Goal: Task Accomplishment & Management: Manage account settings

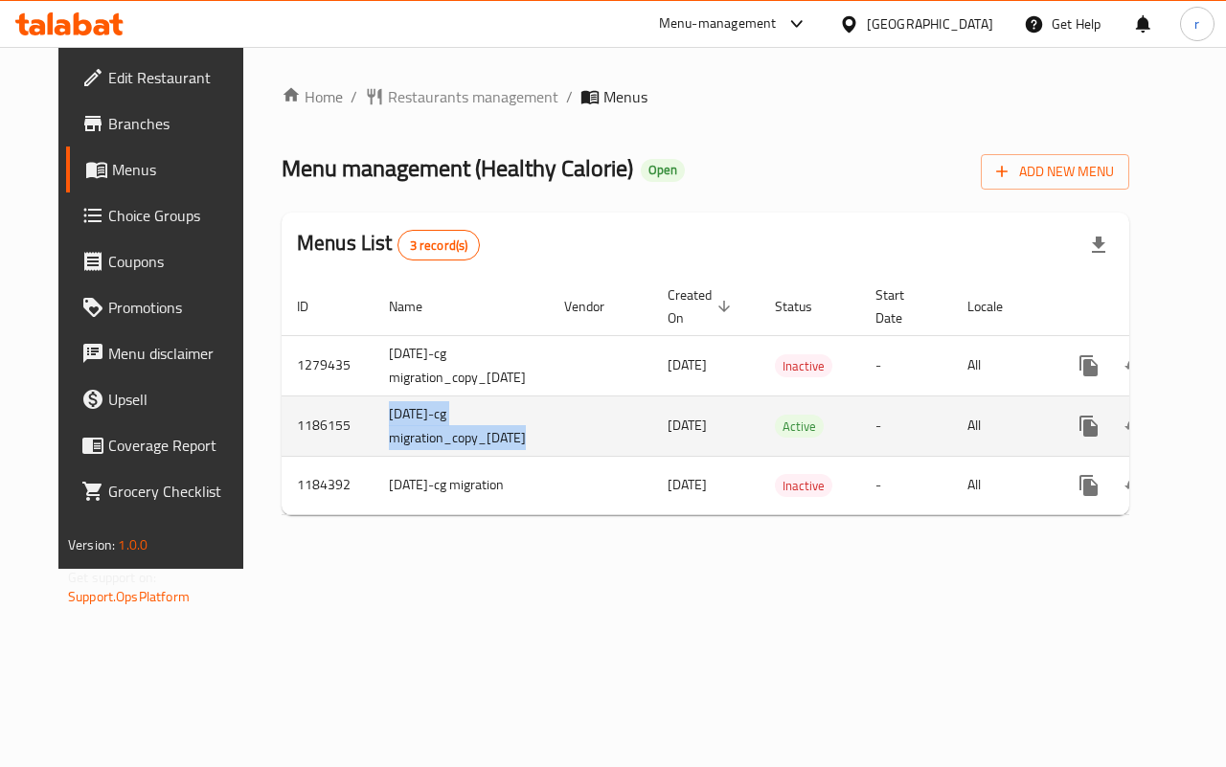
drag, startPoint x: 351, startPoint y: 420, endPoint x: 562, endPoint y: 427, distance: 211.8
click at [562, 427] on tr "1186155 12.02.2020-cg migration_copy_20/08/2023 20/08/2023 Active - All" at bounding box center [774, 426] width 984 height 60
click at [570, 427] on td "enhanced table" at bounding box center [600, 426] width 103 height 60
drag, startPoint x: 322, startPoint y: 434, endPoint x: 619, endPoint y: 432, distance: 297.0
click at [619, 432] on tr "1186155 12.02.2020-cg migration_copy_20/08/2023 20/08/2023 Active - All" at bounding box center [774, 426] width 984 height 60
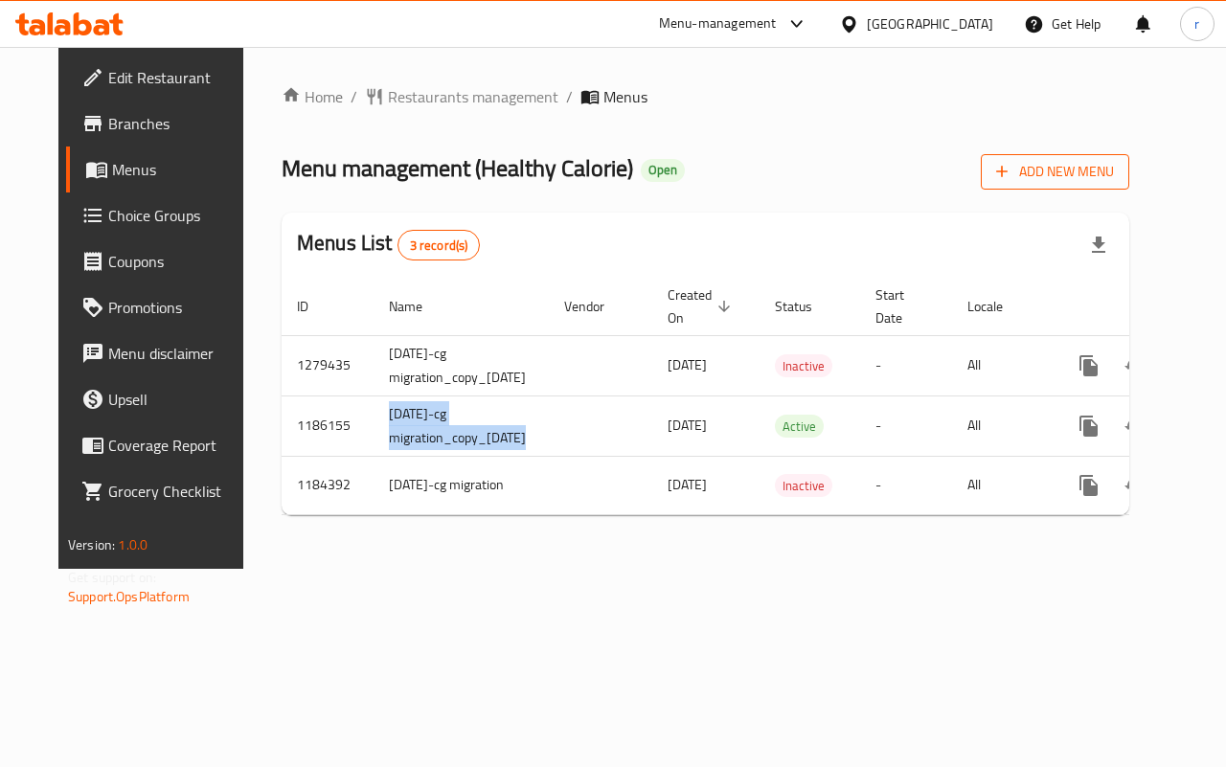
click at [1088, 177] on span "Add New Menu" at bounding box center [1055, 172] width 118 height 24
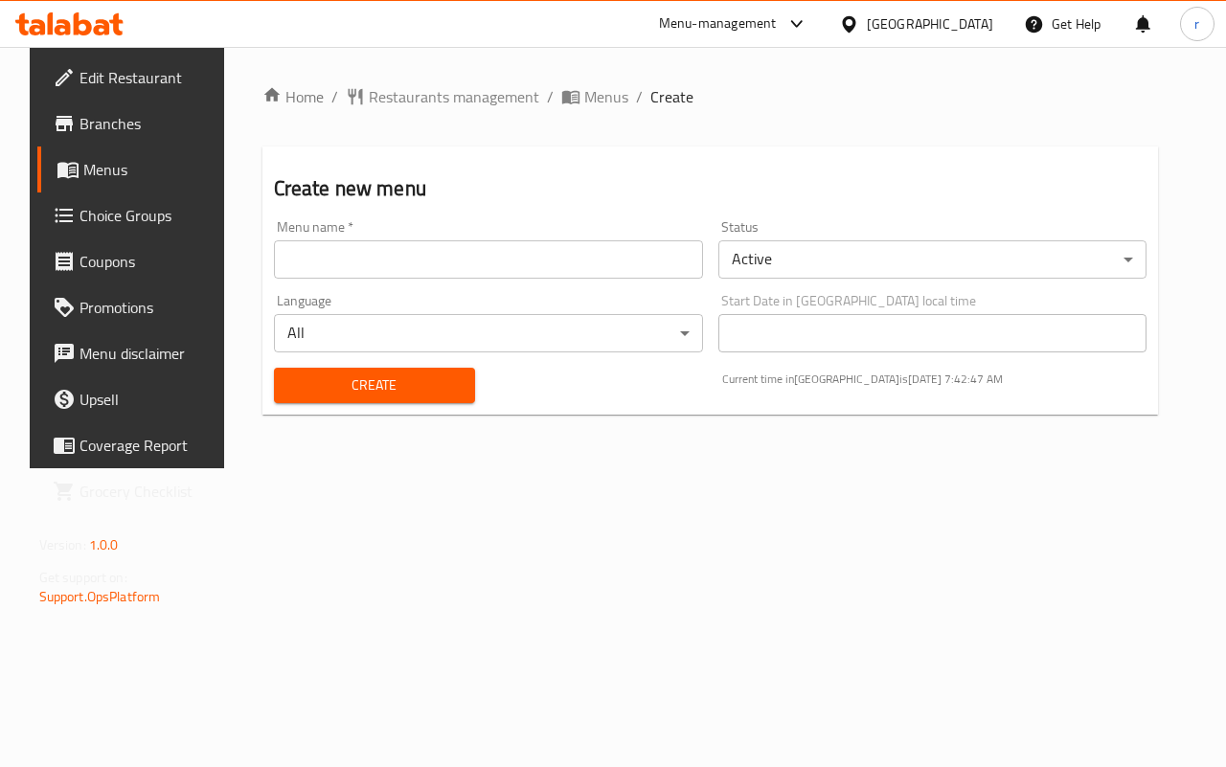
click at [345, 252] on input "text" at bounding box center [488, 259] width 429 height 38
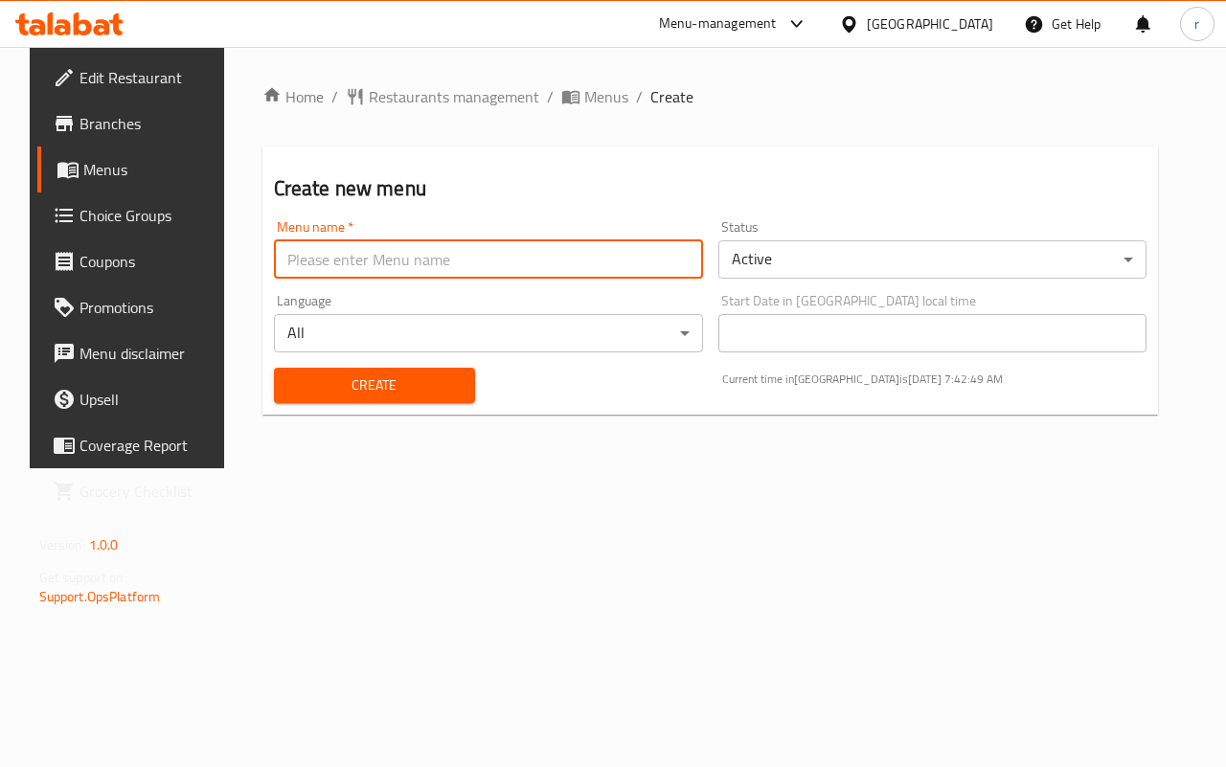
click at [362, 269] on input "text" at bounding box center [488, 259] width 429 height 38
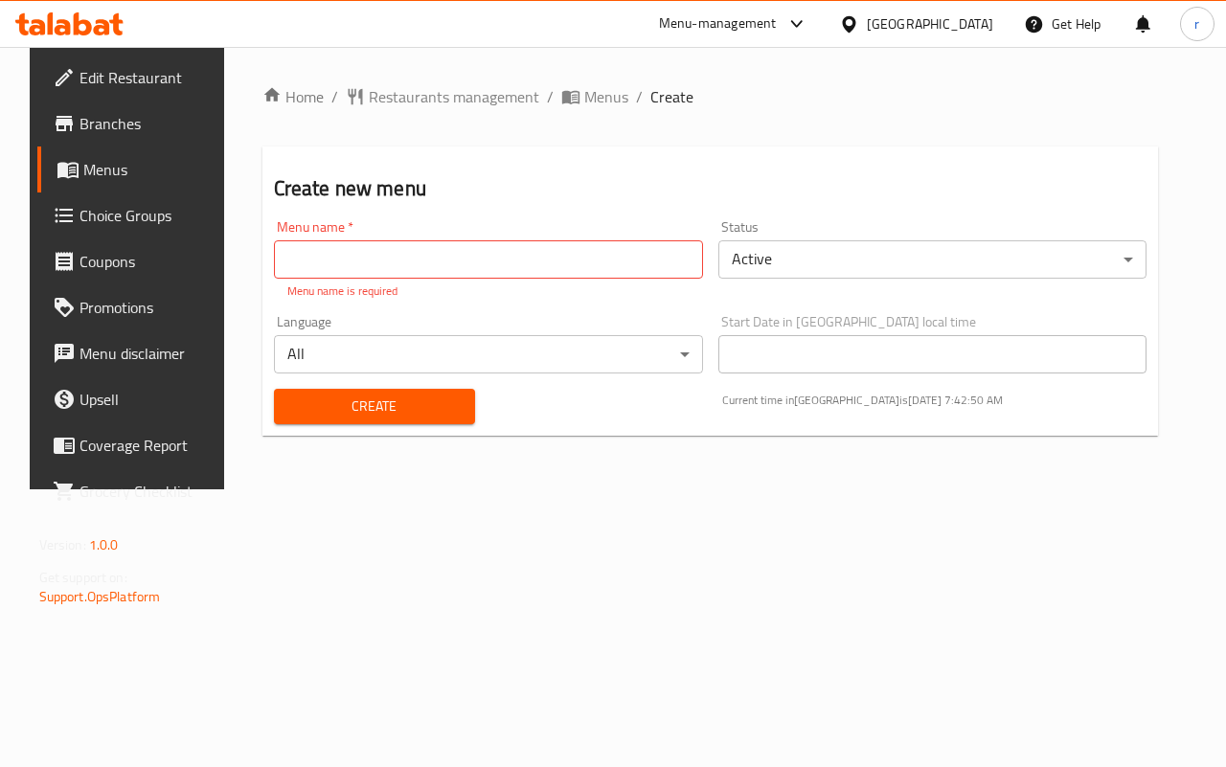
click at [323, 490] on div "Home / Restaurants management / Menus / Create Create new menu Menu name   * Me…" at bounding box center [710, 268] width 973 height 443
click at [364, 257] on input "text" at bounding box center [488, 259] width 429 height 38
click at [340, 490] on div "Home / Restaurants management / Menus / Create Create new menu Menu name   * Me…" at bounding box center [710, 268] width 973 height 443
click at [748, 259] on body "​ Menu-management Bahrain Get Help r Edit Restaurant Branches Menus Choice Grou…" at bounding box center [613, 407] width 1226 height 720
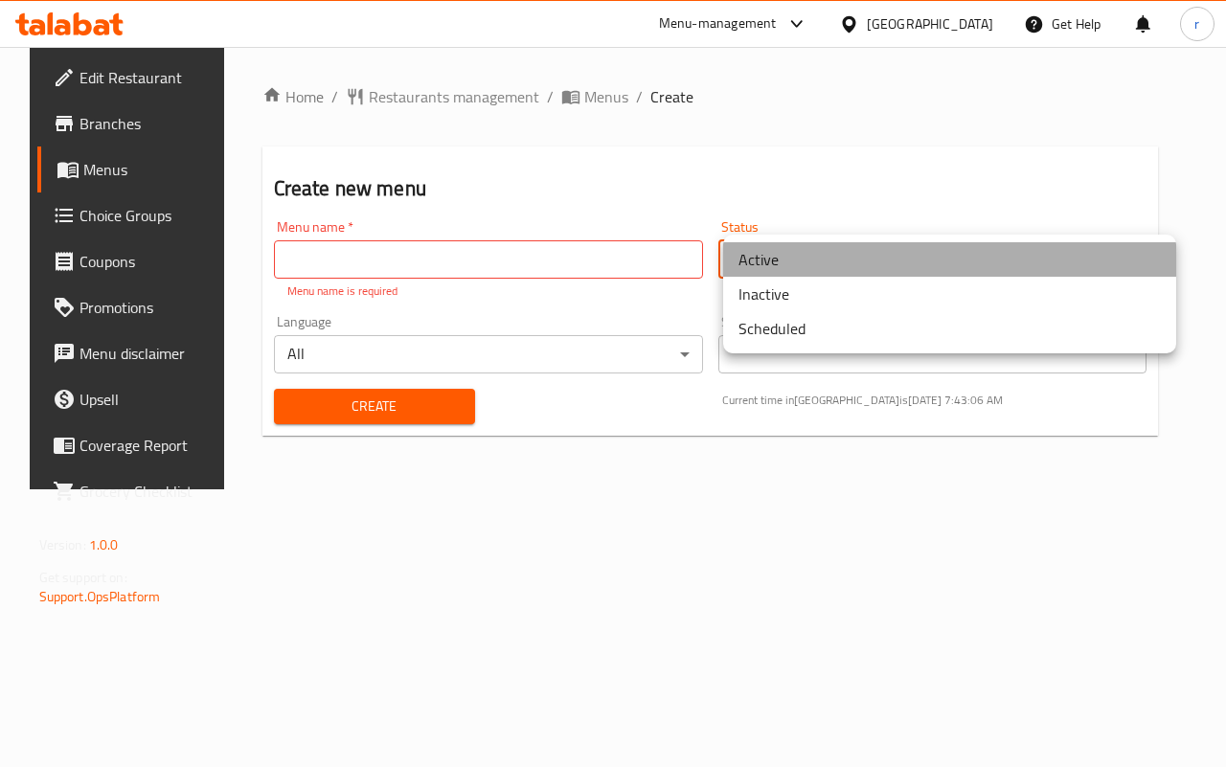
click at [748, 259] on li "Active" at bounding box center [949, 259] width 453 height 34
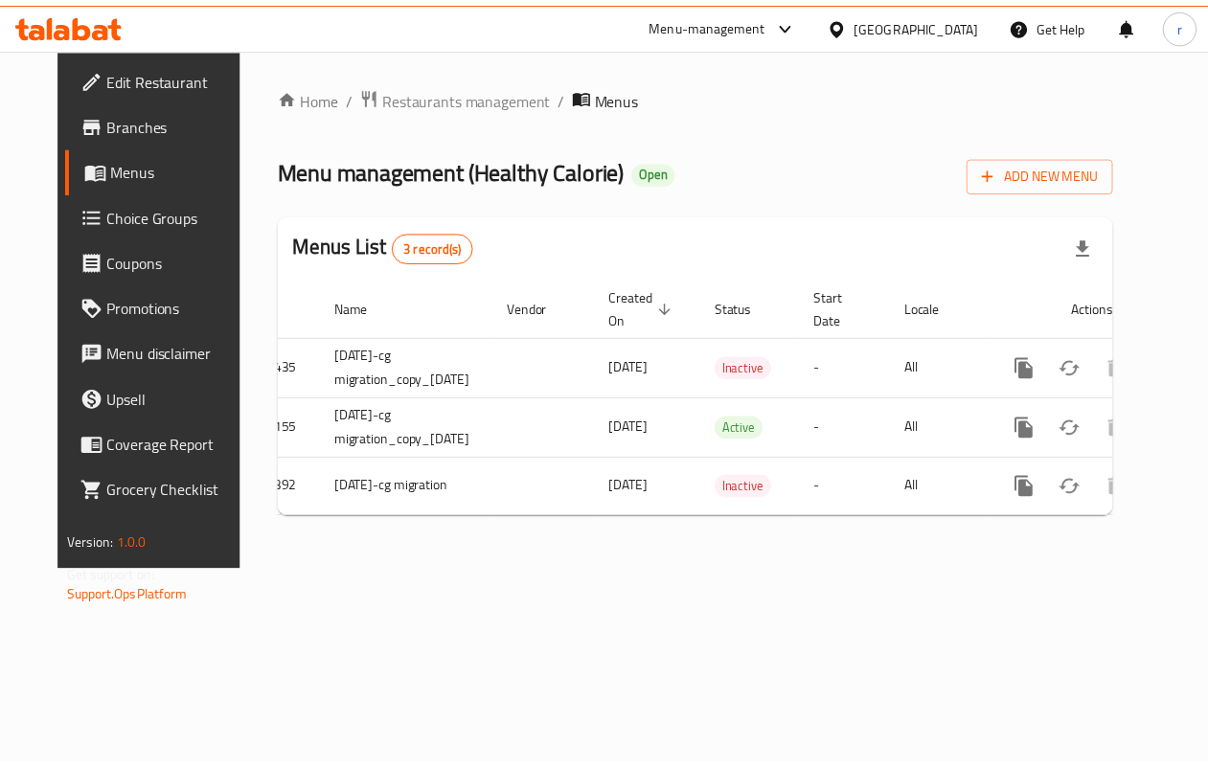
scroll to position [0, 69]
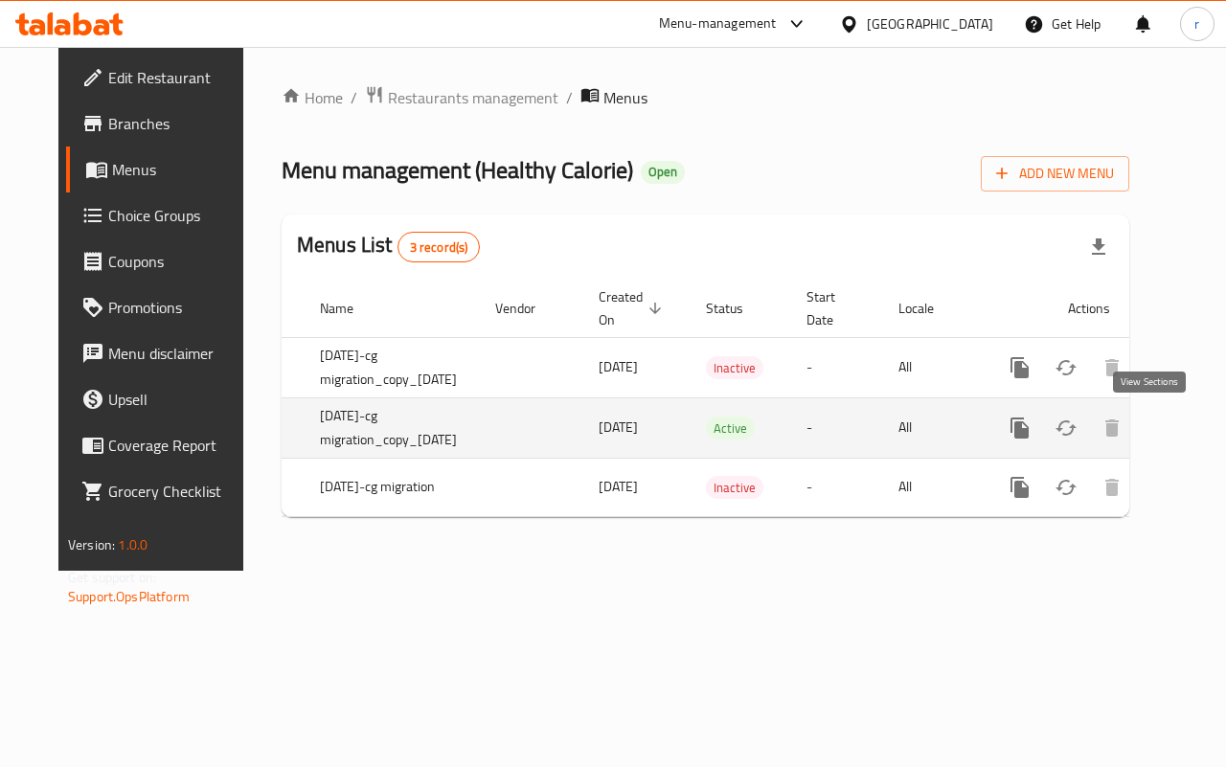
click at [1147, 432] on icon "enhanced table" at bounding box center [1158, 428] width 23 height 23
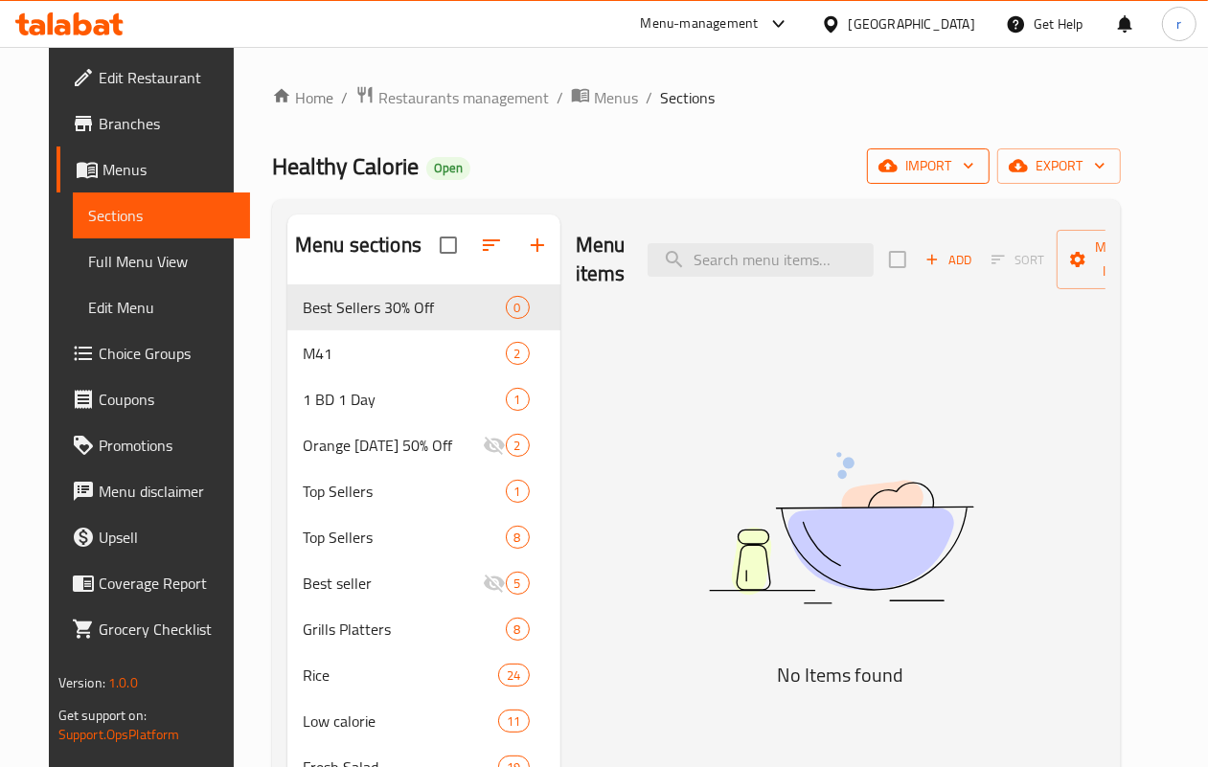
click at [978, 175] on icon "button" at bounding box center [968, 165] width 19 height 19
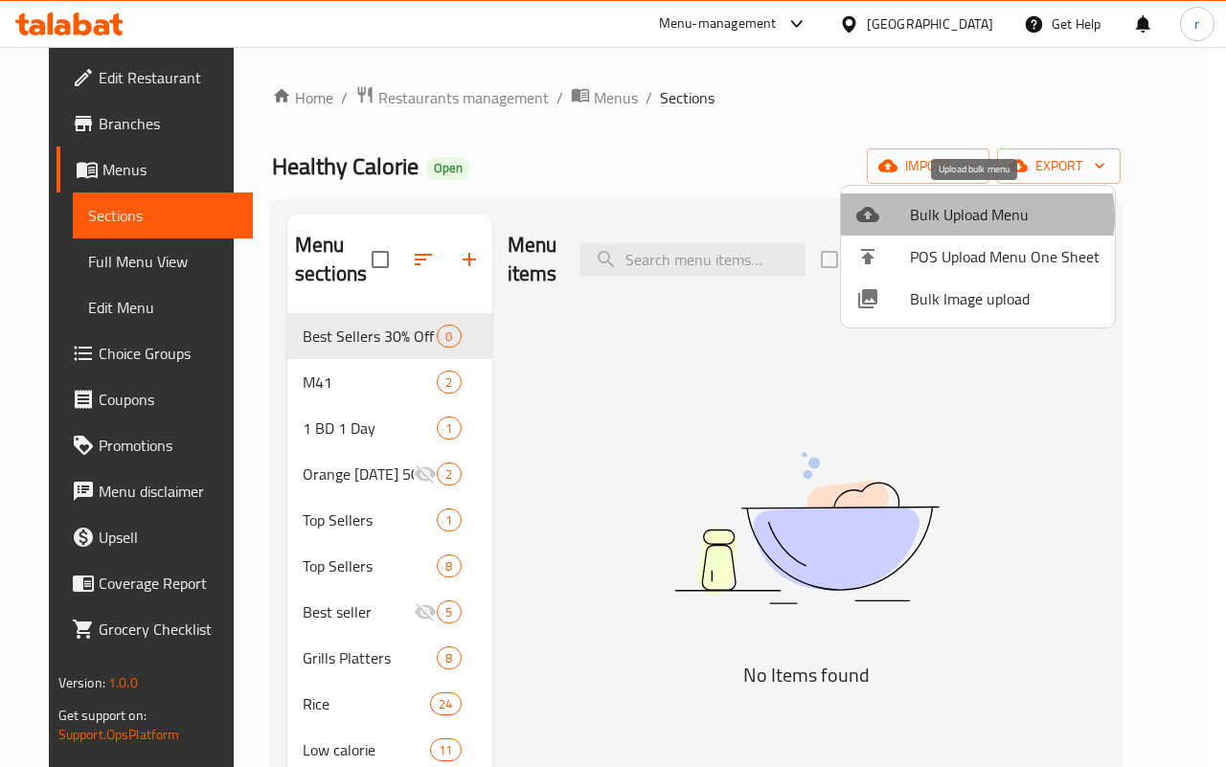
click at [974, 216] on span "Bulk Upload Menu" at bounding box center [1005, 214] width 190 height 23
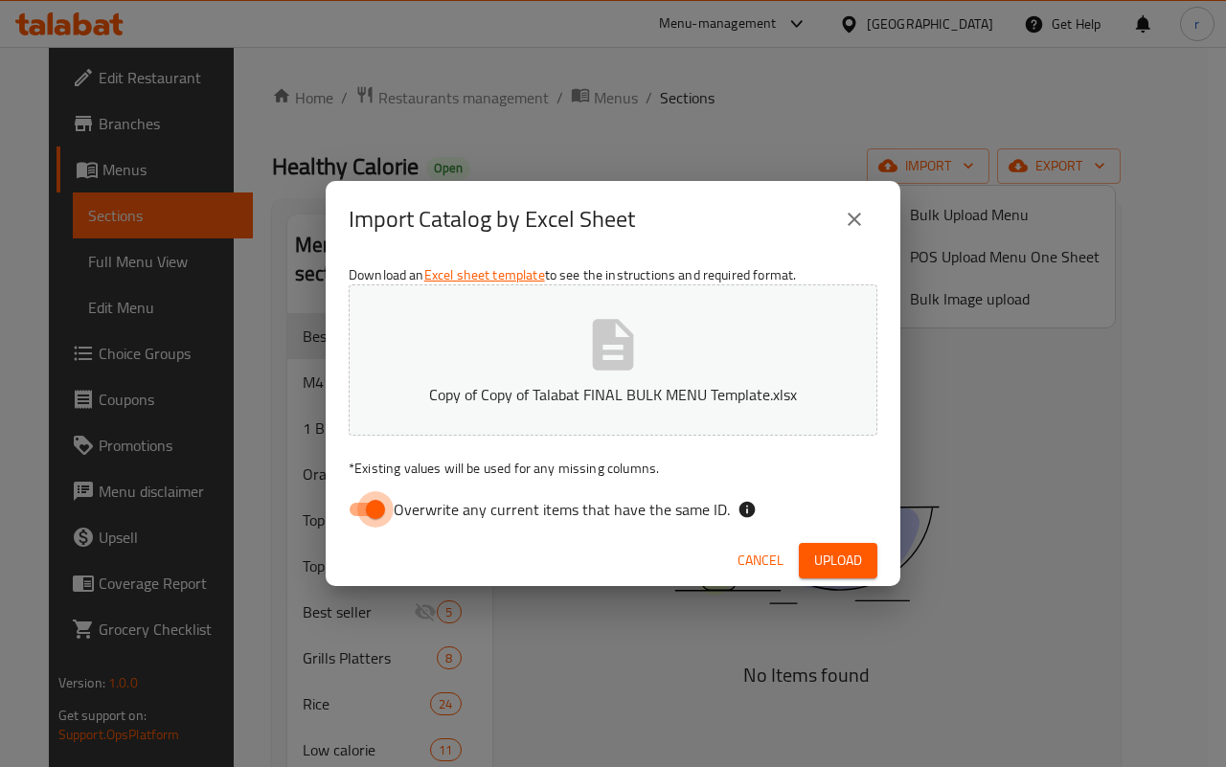
click at [357, 505] on input "Overwrite any current items that have the same ID." at bounding box center [375, 509] width 109 height 36
checkbox input "false"
click at [855, 218] on icon "close" at bounding box center [854, 219] width 13 height 13
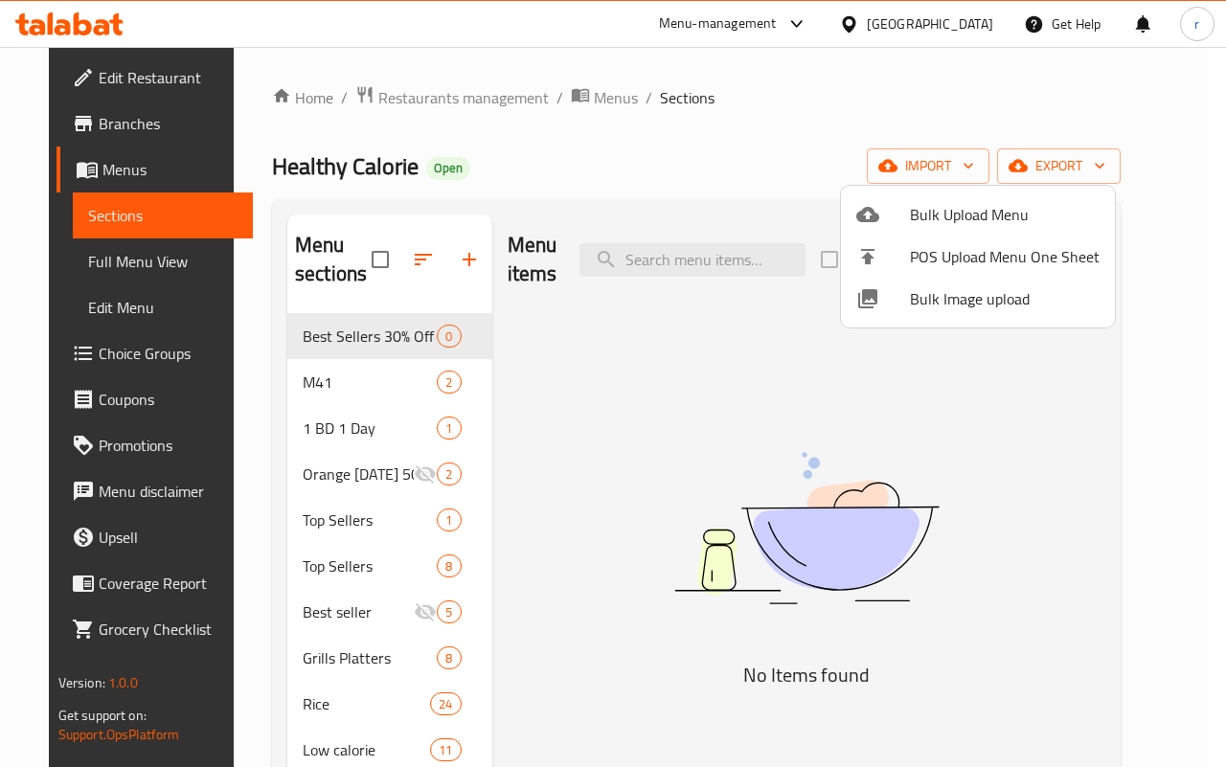
click at [836, 117] on div at bounding box center [613, 383] width 1226 height 767
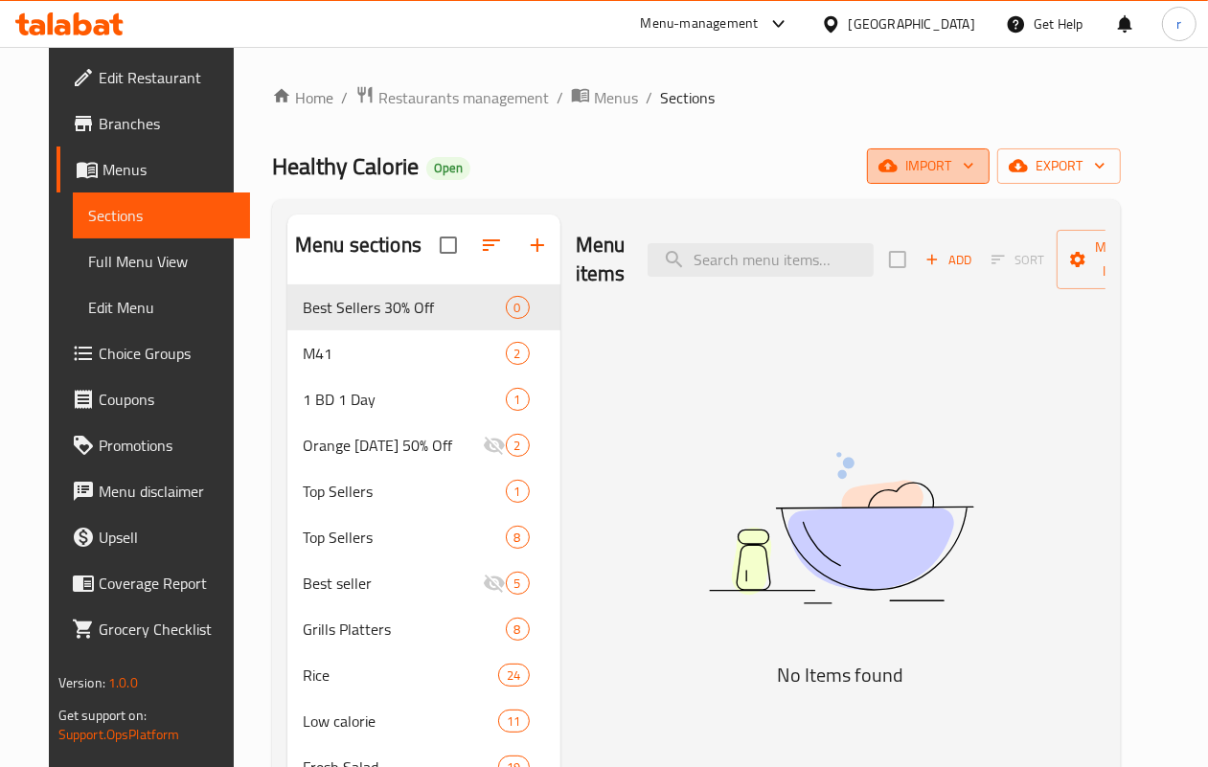
click at [978, 166] on icon "button" at bounding box center [968, 165] width 19 height 19
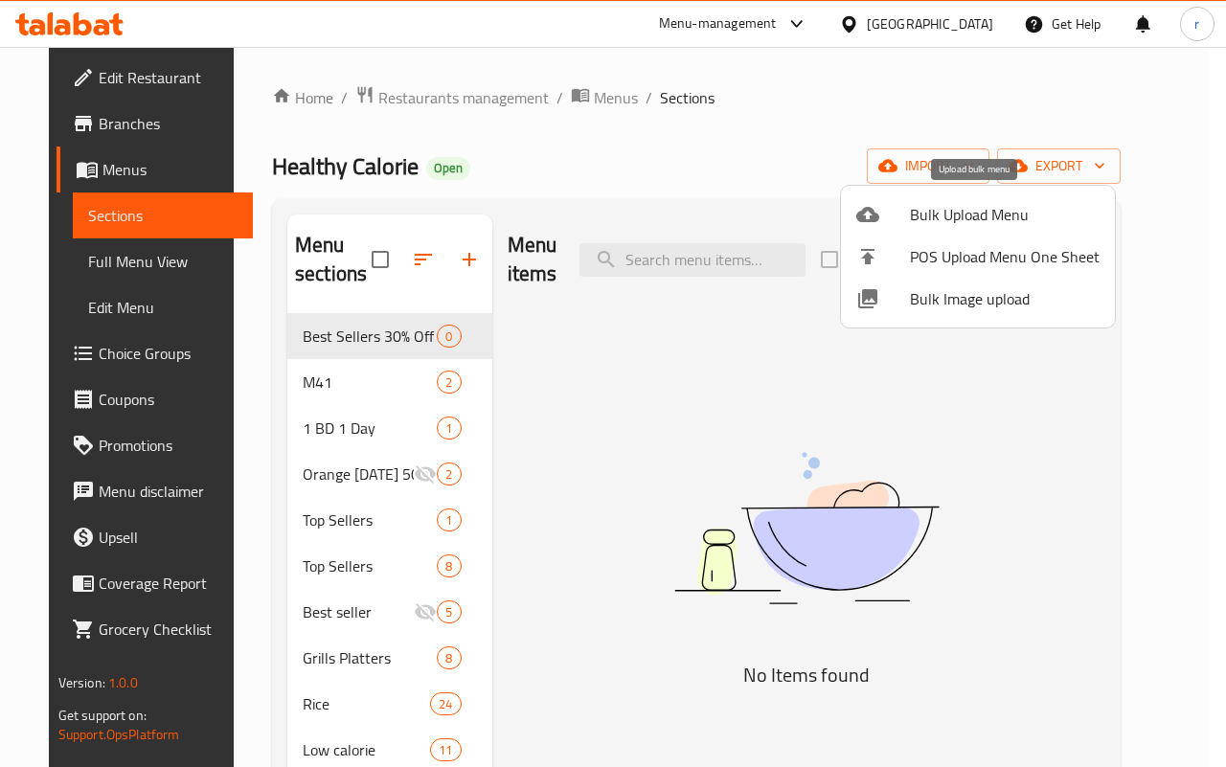
click at [942, 216] on span "Bulk Upload Menu" at bounding box center [1005, 214] width 190 height 23
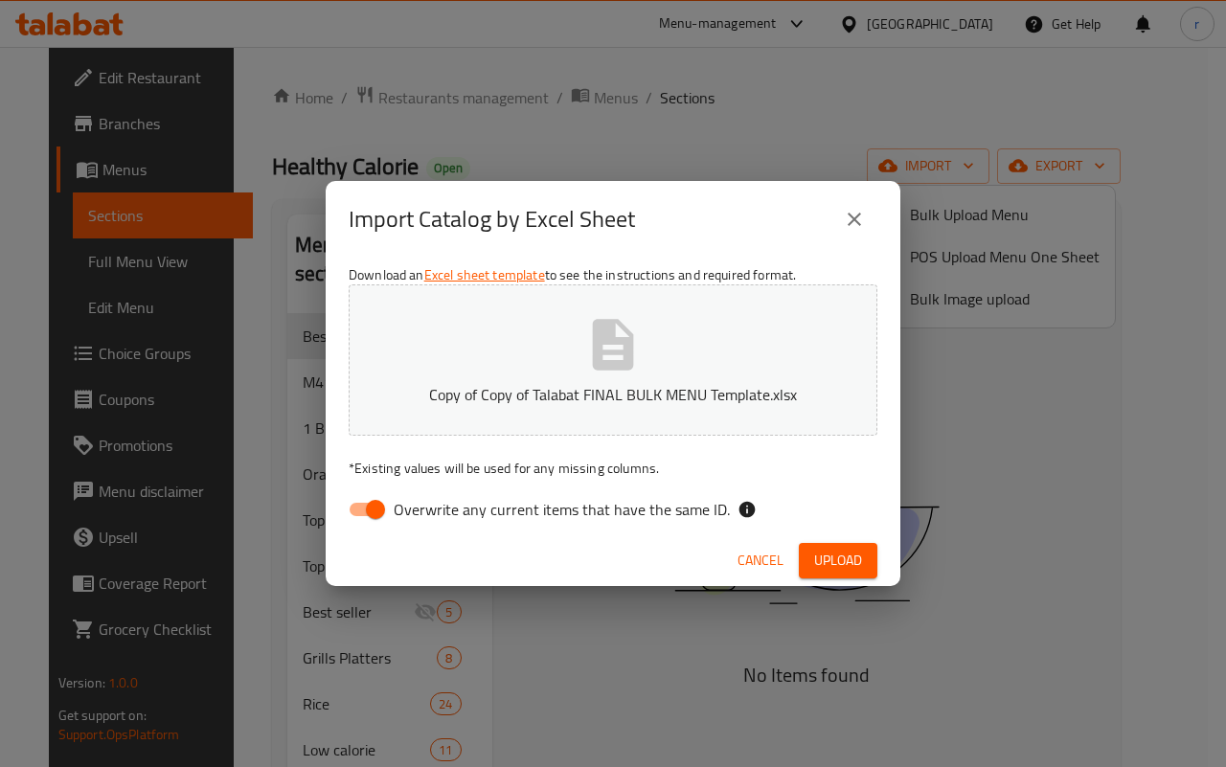
click at [357, 506] on input "Overwrite any current items that have the same ID." at bounding box center [375, 509] width 109 height 36
checkbox input "false"
click at [846, 222] on icon "close" at bounding box center [854, 219] width 23 height 23
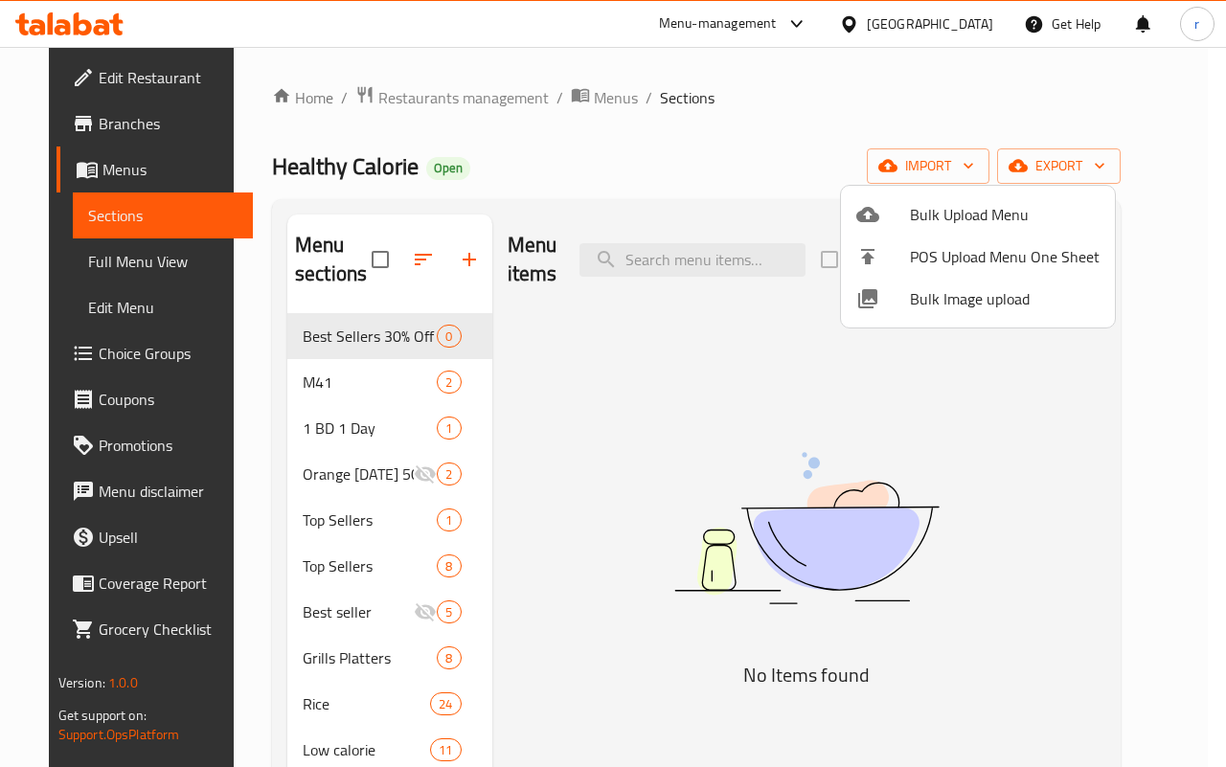
click at [873, 118] on div at bounding box center [613, 383] width 1226 height 767
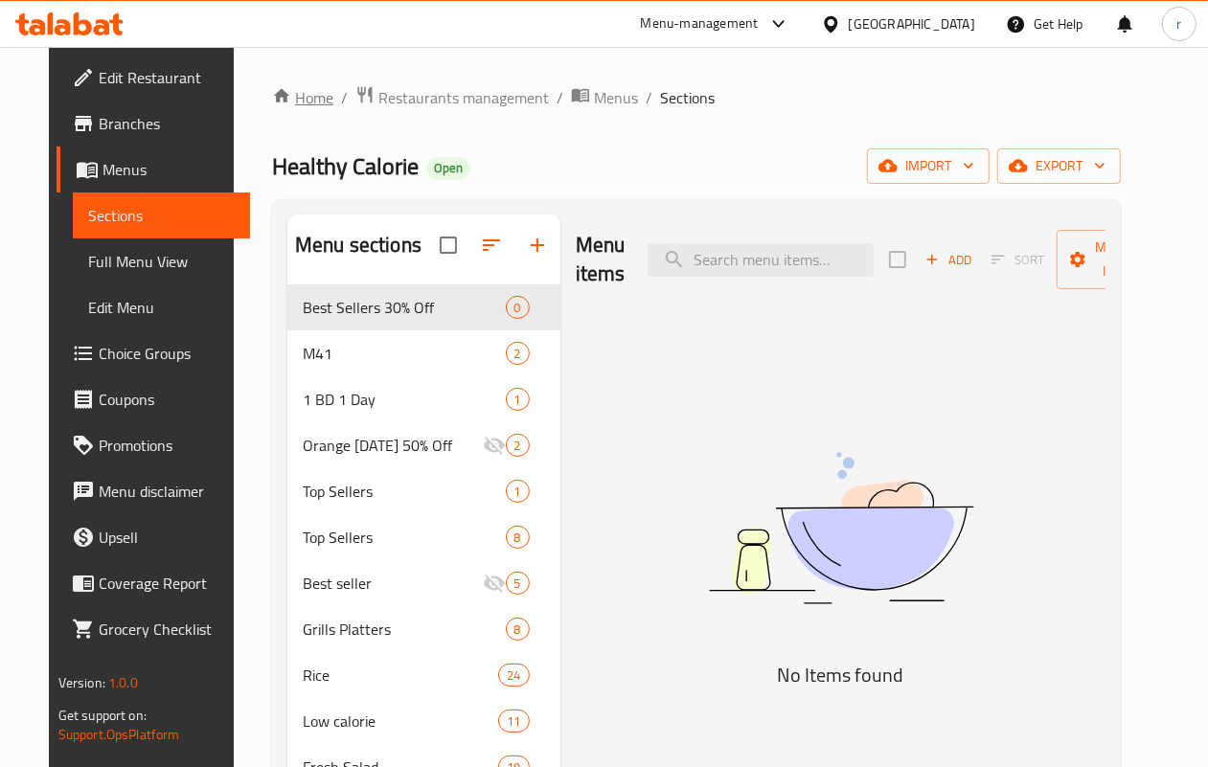
click at [281, 89] on link "Home" at bounding box center [302, 97] width 61 height 23
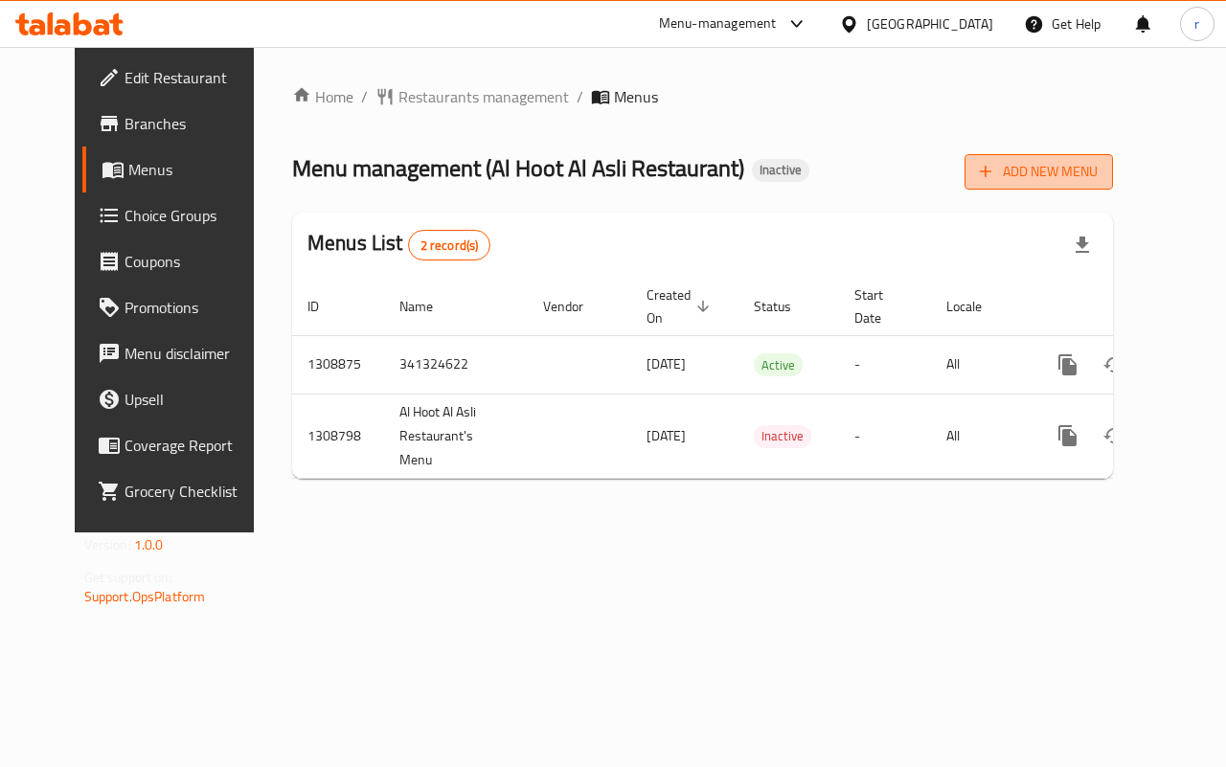
click at [1098, 174] on span "Add New Menu" at bounding box center [1039, 172] width 118 height 24
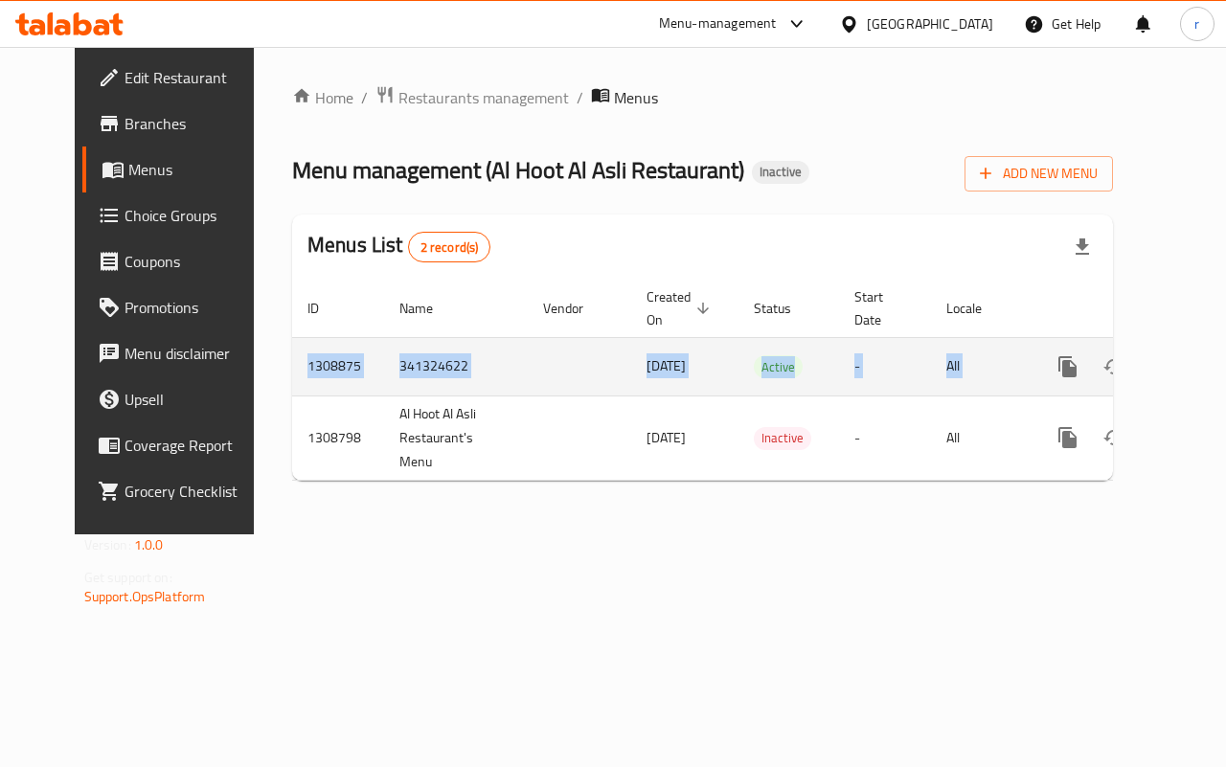
drag, startPoint x: 255, startPoint y: 365, endPoint x: 1152, endPoint y: 376, distance: 897.7
click at [1152, 376] on tr "1308875 341324622 30/08/2025 Active - All" at bounding box center [768, 366] width 952 height 58
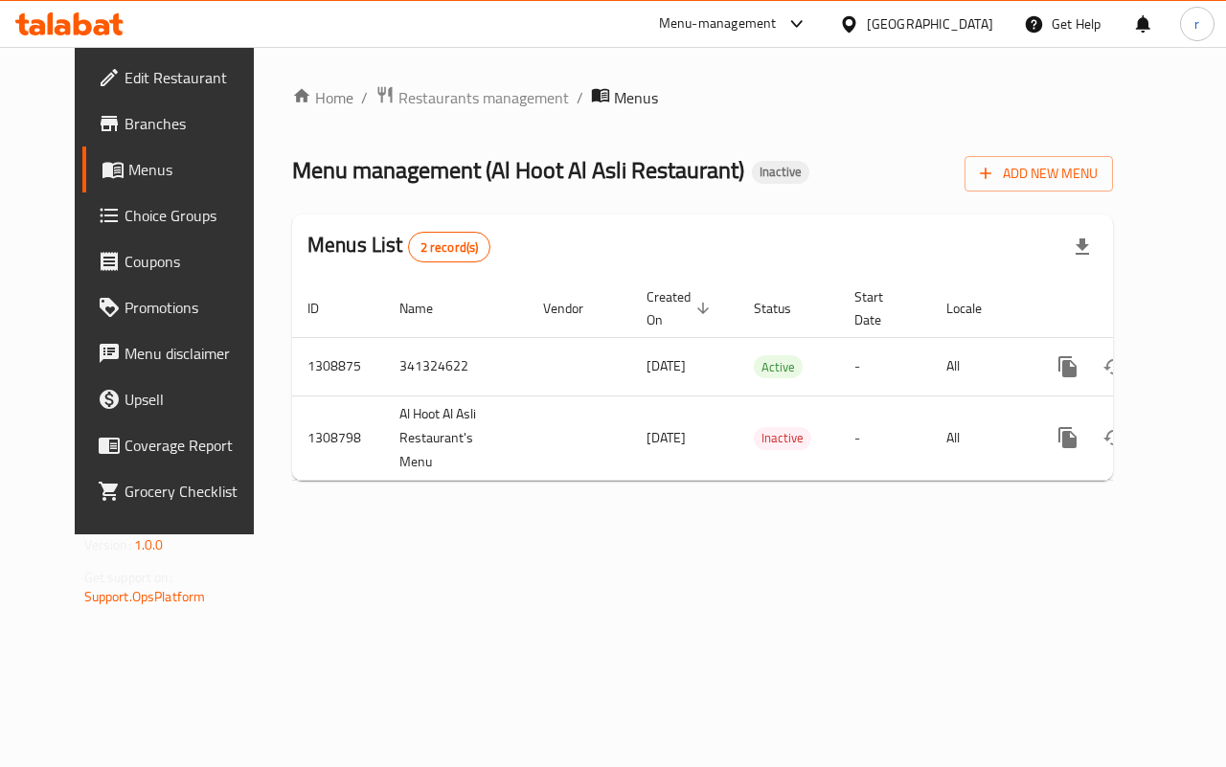
click at [745, 535] on div "Home / Restaurants management / Menus Menu management ( Al Hoot Al Asli Restaur…" at bounding box center [703, 291] width 898 height 488
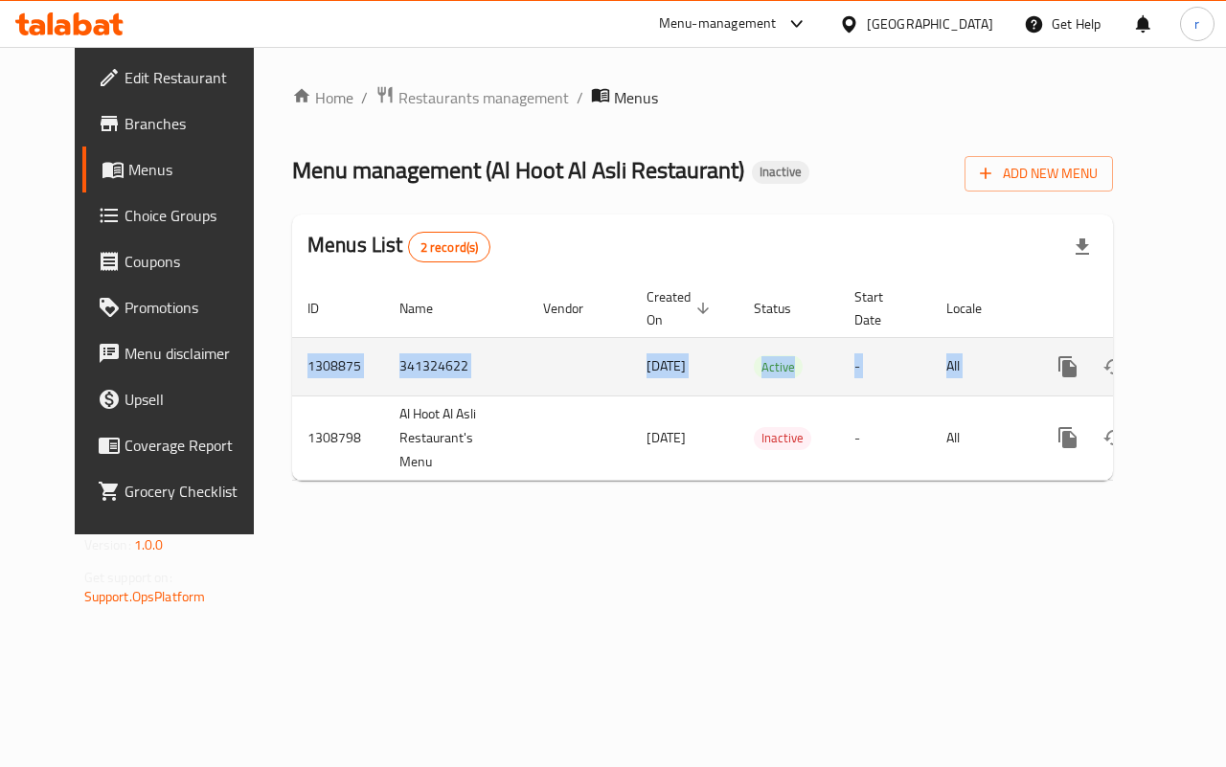
drag, startPoint x: 254, startPoint y: 361, endPoint x: 1081, endPoint y: 364, distance: 826.7
click at [1081, 364] on tr "1308875 341324622 30/08/2025 Active - All" at bounding box center [768, 366] width 952 height 58
click at [1197, 371] on icon "enhanced table" at bounding box center [1205, 366] width 17 height 17
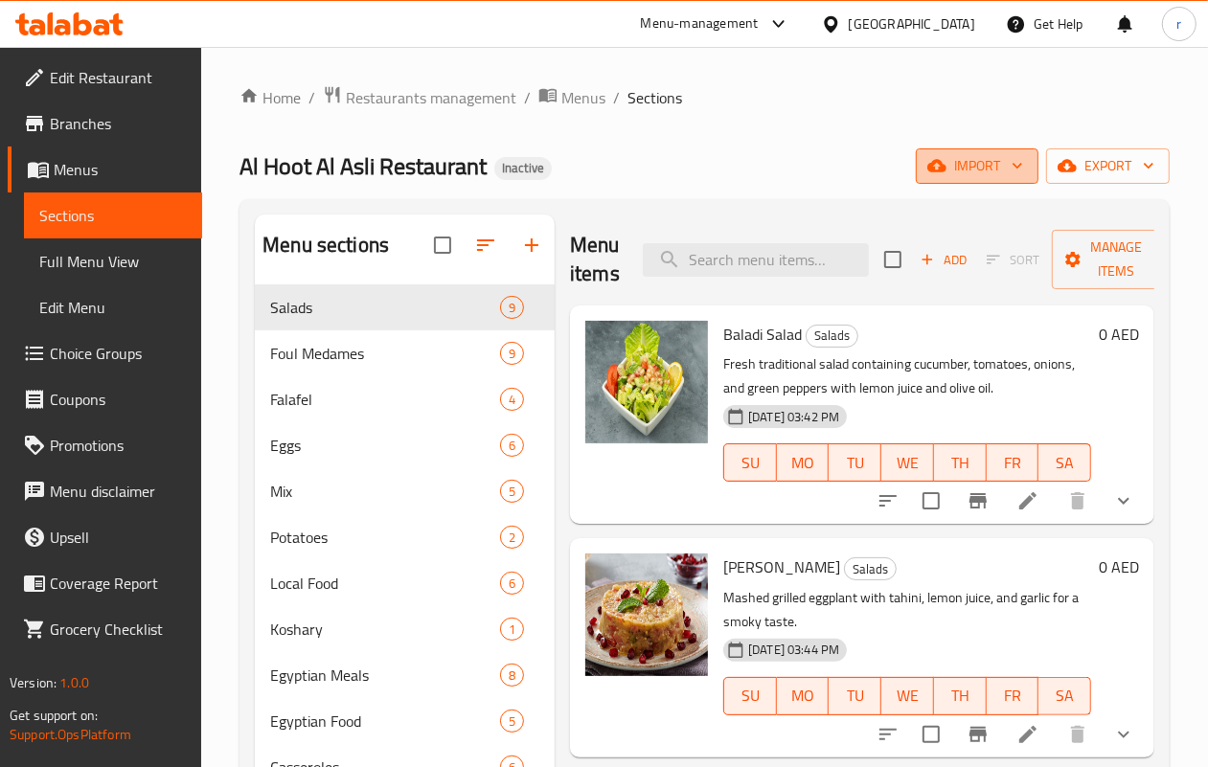
click at [997, 168] on span "import" at bounding box center [977, 166] width 92 height 24
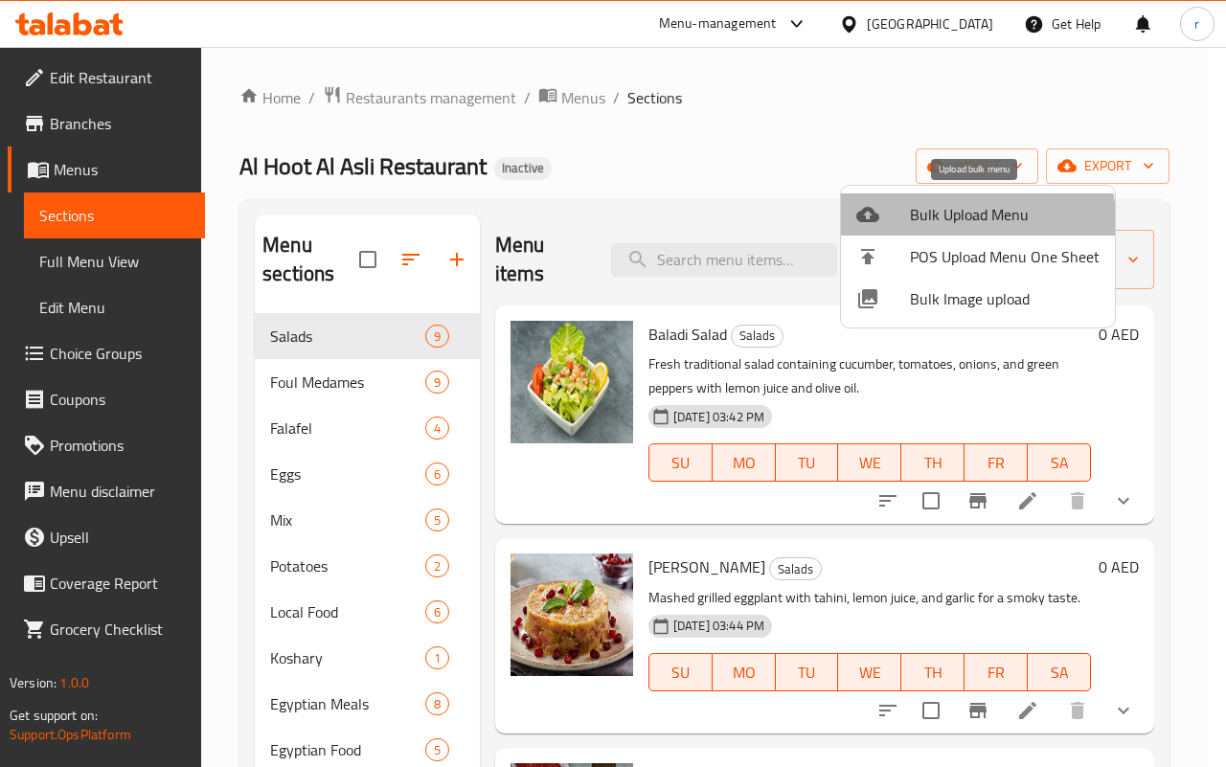
click at [942, 222] on span "Bulk Upload Menu" at bounding box center [1005, 214] width 190 height 23
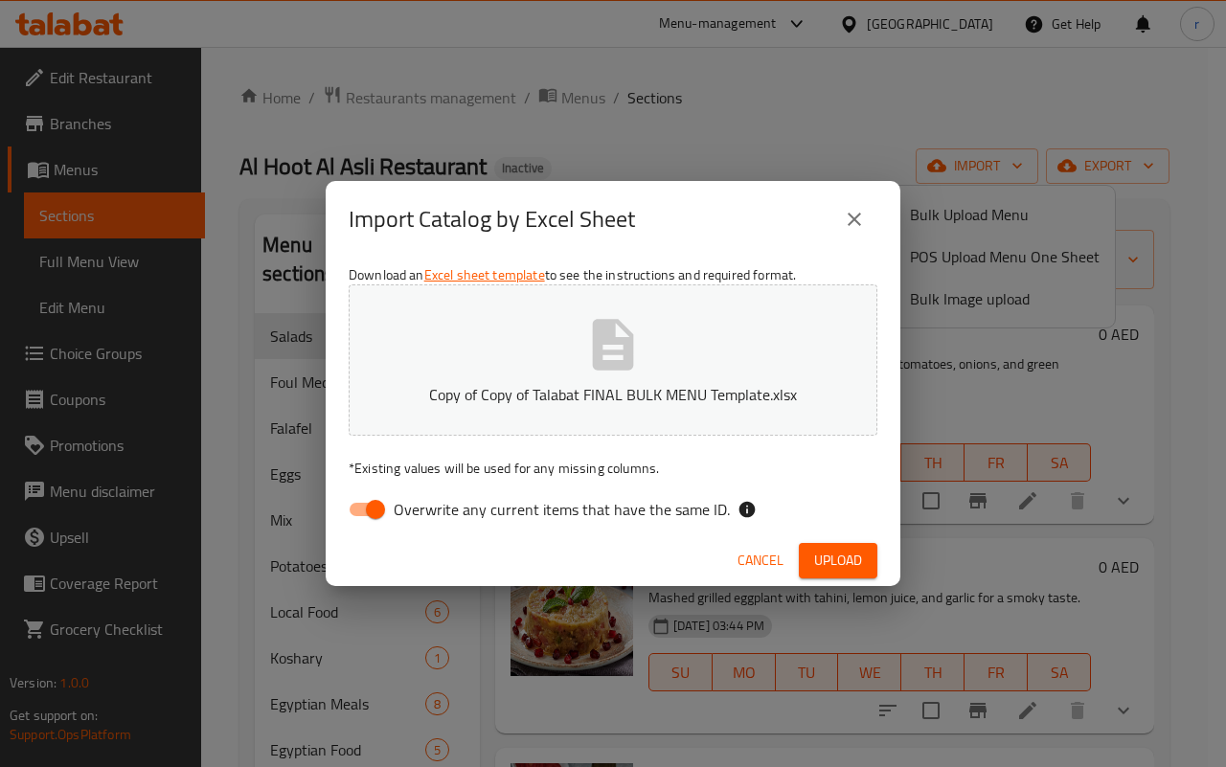
click at [361, 511] on input "Overwrite any current items that have the same ID." at bounding box center [375, 509] width 109 height 36
checkbox input "false"
click at [768, 562] on span "Cancel" at bounding box center [761, 561] width 46 height 24
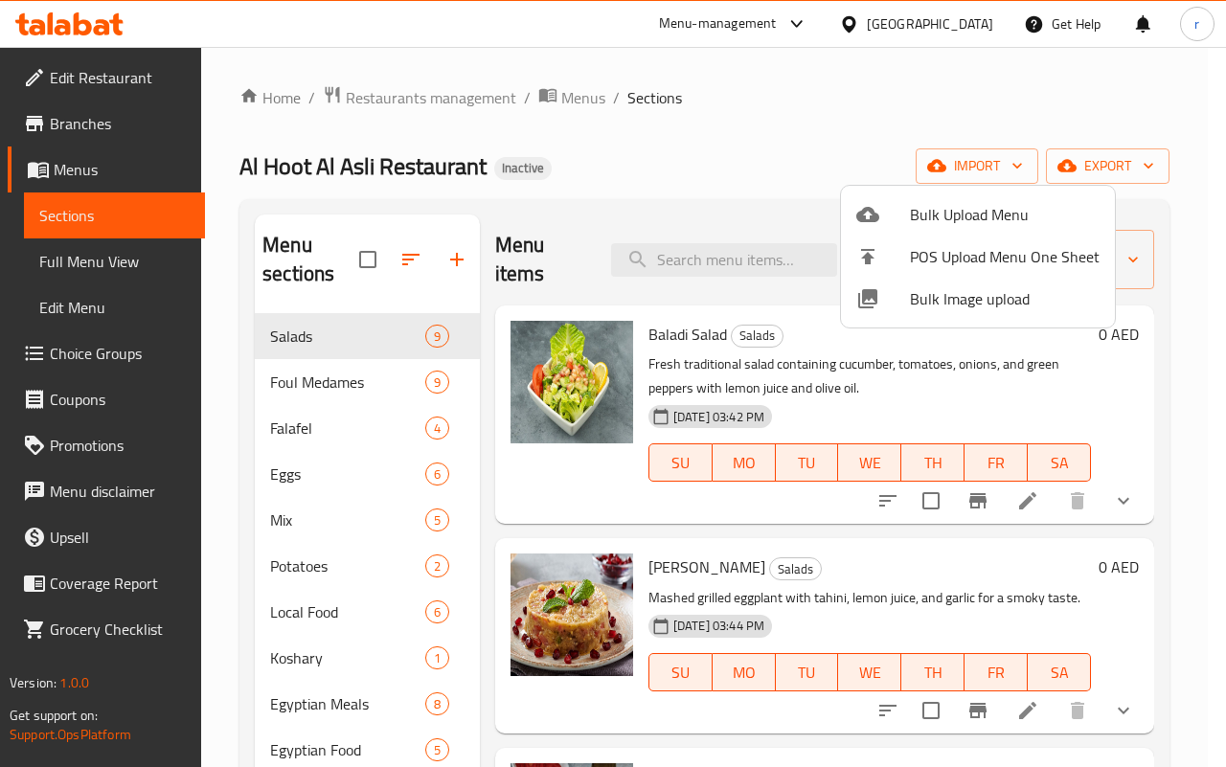
click at [395, 98] on div at bounding box center [613, 383] width 1226 height 767
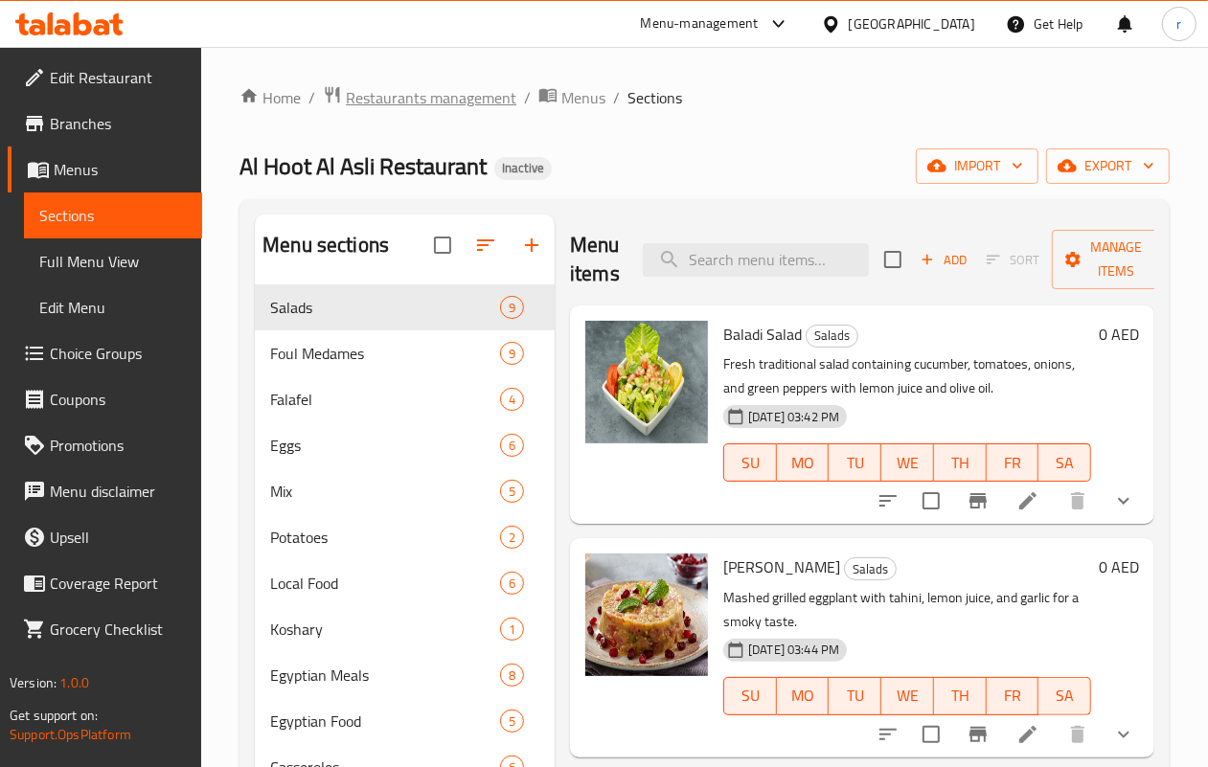
click at [448, 103] on span "Restaurants management" at bounding box center [431, 97] width 171 height 23
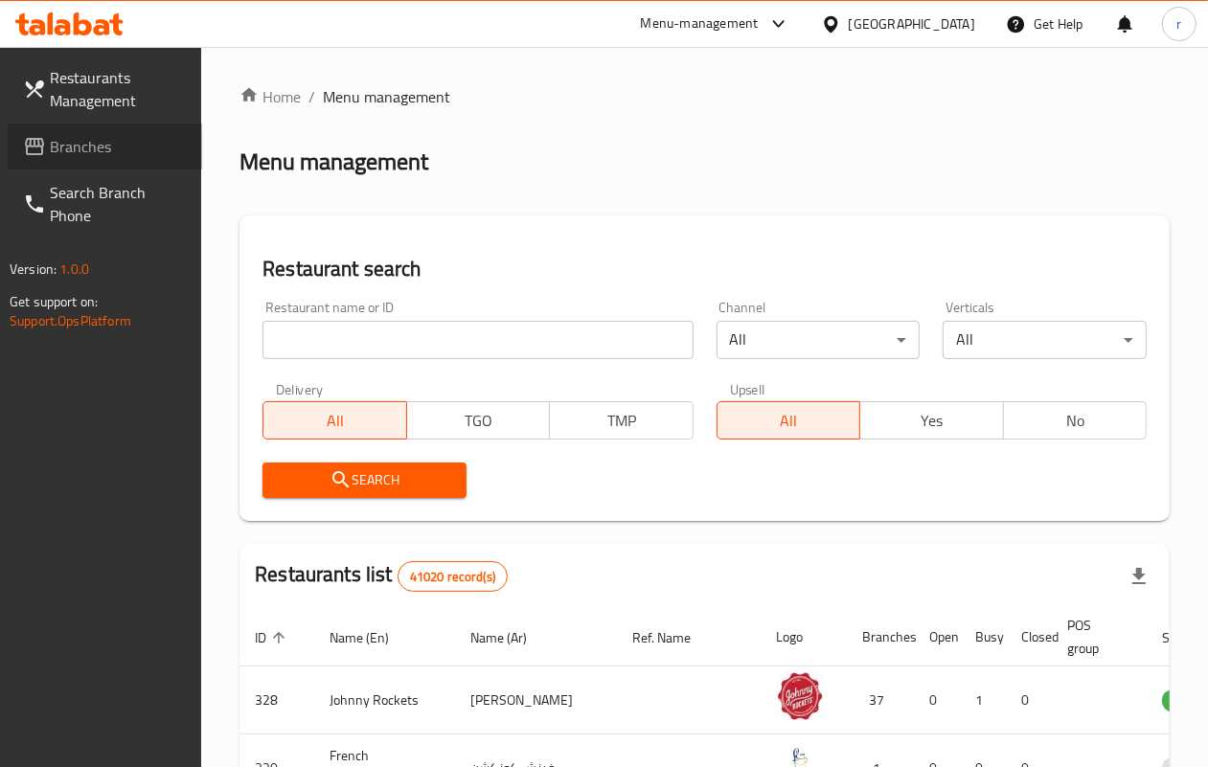
click at [96, 149] on span "Branches" at bounding box center [118, 146] width 137 height 23
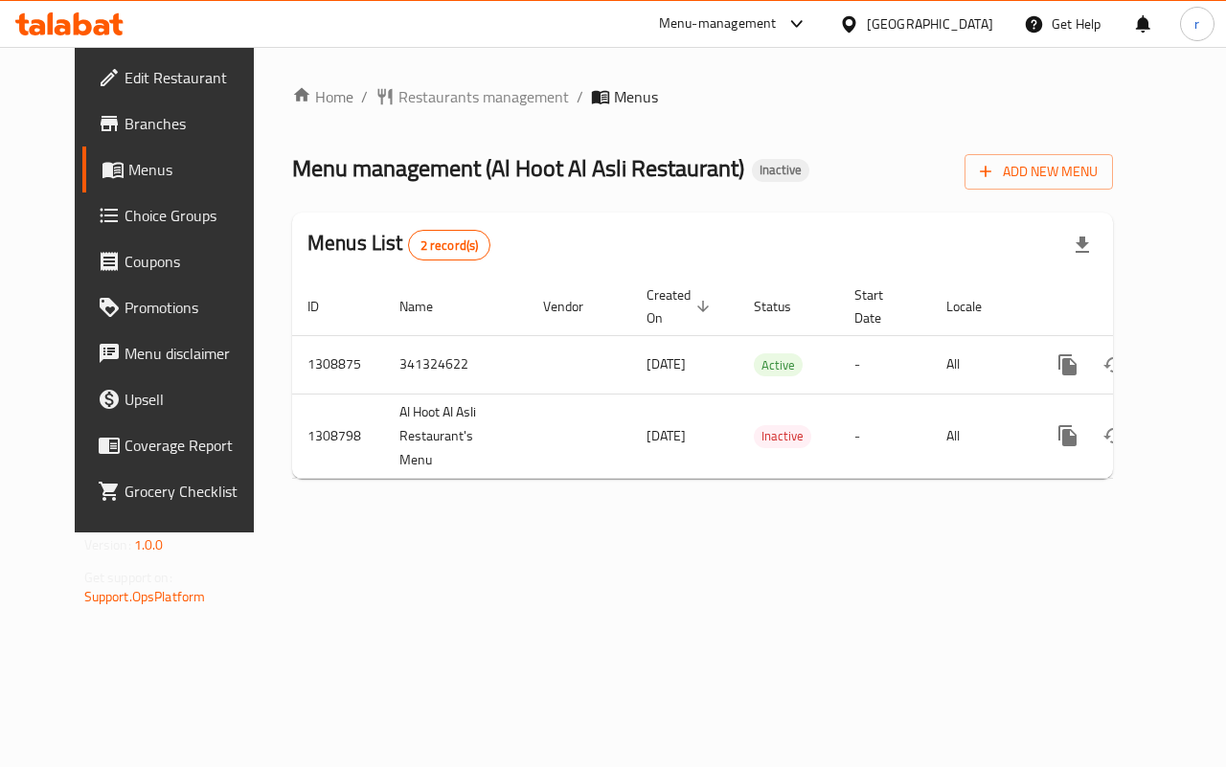
click at [1092, 180] on span "Add New Menu" at bounding box center [1039, 172] width 118 height 24
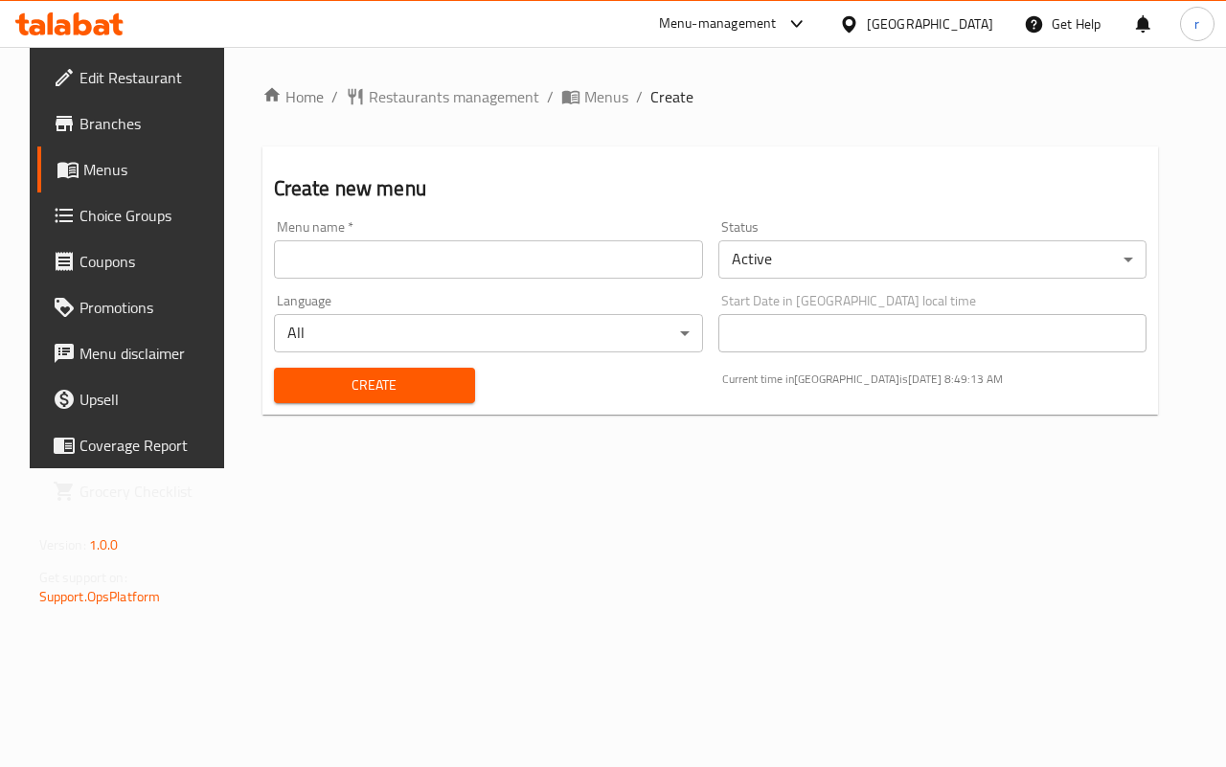
click at [83, 170] on span "Menus" at bounding box center [151, 169] width 136 height 23
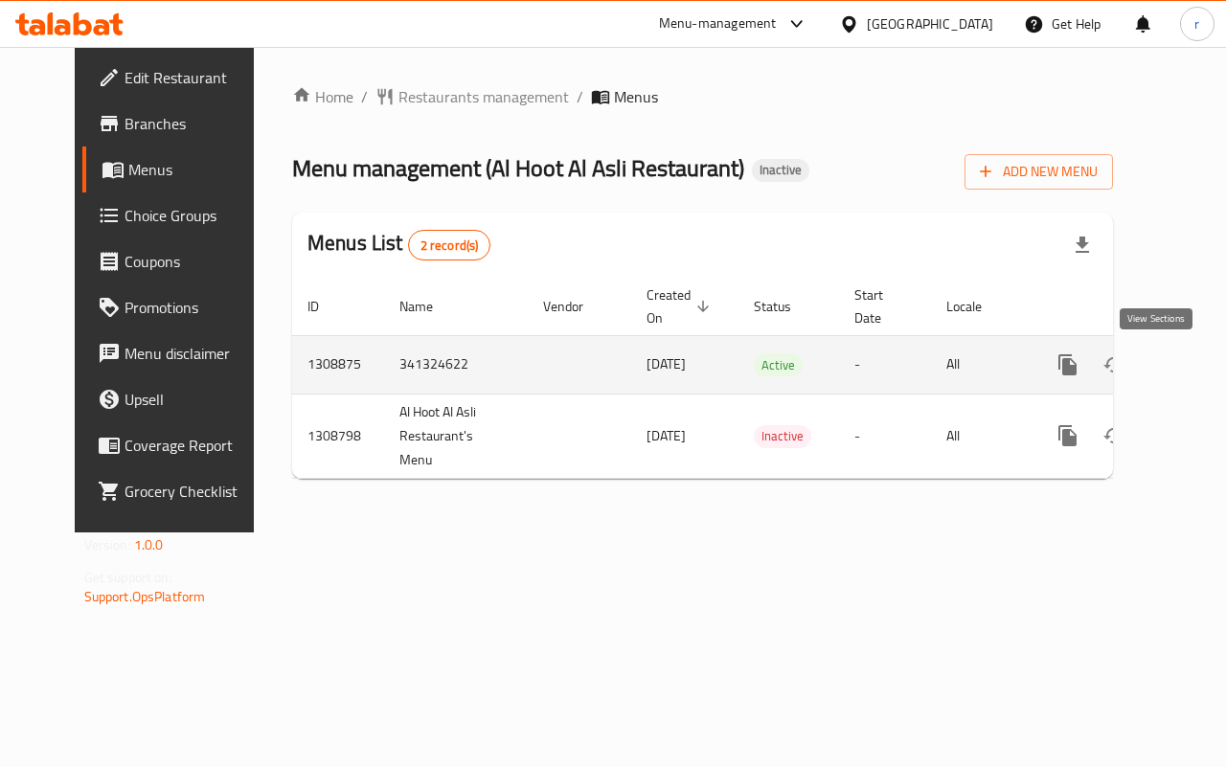
click at [1195, 364] on icon "enhanced table" at bounding box center [1206, 364] width 23 height 23
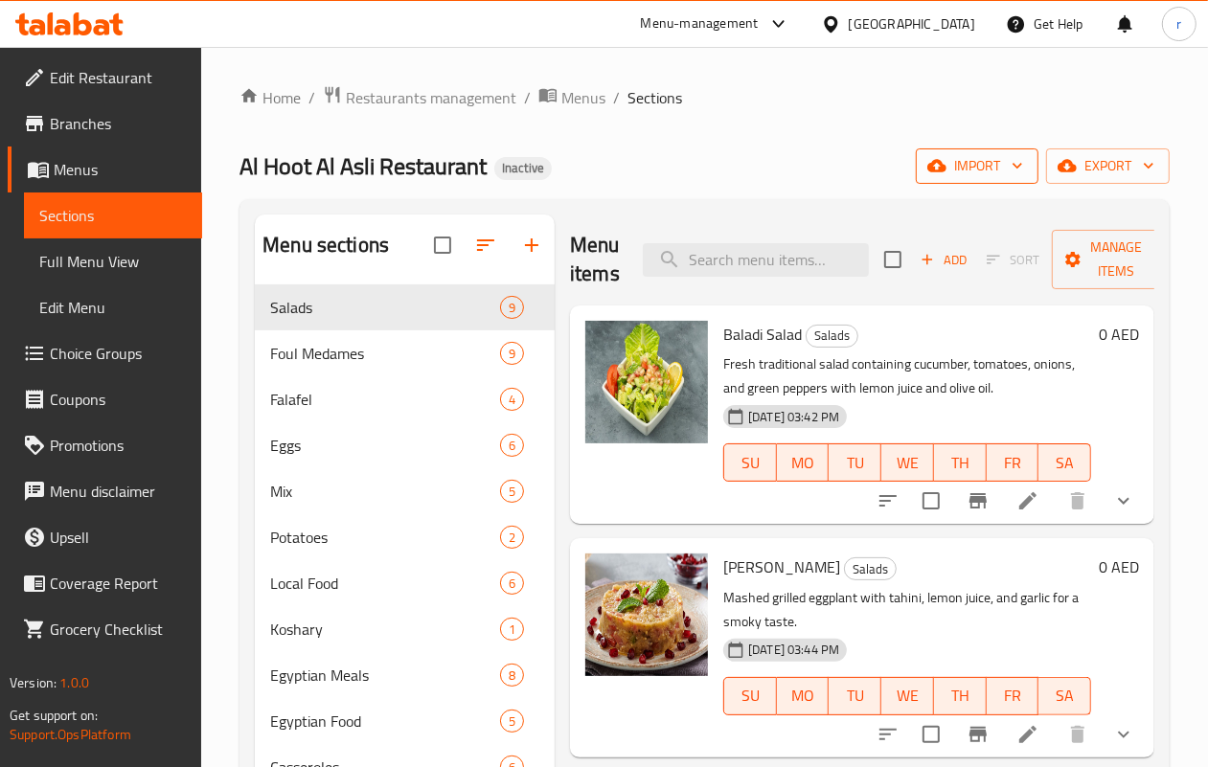
click at [968, 161] on span "import" at bounding box center [977, 166] width 92 height 24
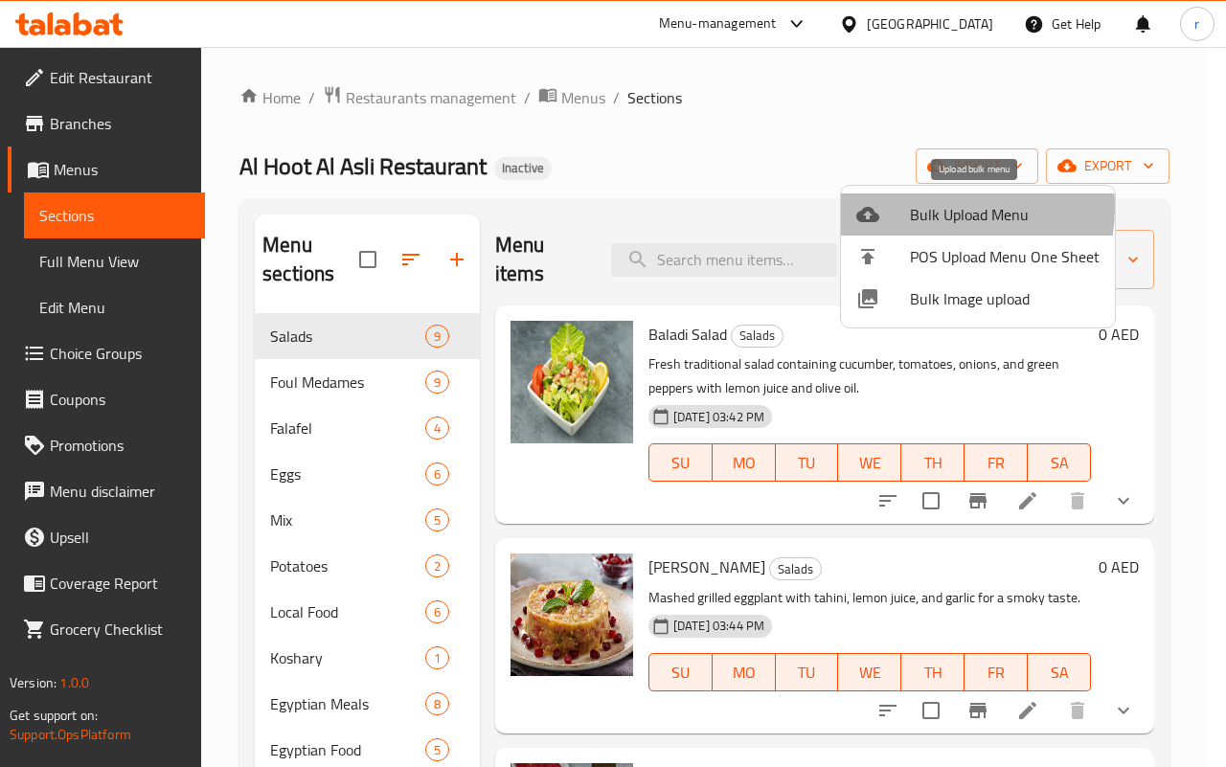
click at [941, 208] on span "Bulk Upload Menu" at bounding box center [1005, 214] width 190 height 23
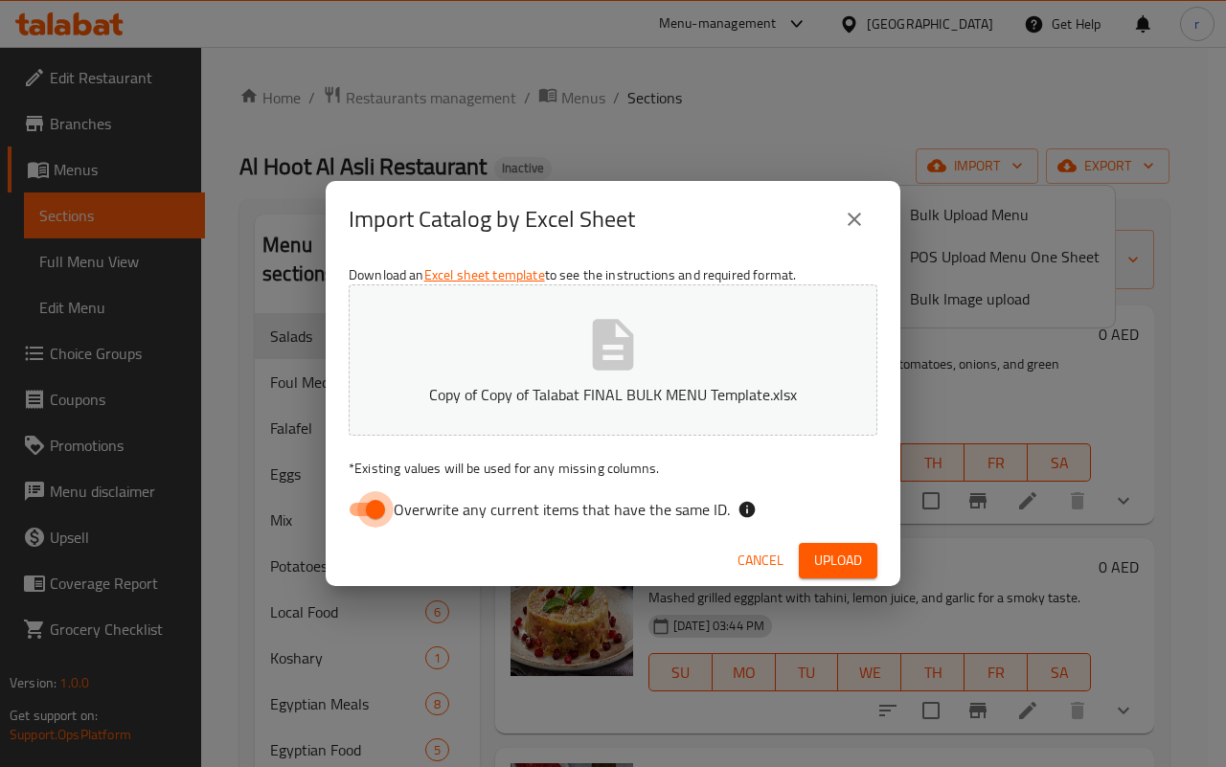
click at [357, 511] on input "Overwrite any current items that have the same ID." at bounding box center [375, 509] width 109 height 36
checkbox input "false"
click at [848, 228] on icon "close" at bounding box center [854, 219] width 23 height 23
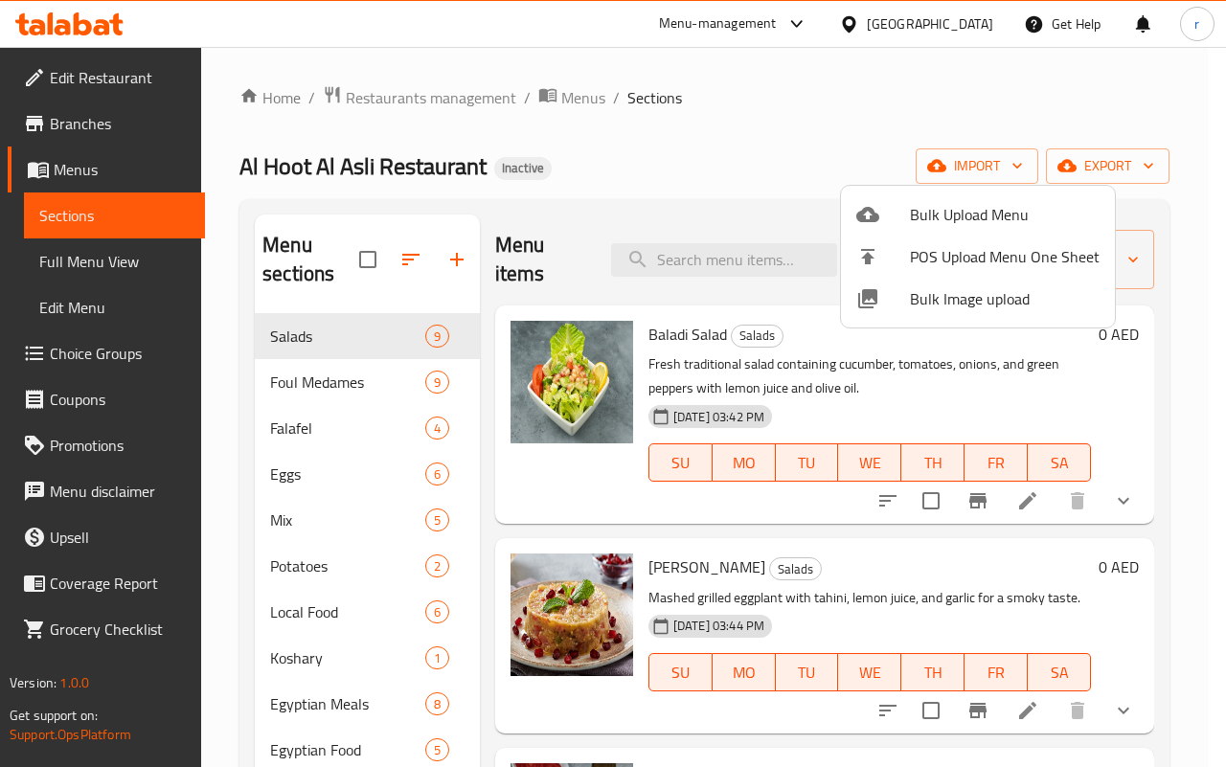
click at [796, 131] on div at bounding box center [613, 383] width 1226 height 767
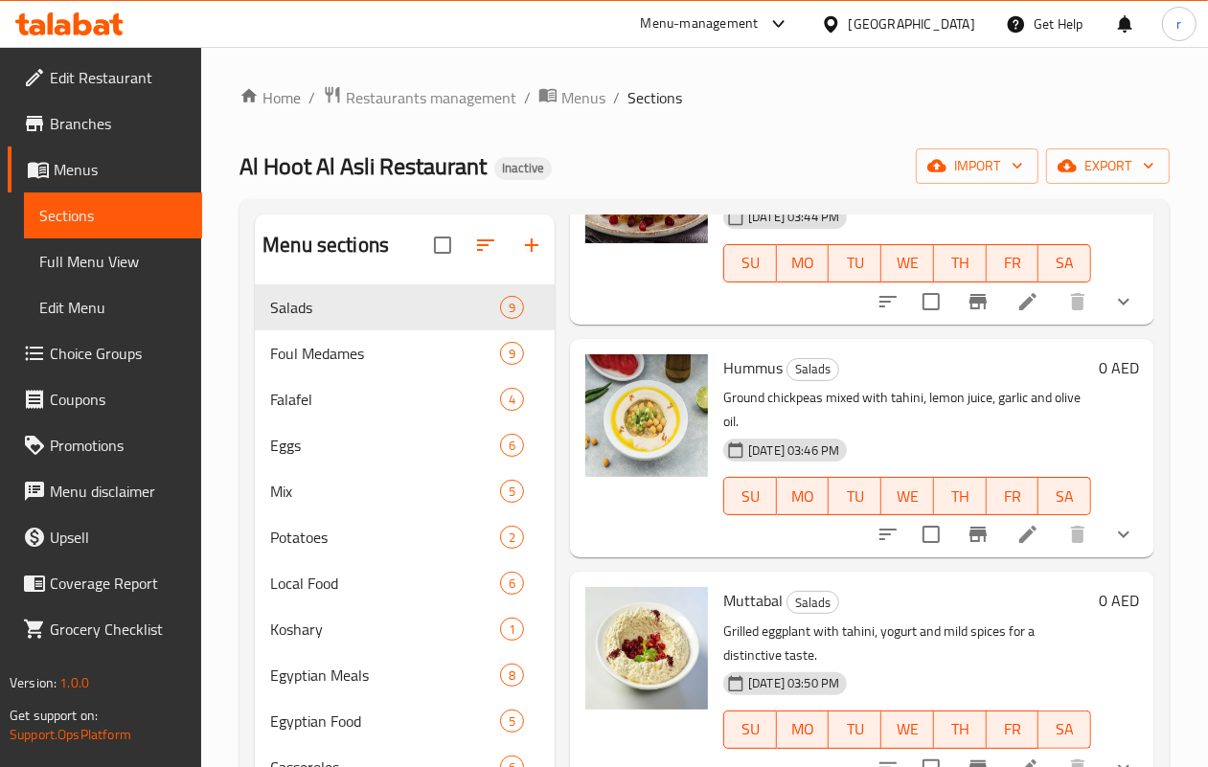
scroll to position [161, 0]
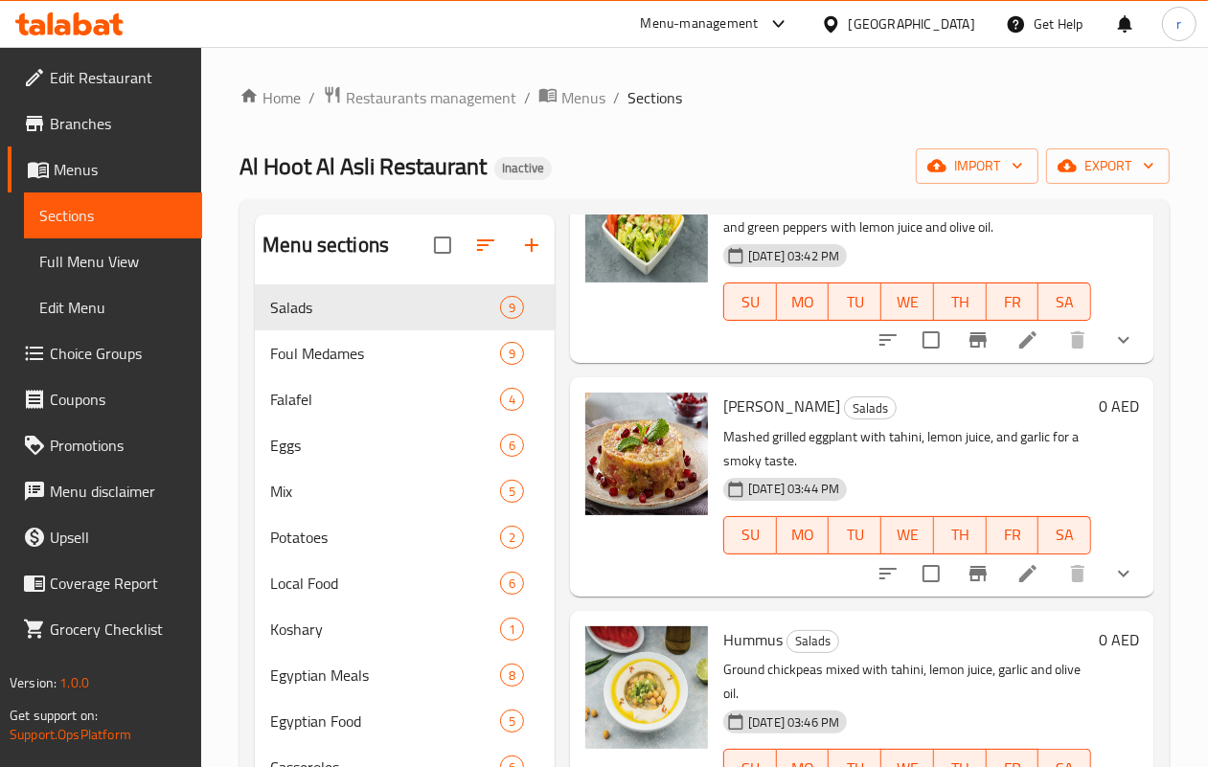
click at [993, 85] on ol "Home / Restaurants management / Menus / Sections" at bounding box center [704, 97] width 930 height 25
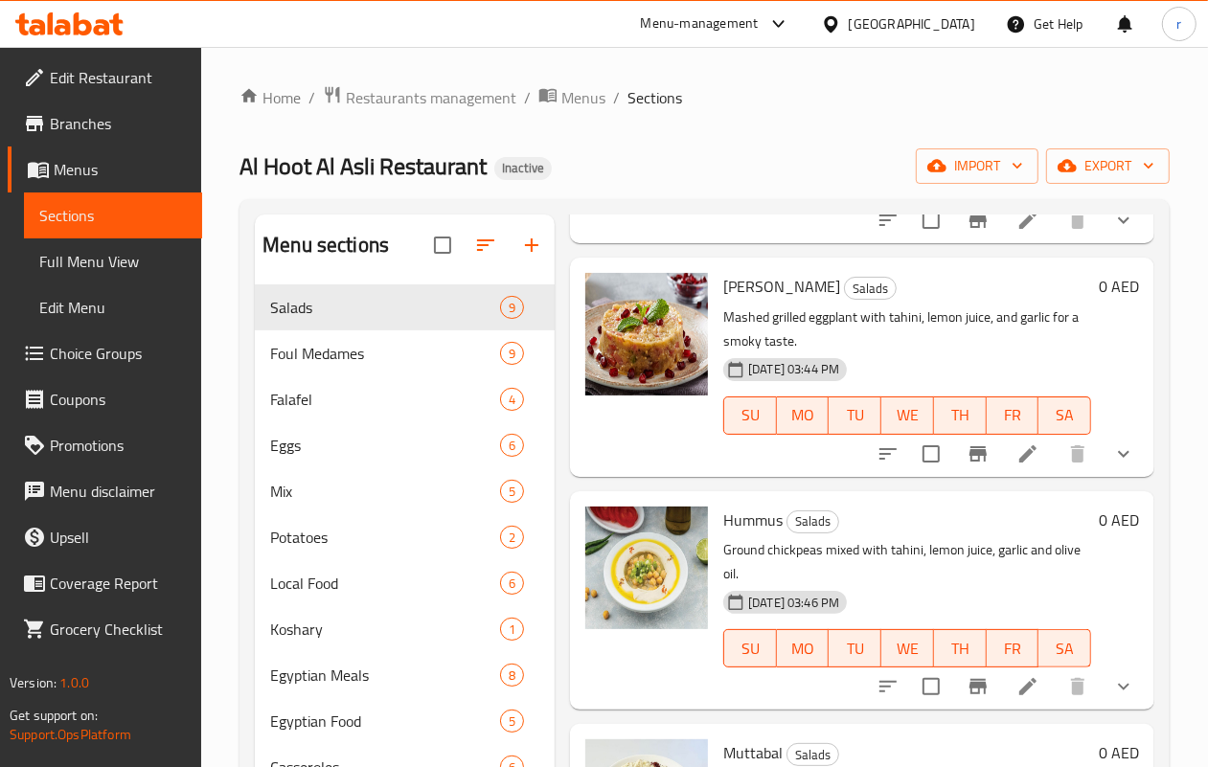
click at [1008, 79] on div "Home / Restaurants management / Menus / Sections Al Hoot Al Asli Restaurant Ina…" at bounding box center [704, 541] width 1007 height 989
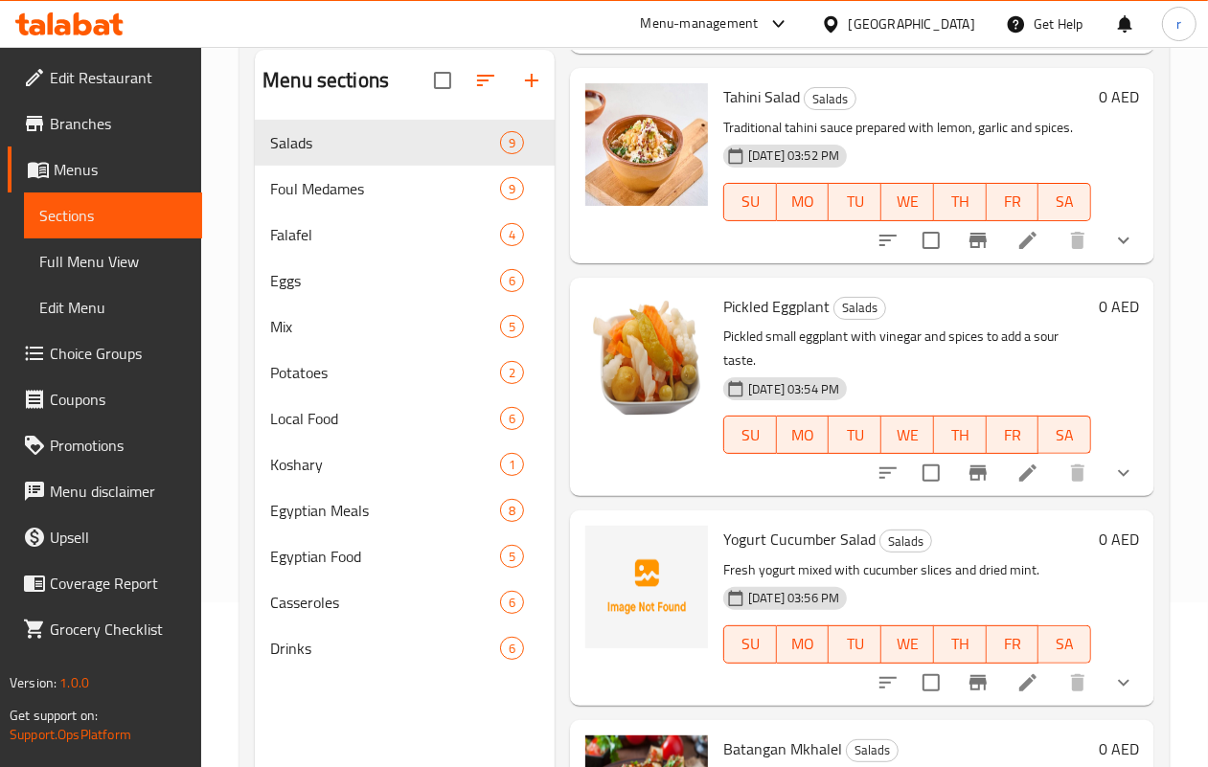
scroll to position [269, 0]
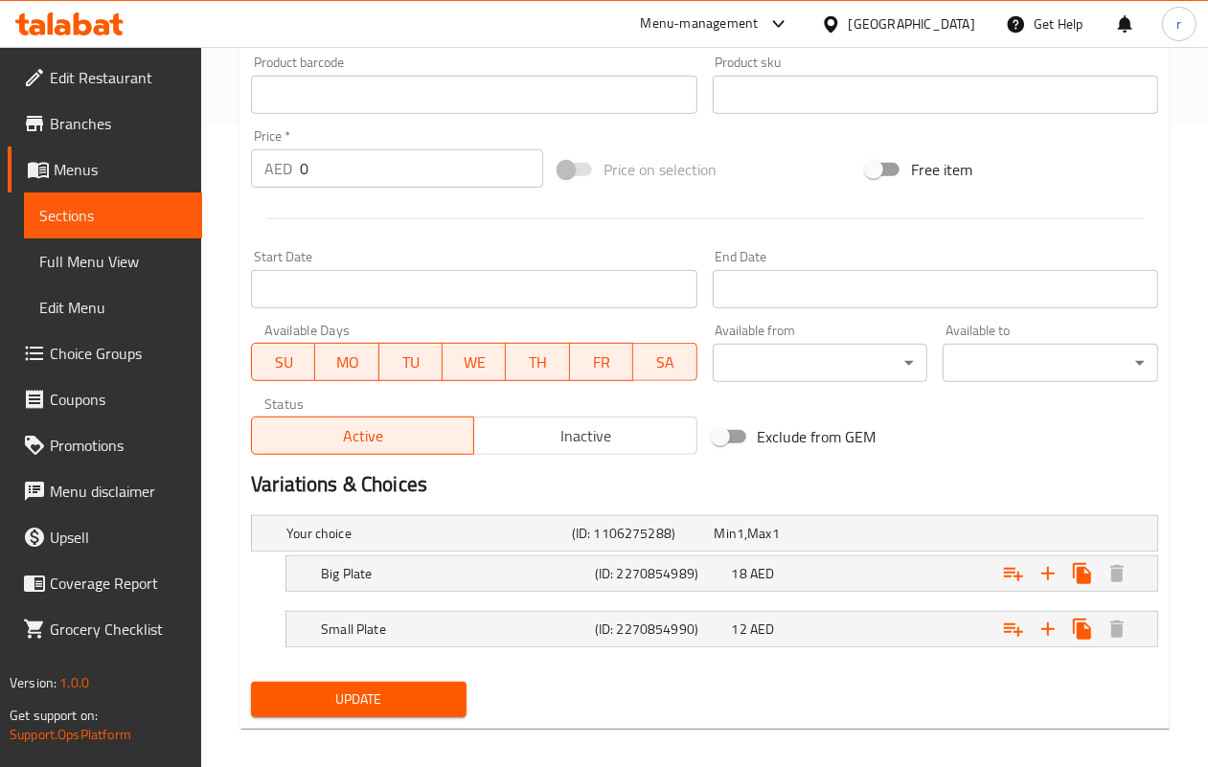
scroll to position [658, 0]
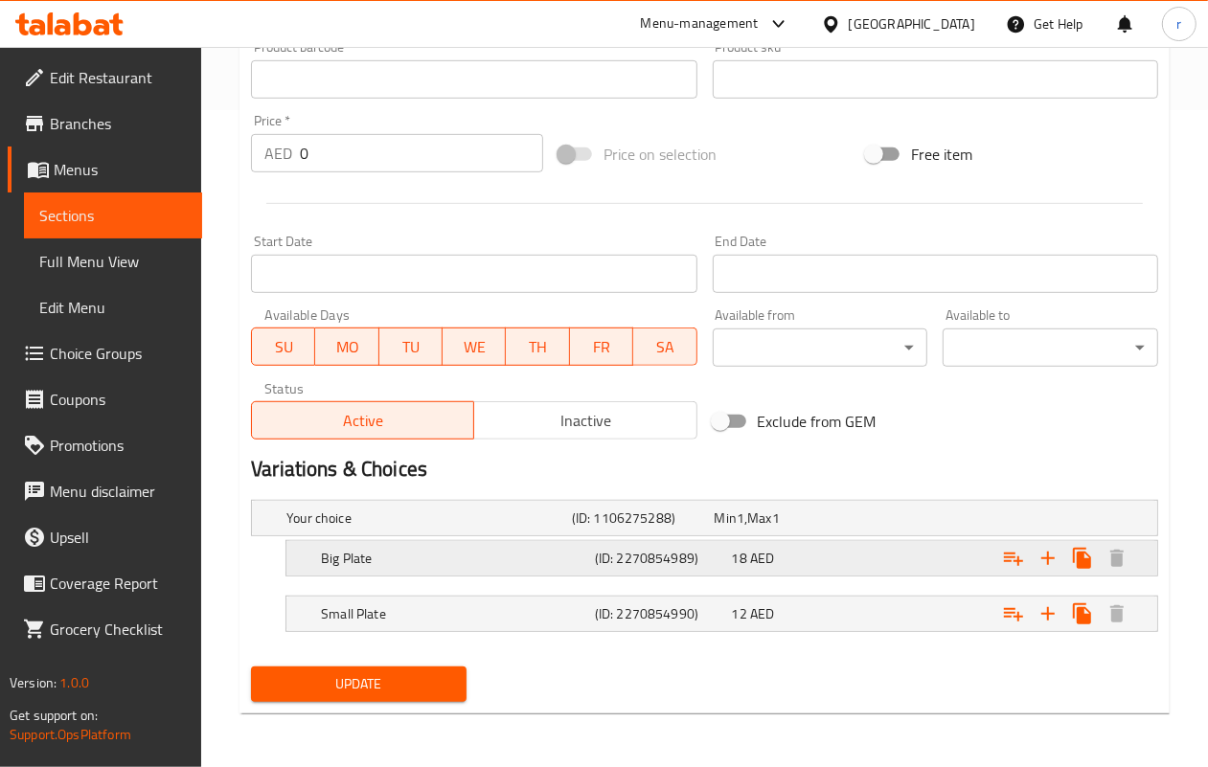
click at [422, 528] on h5 "Big Plate" at bounding box center [425, 518] width 278 height 19
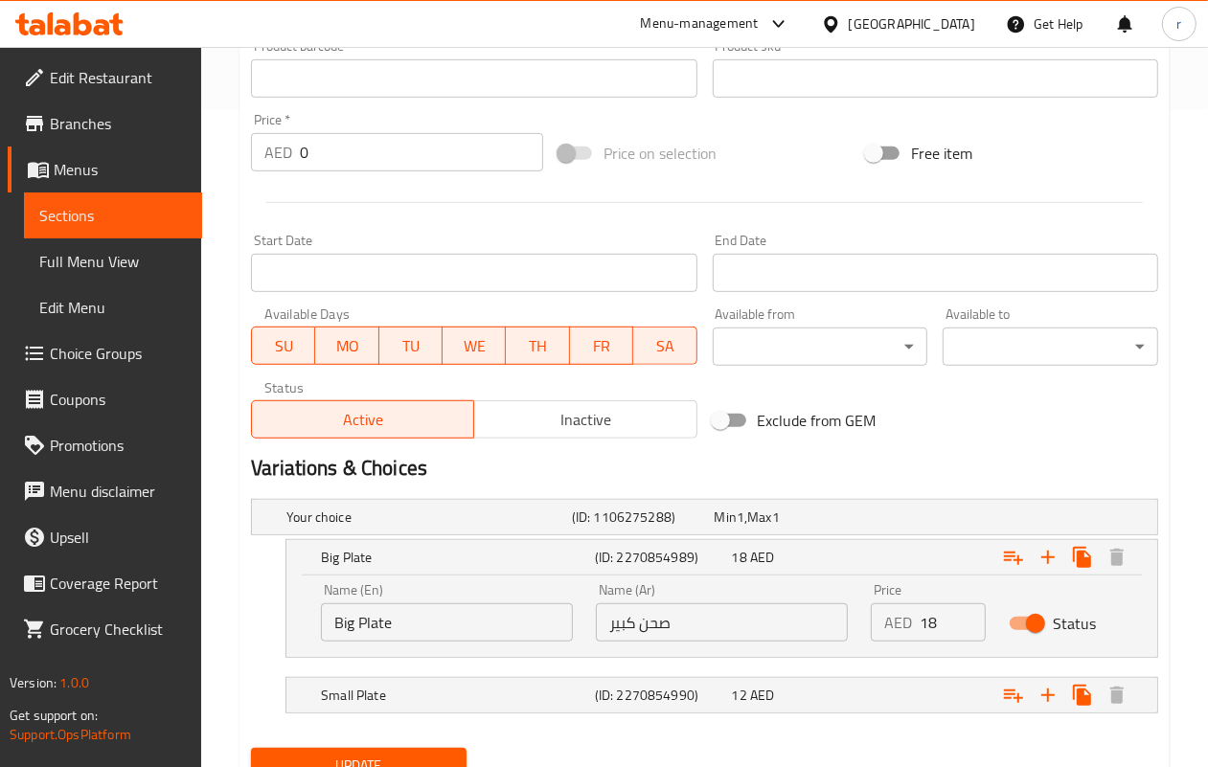
scroll to position [740, 0]
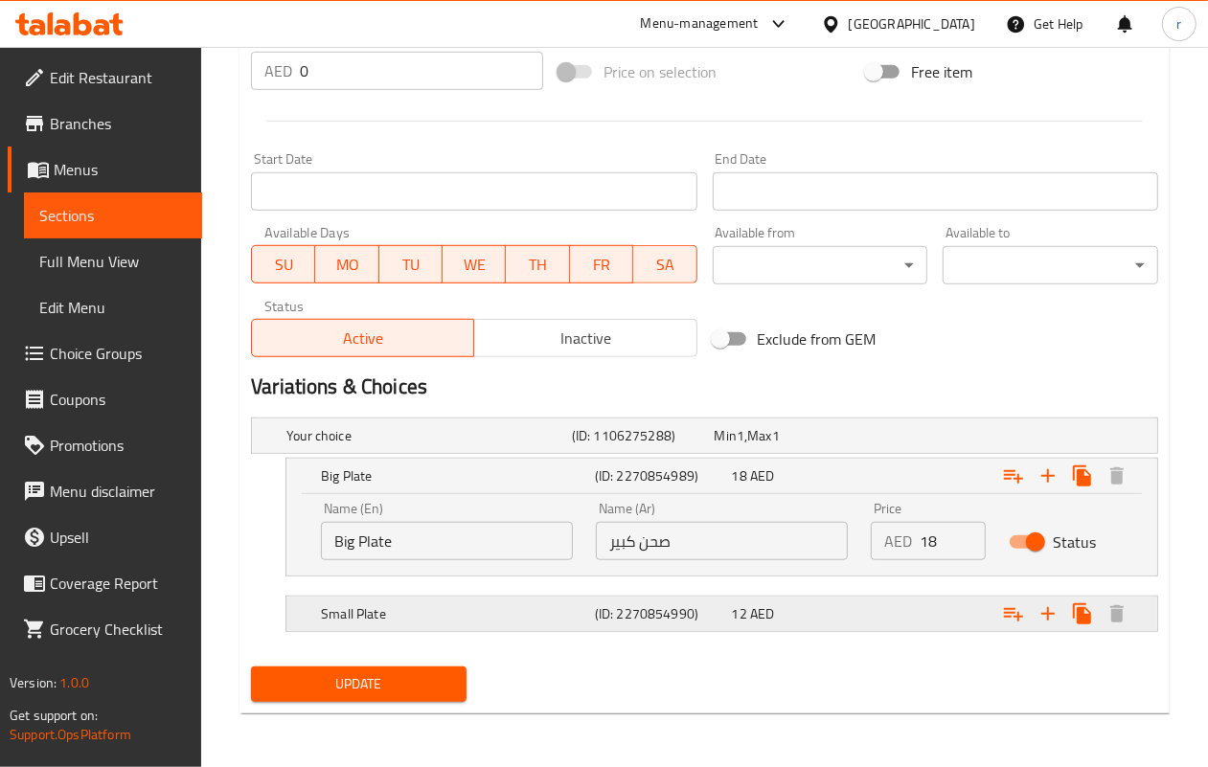
click at [424, 449] on div "Small Plate" at bounding box center [425, 435] width 285 height 27
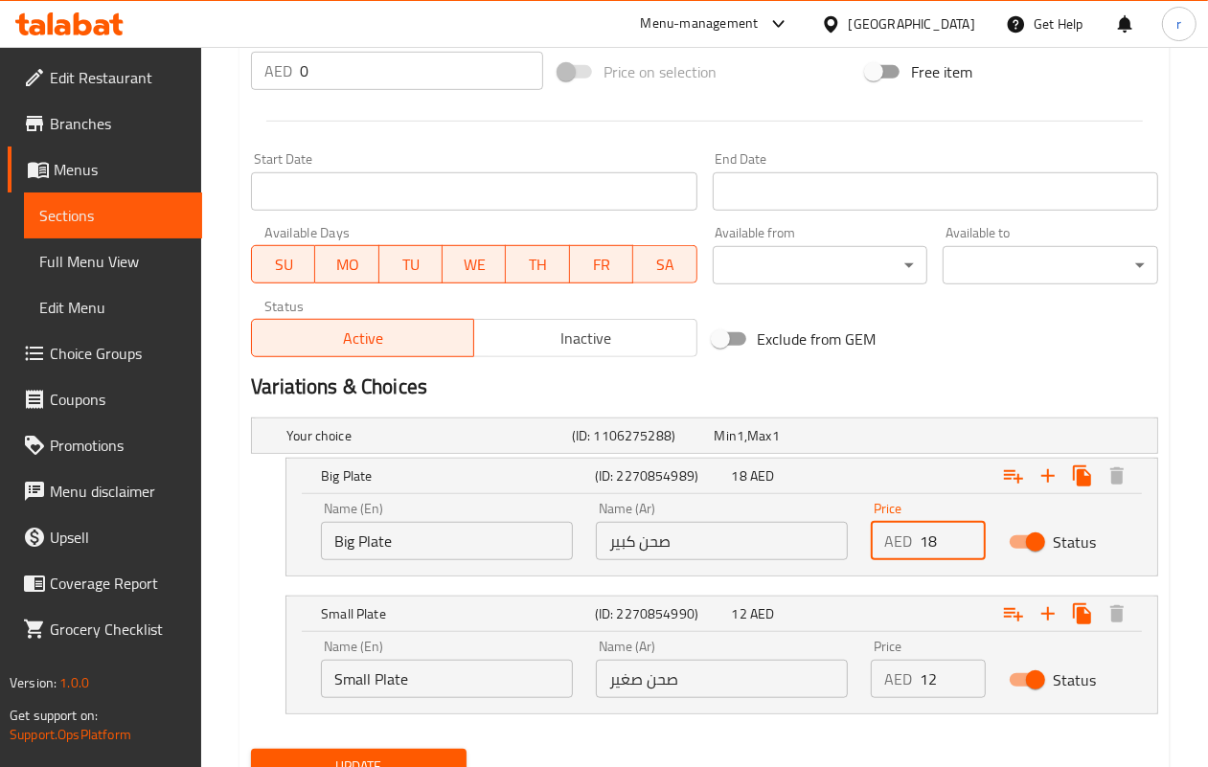
drag, startPoint x: 941, startPoint y: 543, endPoint x: 921, endPoint y: 548, distance: 20.7
click at [921, 548] on input "18" at bounding box center [952, 541] width 65 height 38
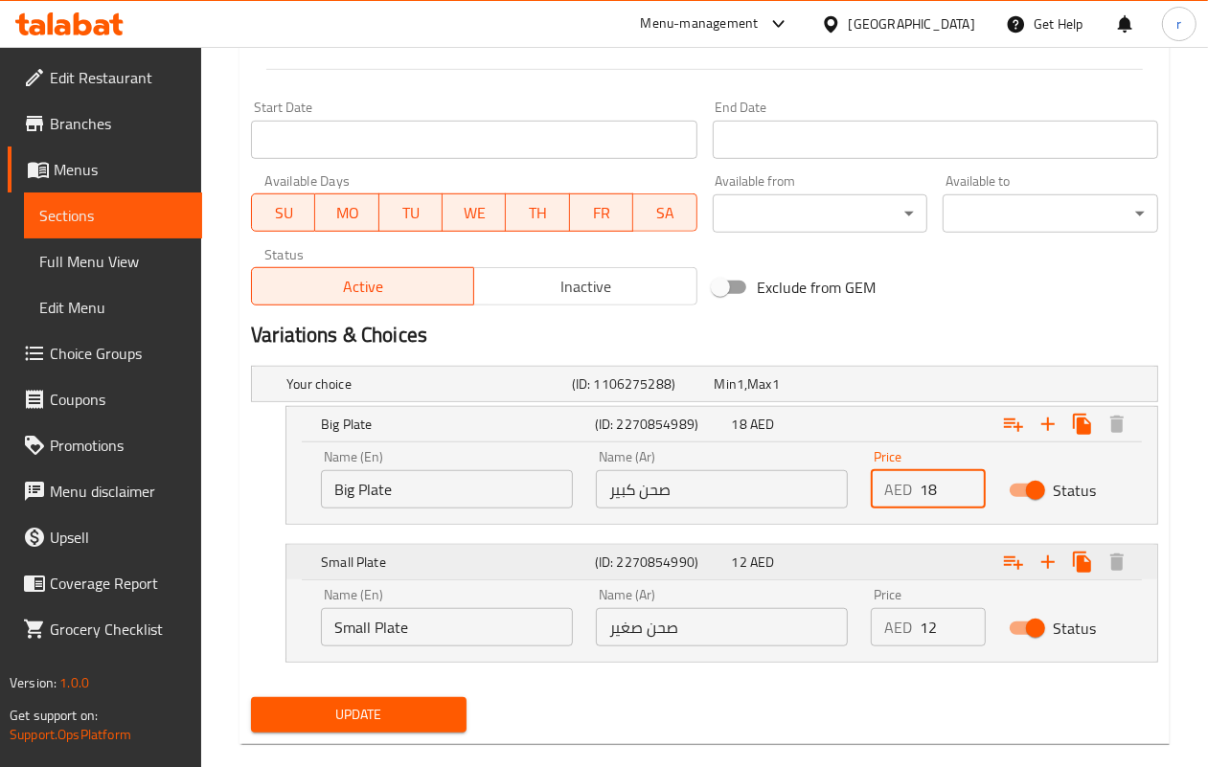
scroll to position [822, 0]
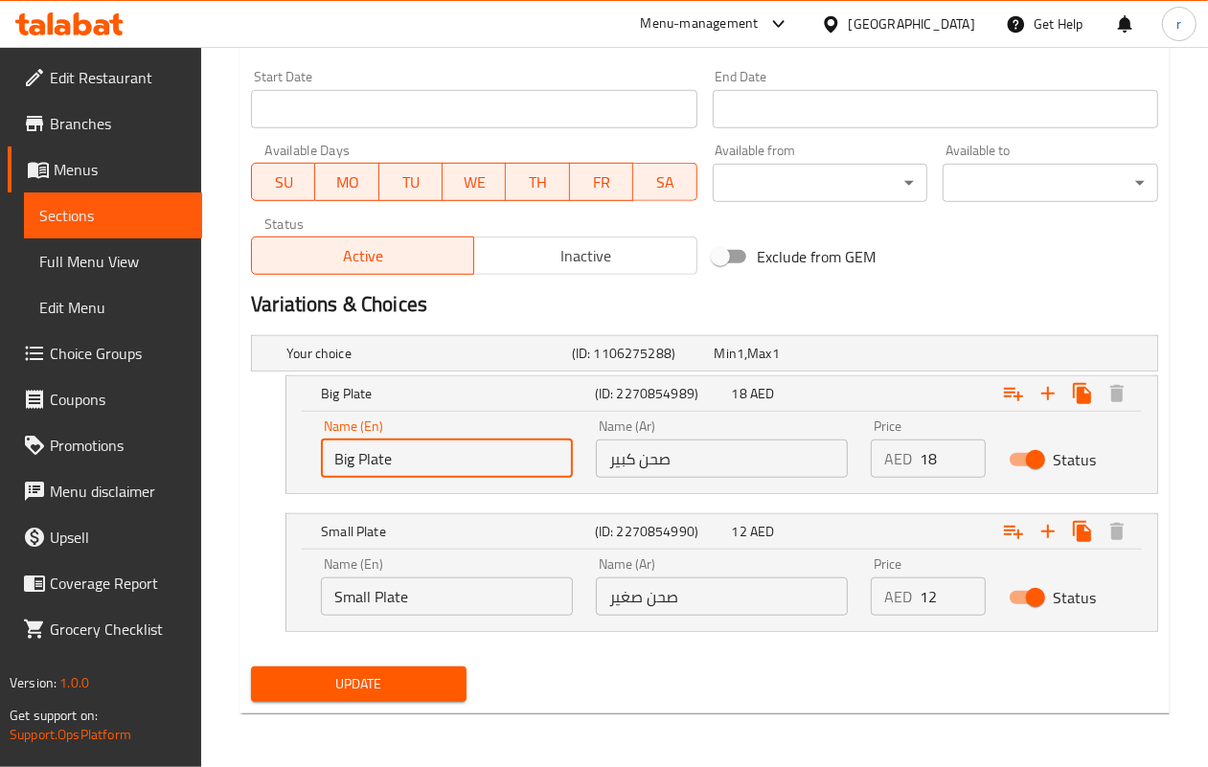
drag, startPoint x: 407, startPoint y: 448, endPoint x: 271, endPoint y: 451, distance: 136.1
click at [271, 451] on div "Big Plate (ID: 2270854989) 18 AED Name (En) Big Plate Name (En) Name (Ar) صحن ك…" at bounding box center [704, 435] width 907 height 119
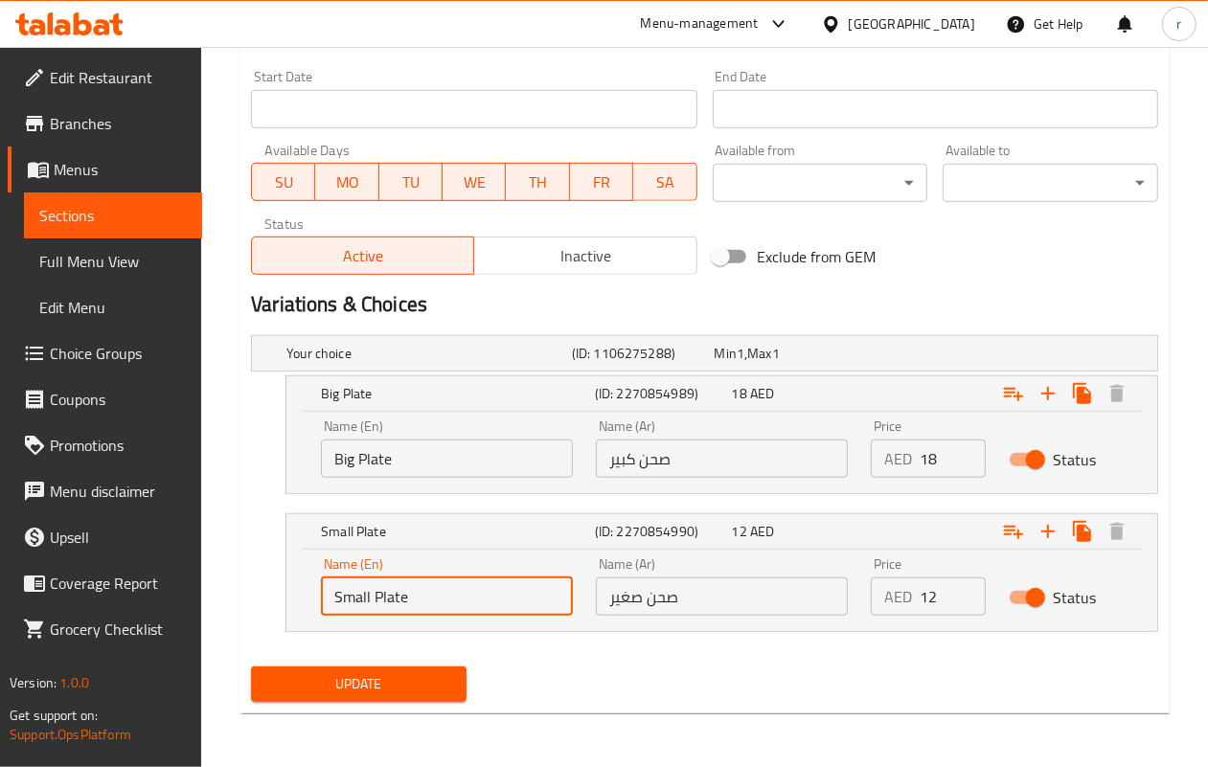
drag, startPoint x: 417, startPoint y: 589, endPoint x: 335, endPoint y: 613, distance: 84.9
click at [293, 576] on div "Name (En) Small Plate Name (En) Name (Ar) صحن صغير Name (Ar) Price AED 12 Price…" at bounding box center [721, 590] width 871 height 81
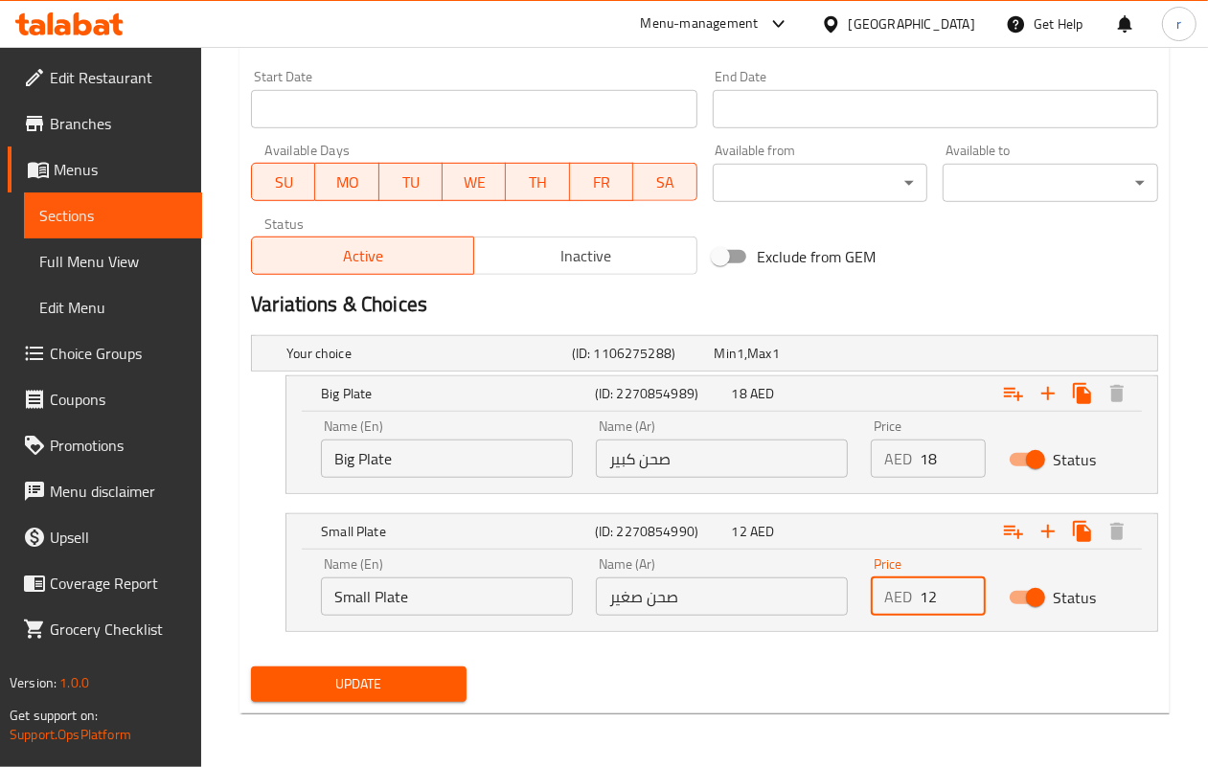
drag, startPoint x: 937, startPoint y: 602, endPoint x: 911, endPoint y: 602, distance: 25.9
click at [911, 602] on div "AED 12 Price" at bounding box center [928, 597] width 114 height 38
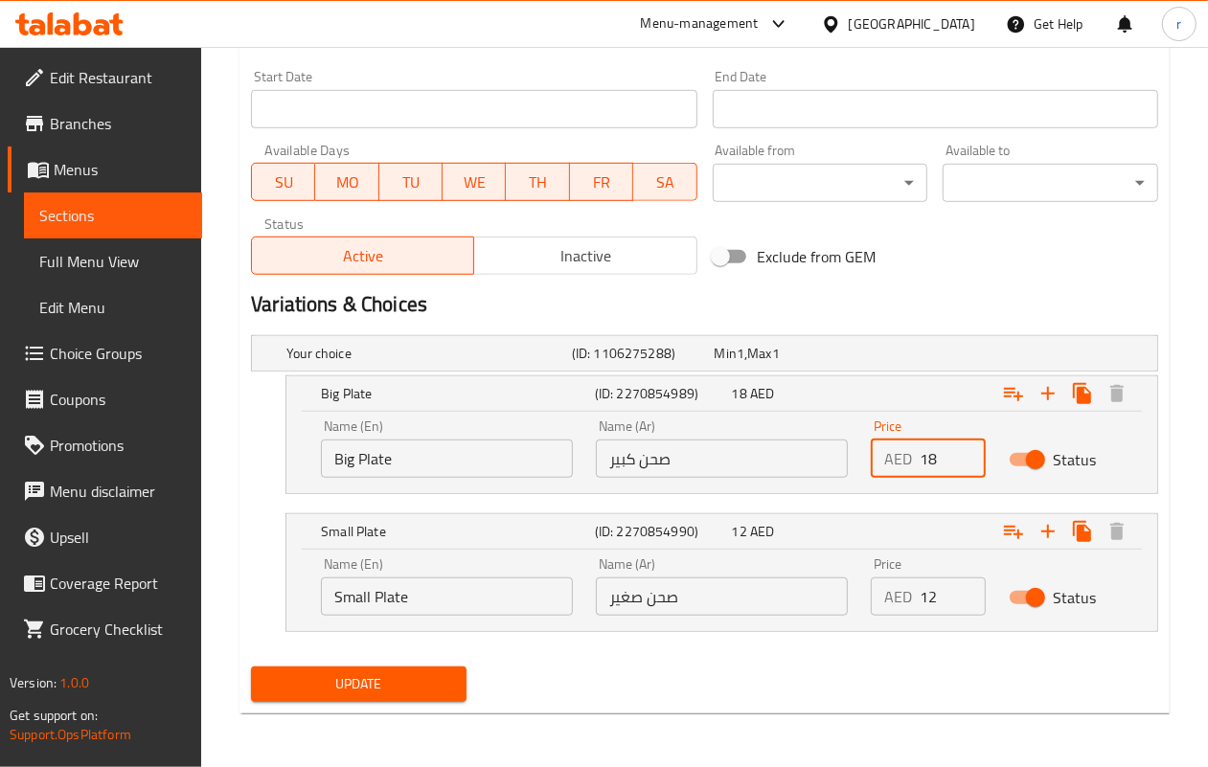
drag, startPoint x: 941, startPoint y: 467, endPoint x: 888, endPoint y: 463, distance: 52.9
click at [888, 463] on div "AED 18 Price" at bounding box center [928, 459] width 114 height 38
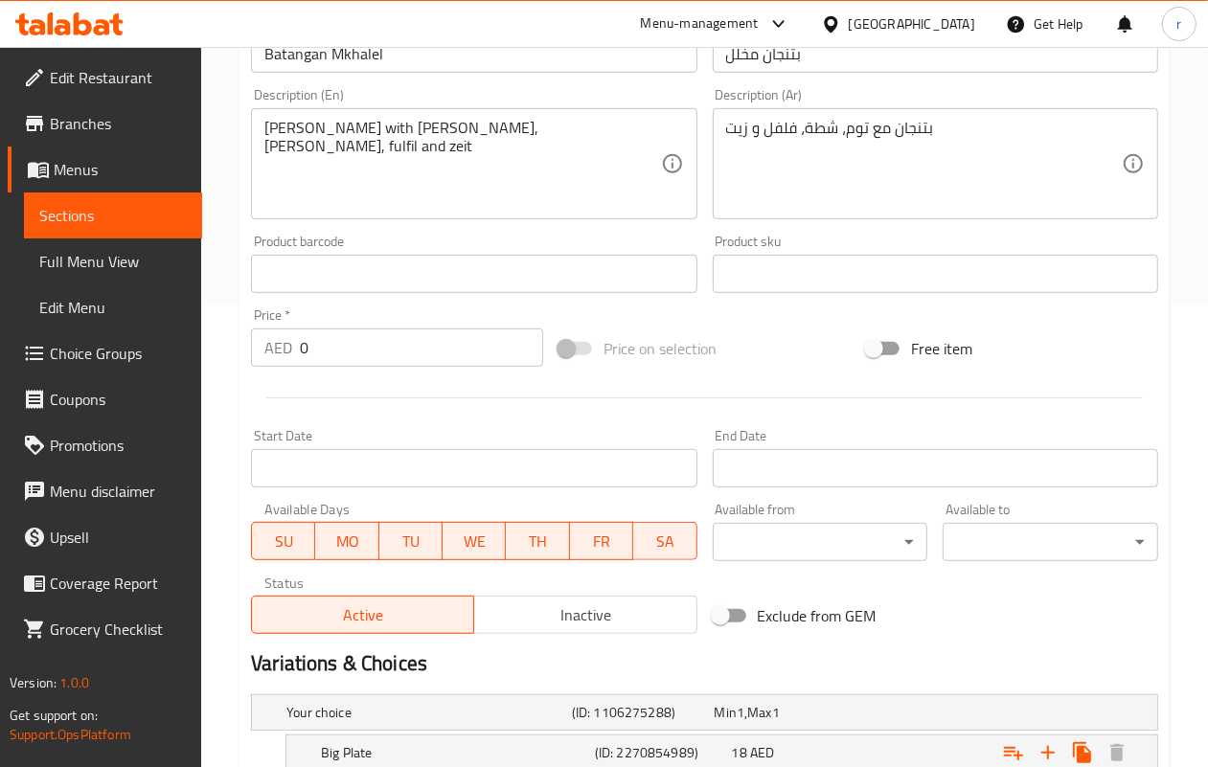
scroll to position [479, 0]
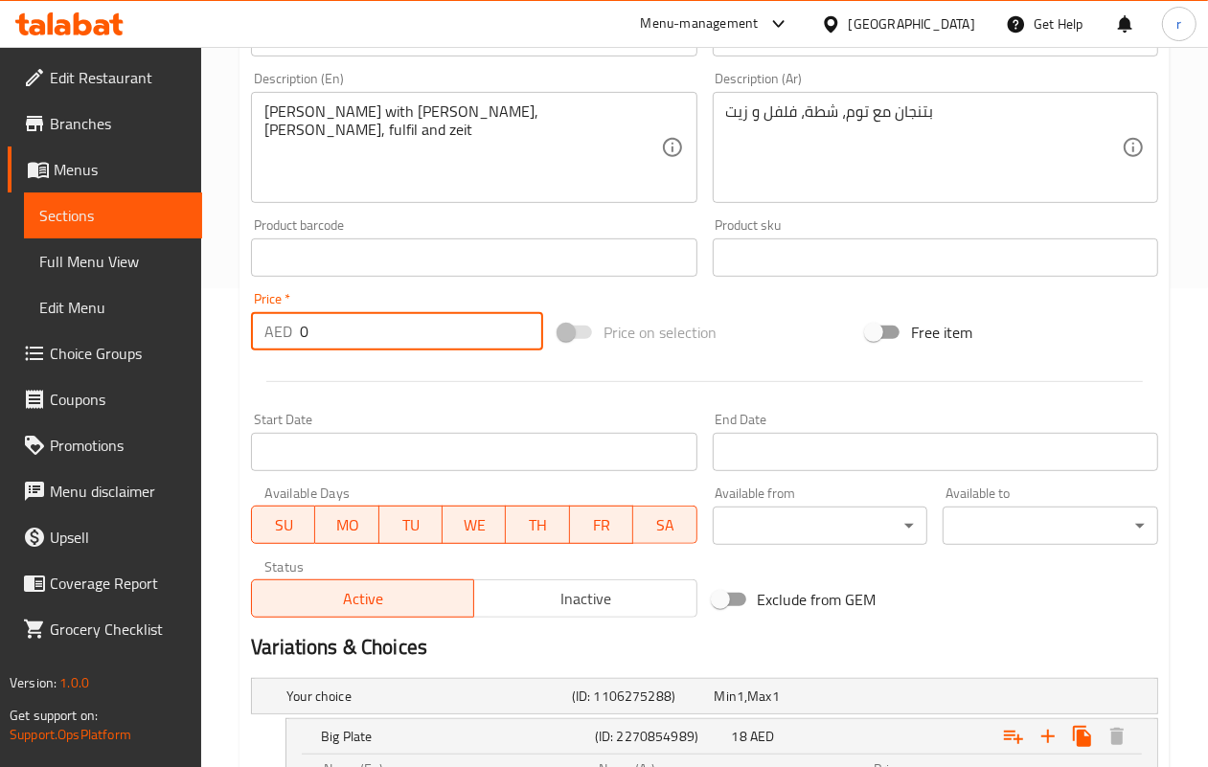
drag, startPoint x: 322, startPoint y: 332, endPoint x: 261, endPoint y: 336, distance: 61.4
click at [261, 336] on div "AED 0 Price *" at bounding box center [397, 331] width 292 height 38
click at [236, 366] on div "Home / Restaurants management / Menus / Sections / item / update Salads section…" at bounding box center [704, 339] width 1007 height 1542
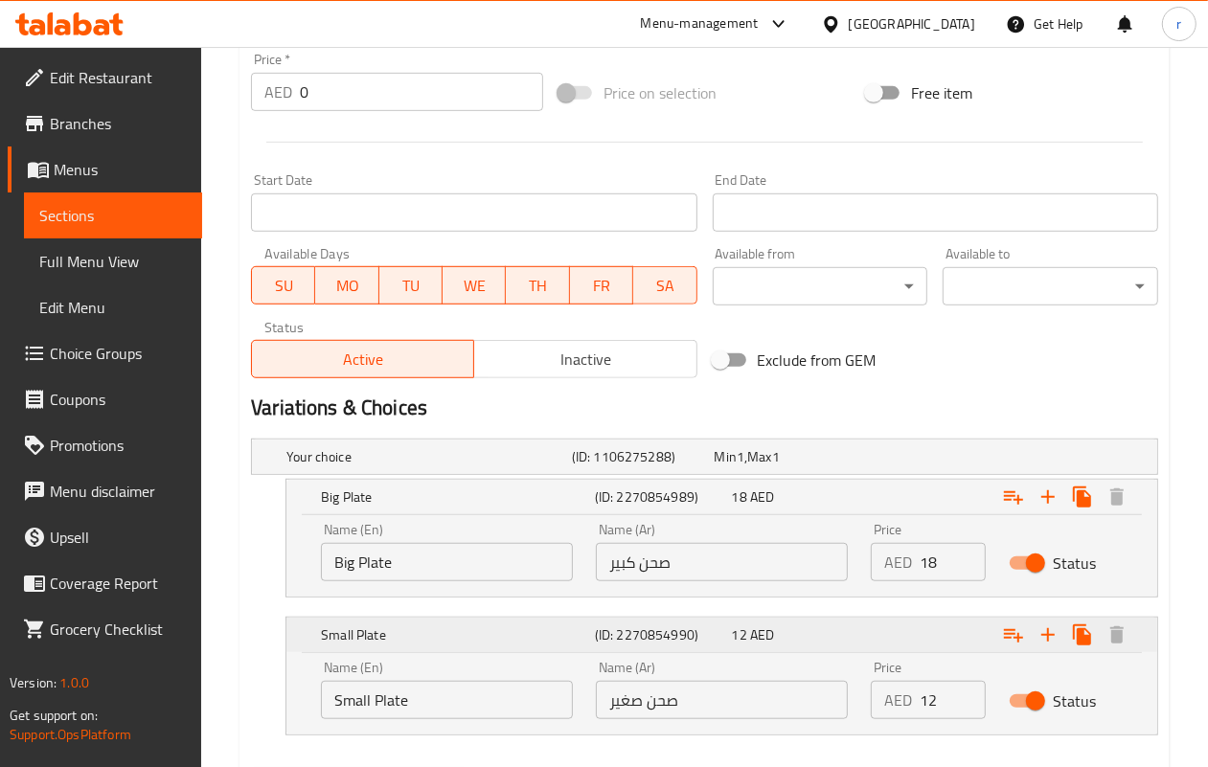
scroll to position [822, 0]
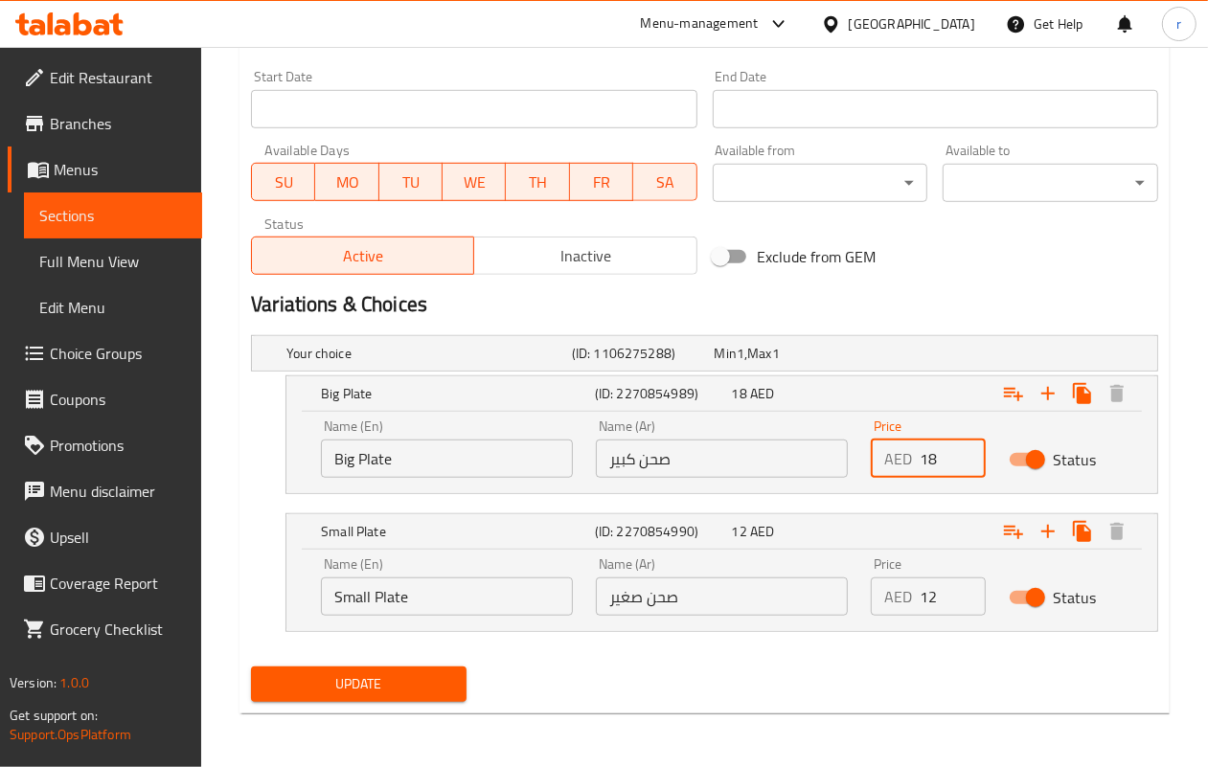
drag, startPoint x: 945, startPoint y: 465, endPoint x: 924, endPoint y: 462, distance: 21.3
click at [924, 462] on input "18" at bounding box center [952, 459] width 65 height 38
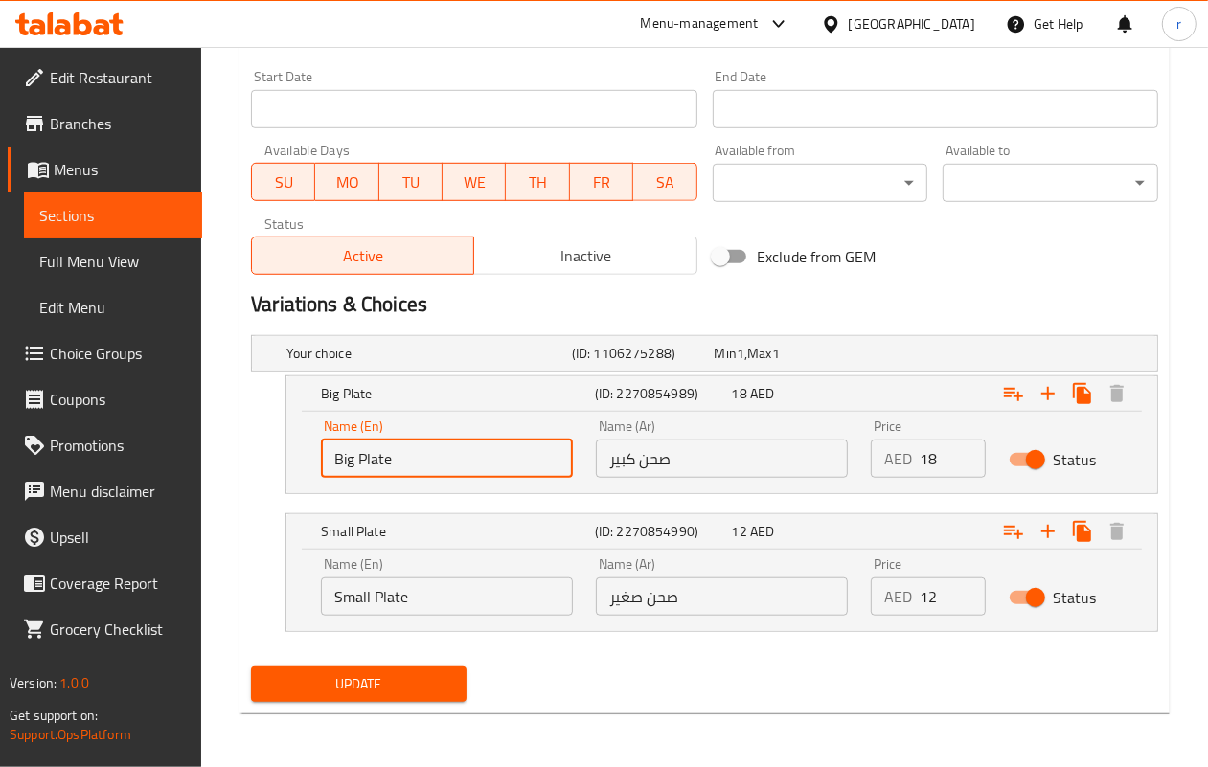
drag, startPoint x: 393, startPoint y: 465, endPoint x: 307, endPoint y: 452, distance: 86.2
click at [307, 452] on div "Name (En) Big Plate Name (En) Name (Ar) صحن كبير Name (Ar) Price AED 18 Price S…" at bounding box center [721, 452] width 871 height 81
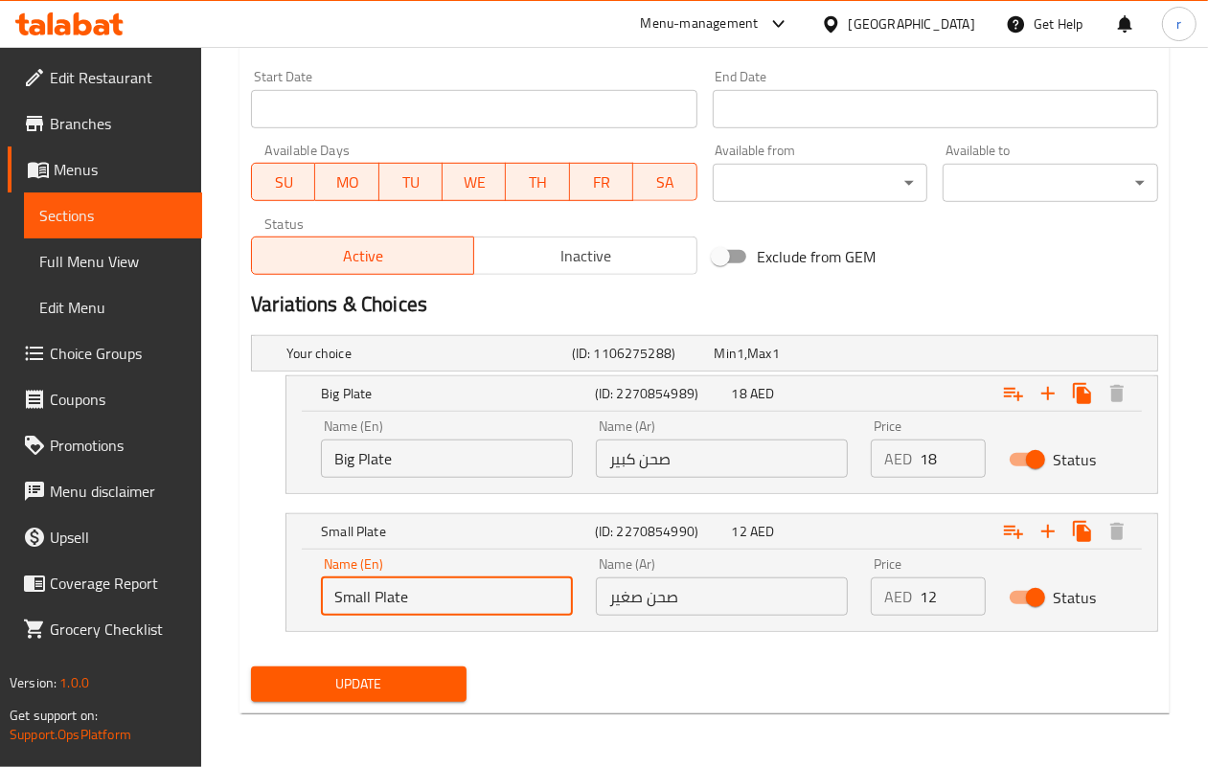
drag, startPoint x: 415, startPoint y: 592, endPoint x: 290, endPoint y: 620, distance: 127.6
click at [290, 620] on div "Name (En) Small Plate Name (En) Name (Ar) صحن صغير Name (Ar) Price AED 12 Price…" at bounding box center [721, 590] width 871 height 81
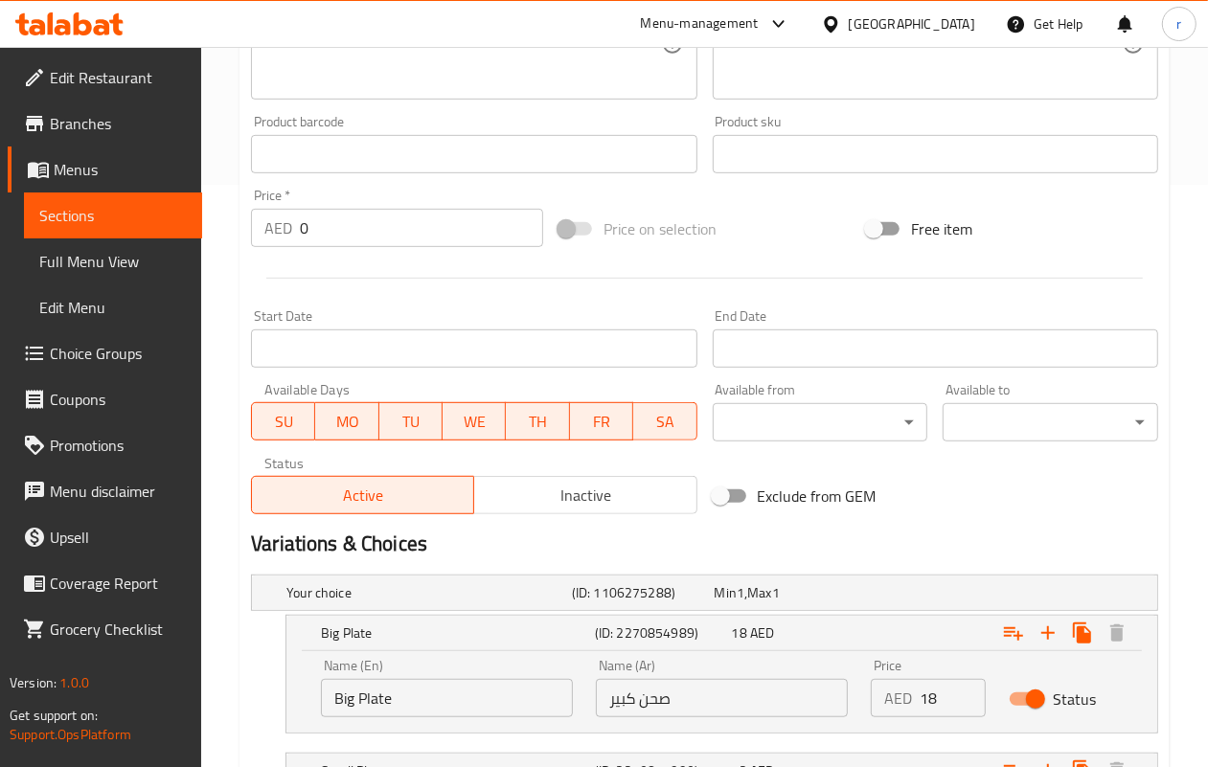
scroll to position [463, 0]
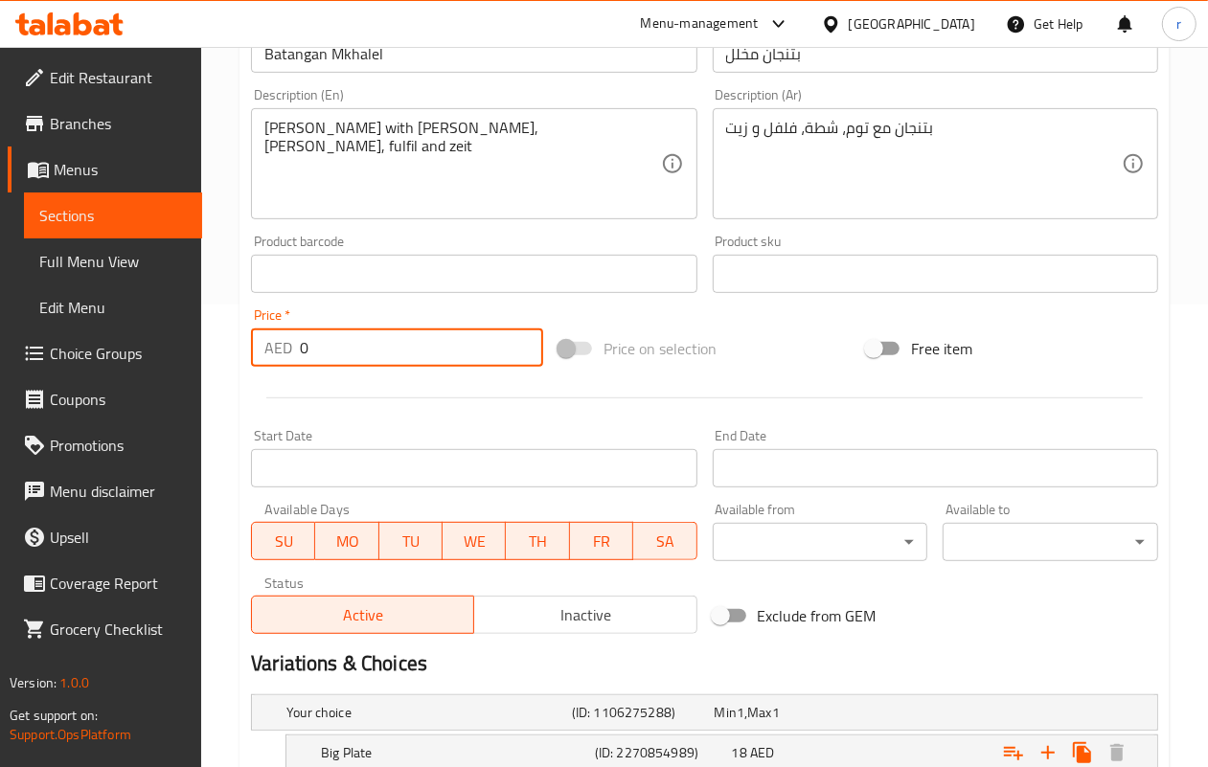
drag, startPoint x: 386, startPoint y: 354, endPoint x: 294, endPoint y: 346, distance: 92.4
click at [294, 346] on div "AED 0 Price *" at bounding box center [397, 348] width 292 height 38
click at [336, 351] on input "0" at bounding box center [421, 348] width 243 height 38
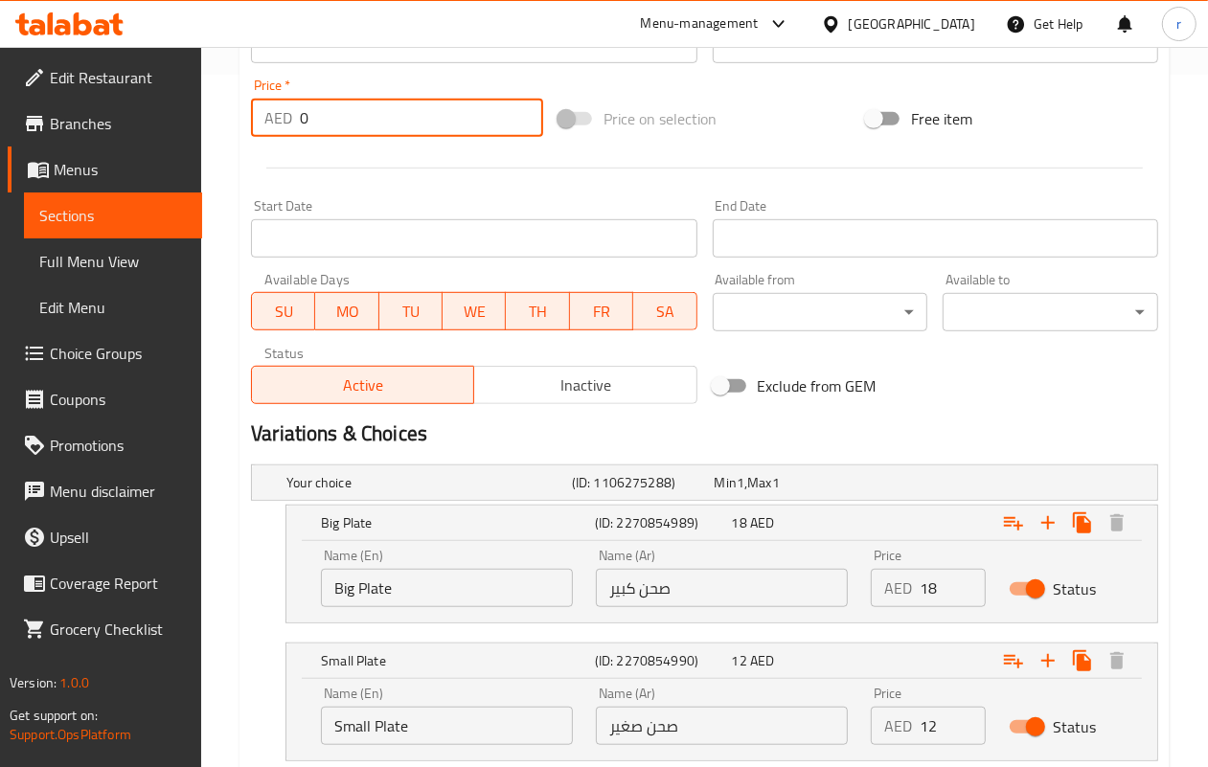
scroll to position [582, 0]
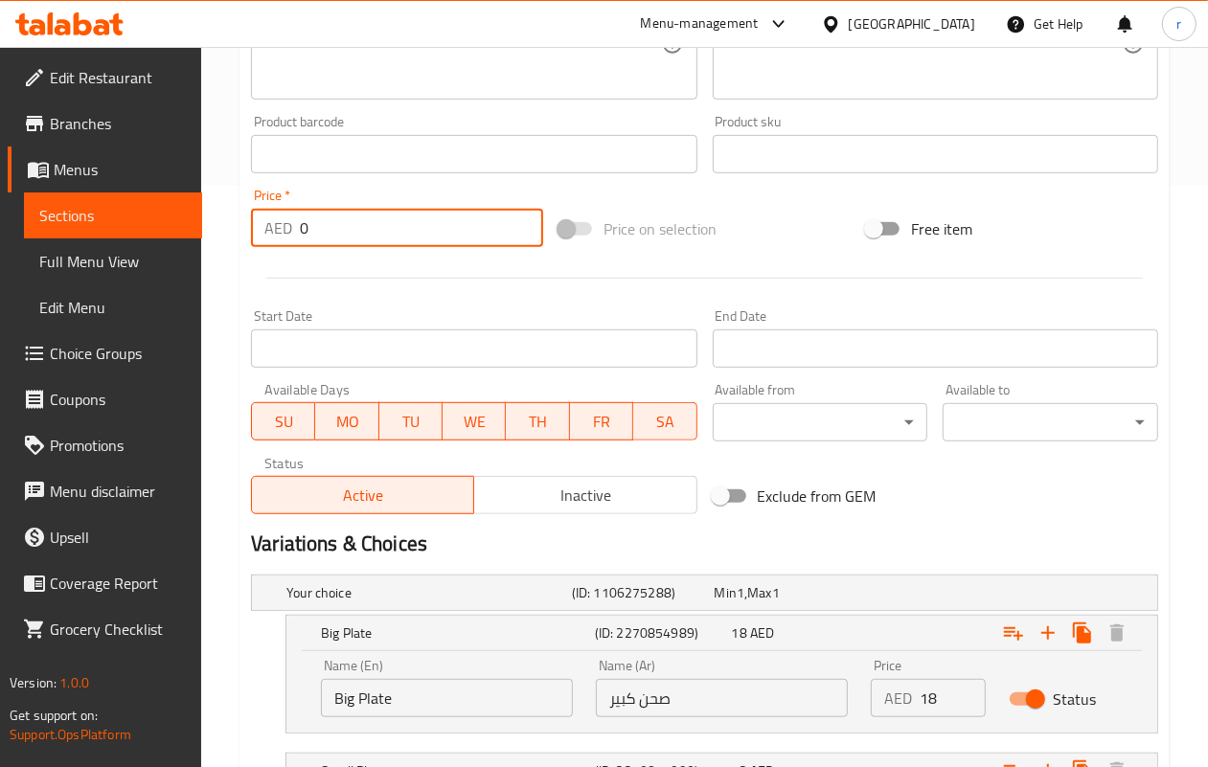
click at [336, 222] on input "0" at bounding box center [421, 228] width 243 height 38
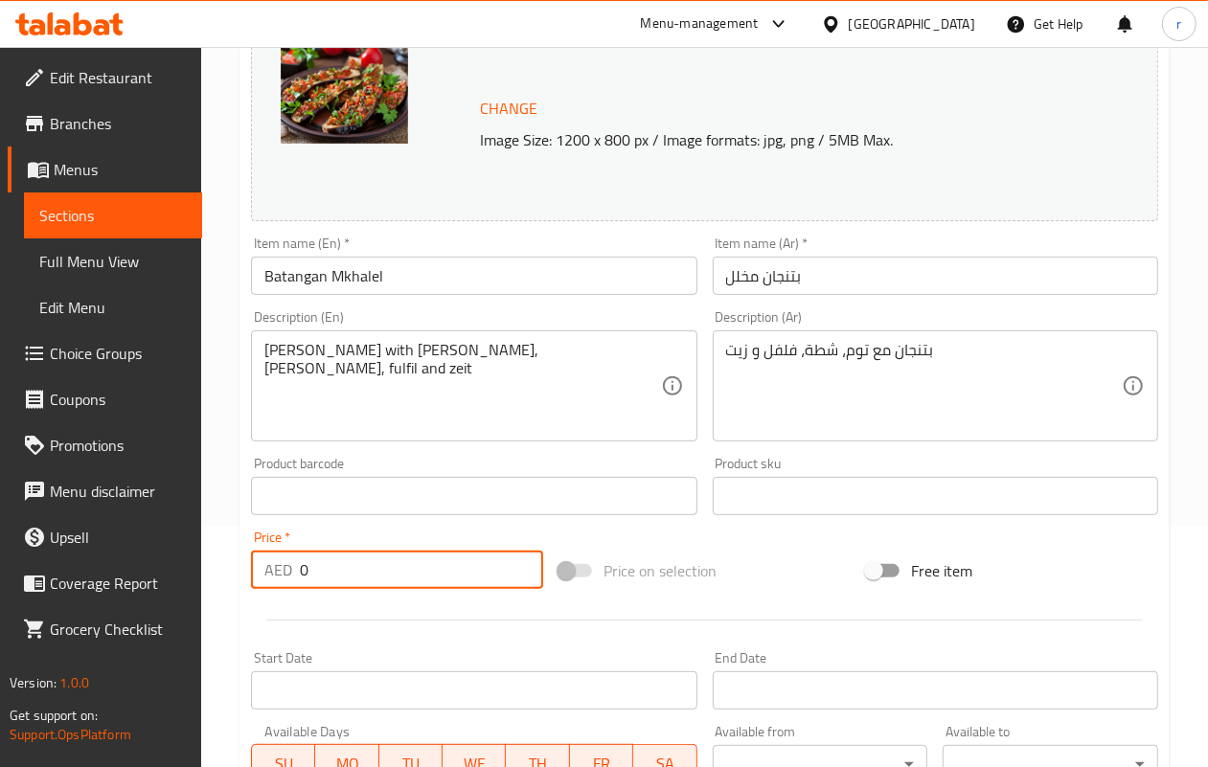
scroll to position [223, 0]
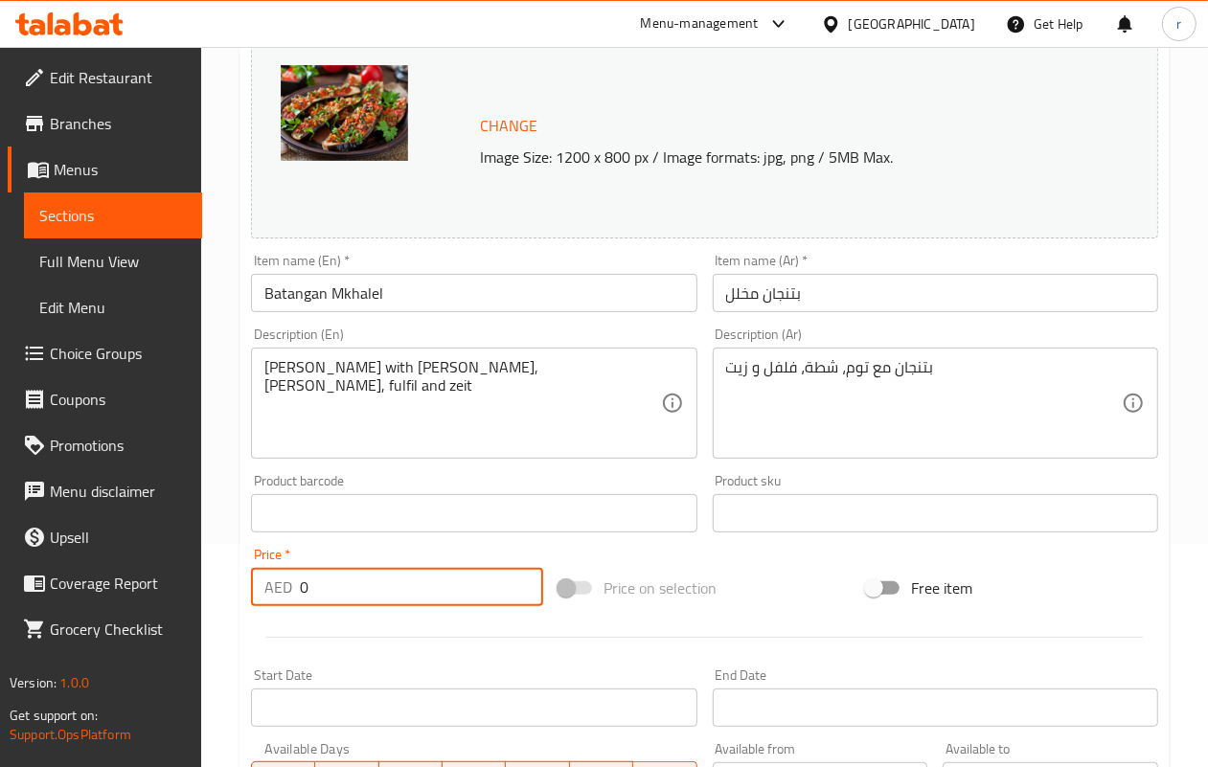
click at [427, 270] on div "Item name (En)   * Batangan Mkhalel Item name (En) *" at bounding box center [473, 283] width 445 height 58
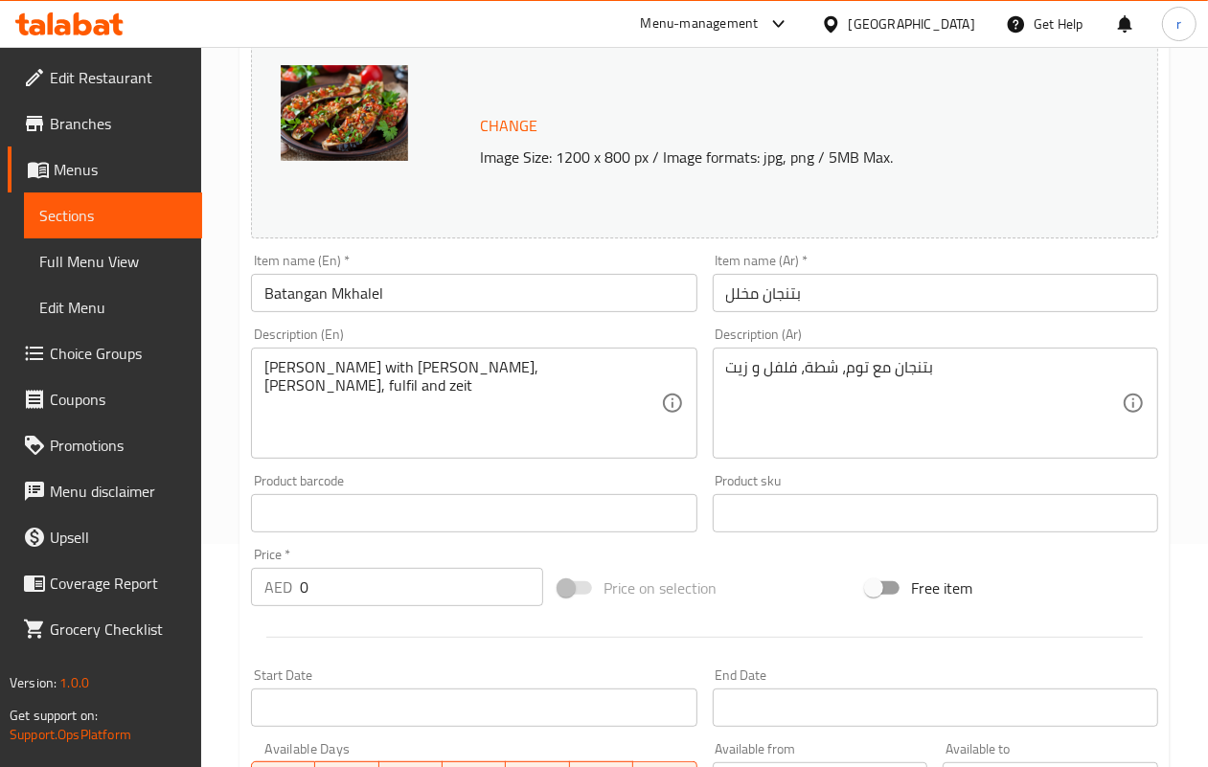
click at [467, 302] on input "Batangan Mkhalel" at bounding box center [473, 293] width 445 height 38
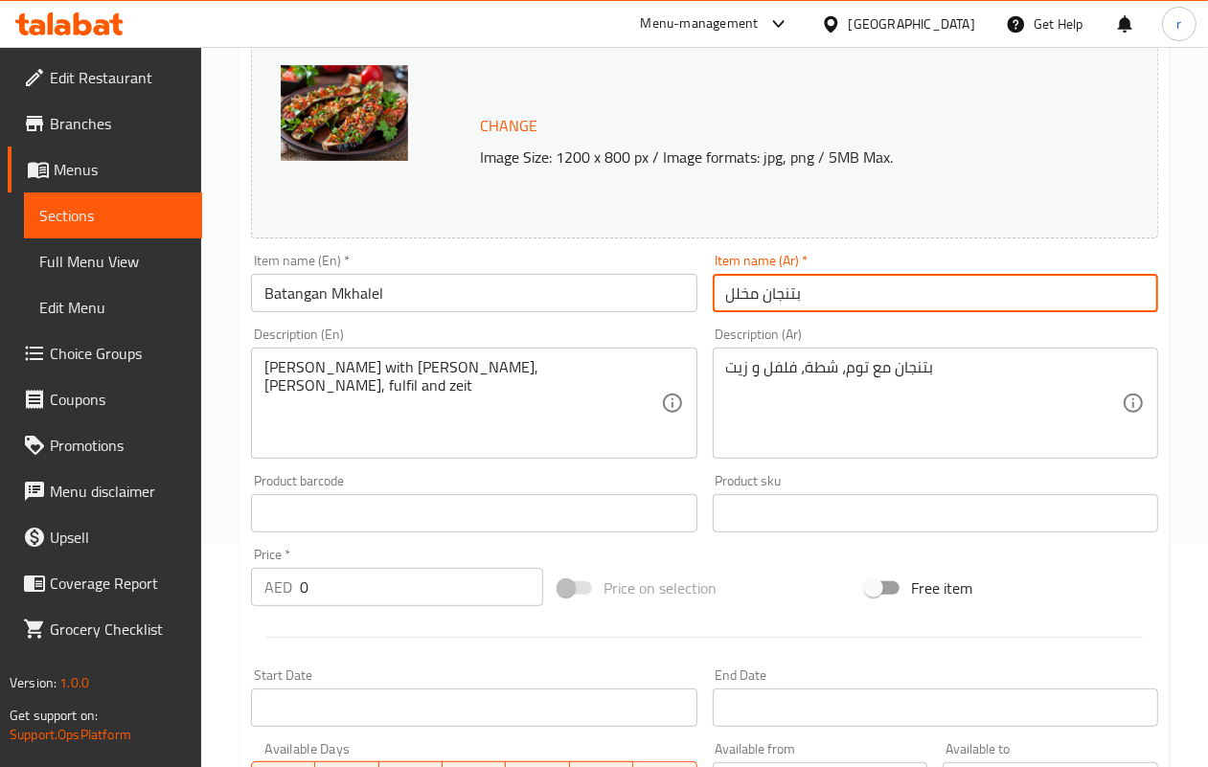
drag, startPoint x: 805, startPoint y: 302, endPoint x: 685, endPoint y: 294, distance: 120.0
click at [685, 294] on div "Change Image Size: 1200 x 800 px / Image formats: jpg, png / 5MB Max. Item name…" at bounding box center [704, 455] width 922 height 854
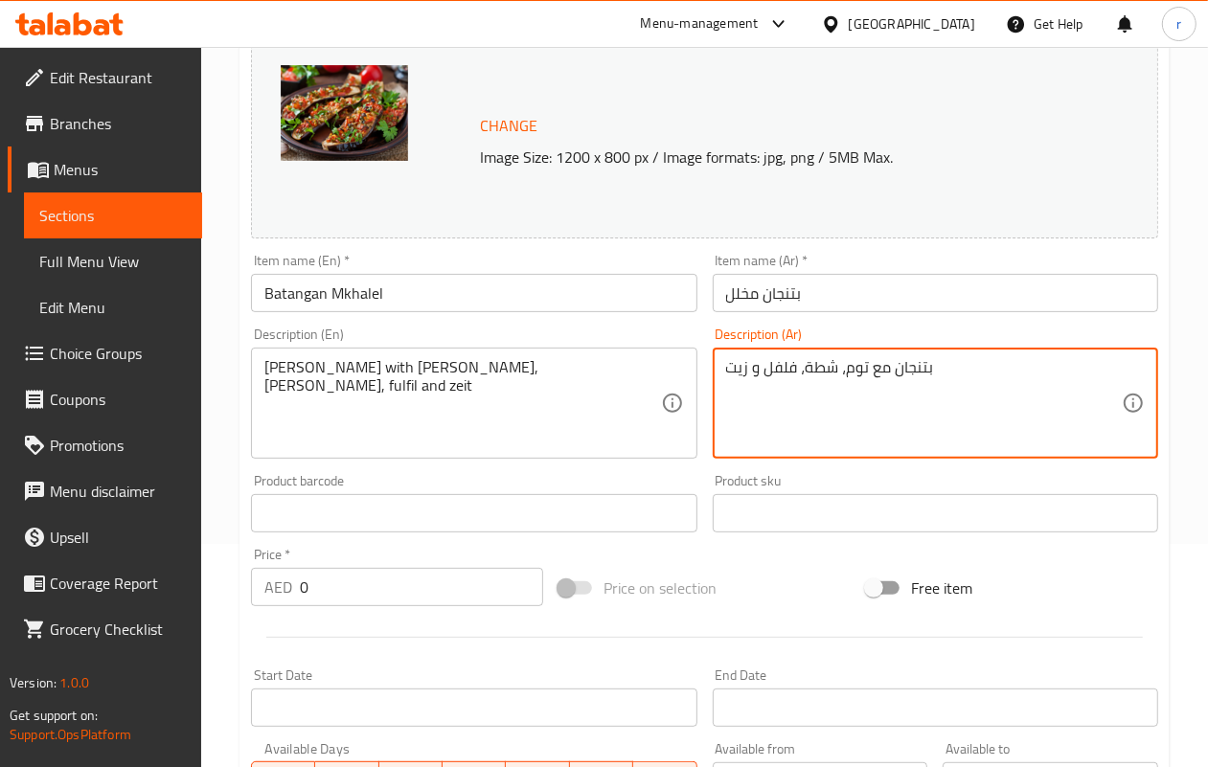
drag, startPoint x: 891, startPoint y: 378, endPoint x: 748, endPoint y: 396, distance: 143.8
click at [835, 396] on textarea "بتنجان مع توم، شطة، فلفل و زيت" at bounding box center [924, 403] width 396 height 91
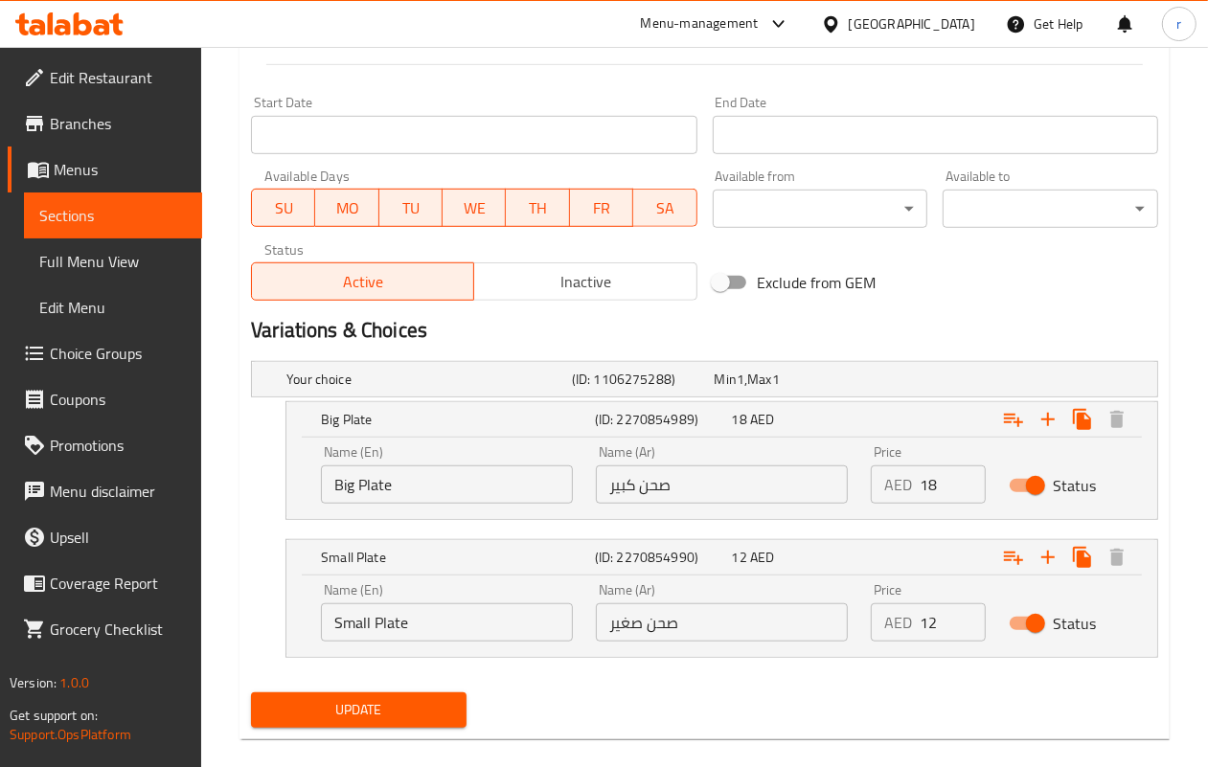
scroll to position [822, 0]
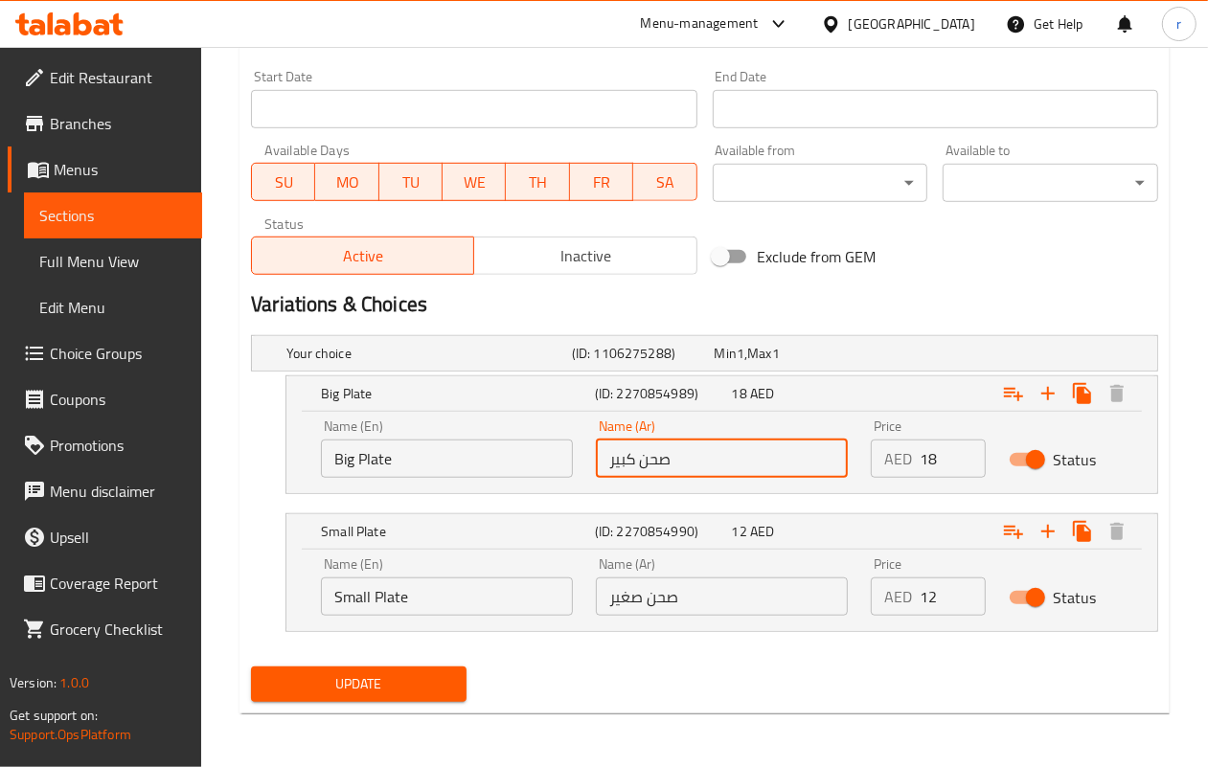
drag, startPoint x: 723, startPoint y: 469, endPoint x: 572, endPoint y: 480, distance: 151.7
click at [572, 480] on div "Name (En) Big Plate Name (En) Name (Ar) صحن كبير Name (Ar) Price AED 18 Price S…" at bounding box center [721, 448] width 825 height 81
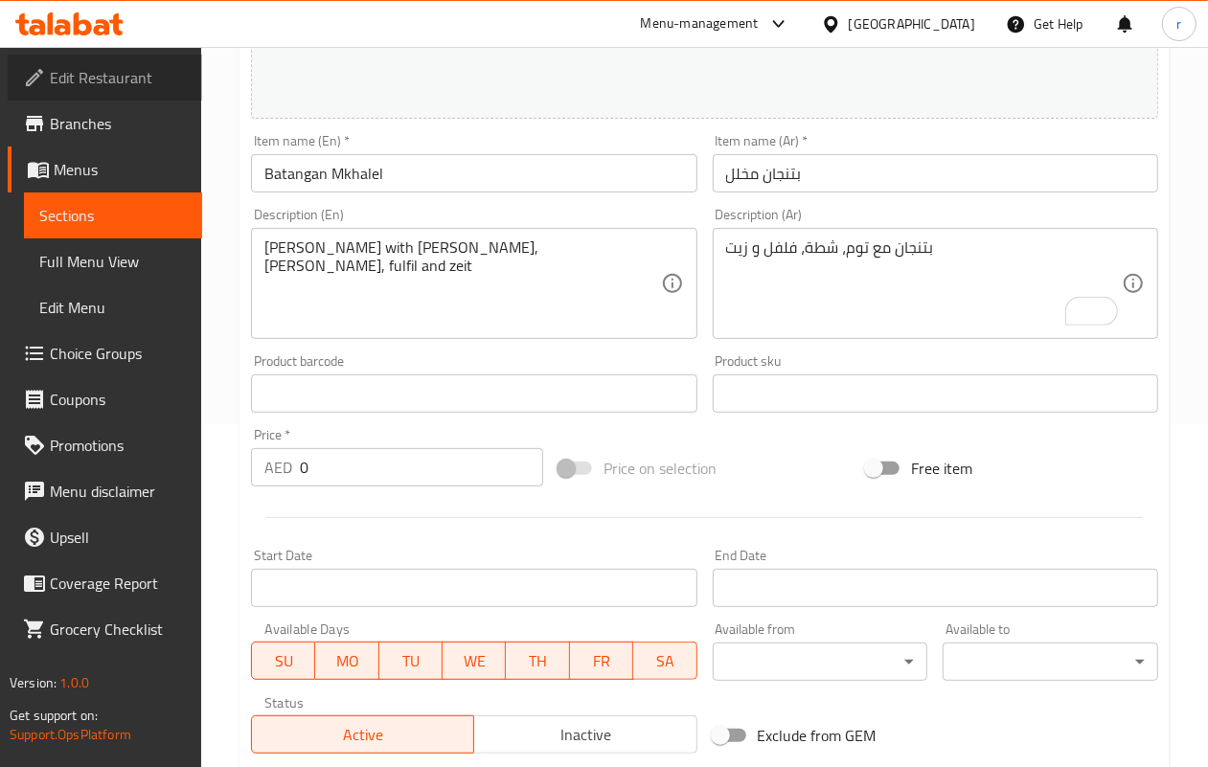
click at [113, 80] on span "Edit Restaurant" at bounding box center [118, 77] width 137 height 23
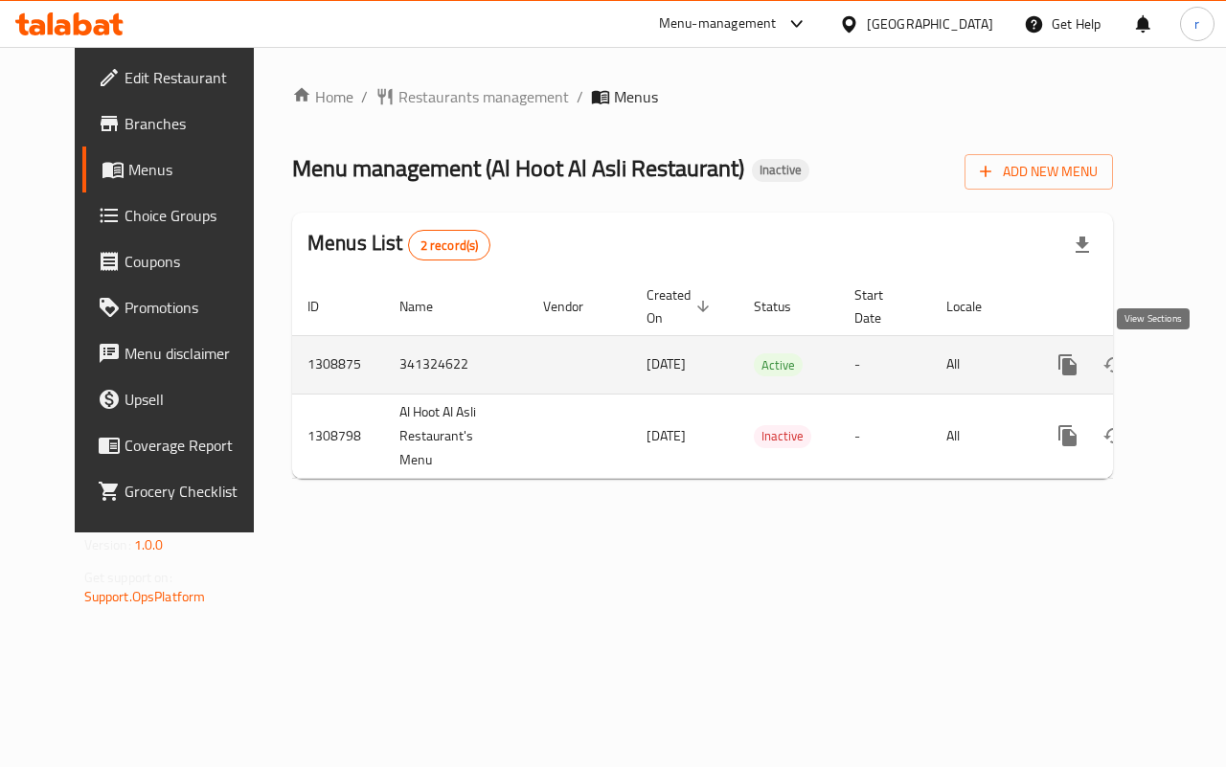
click at [1197, 366] on icon "enhanced table" at bounding box center [1205, 364] width 17 height 17
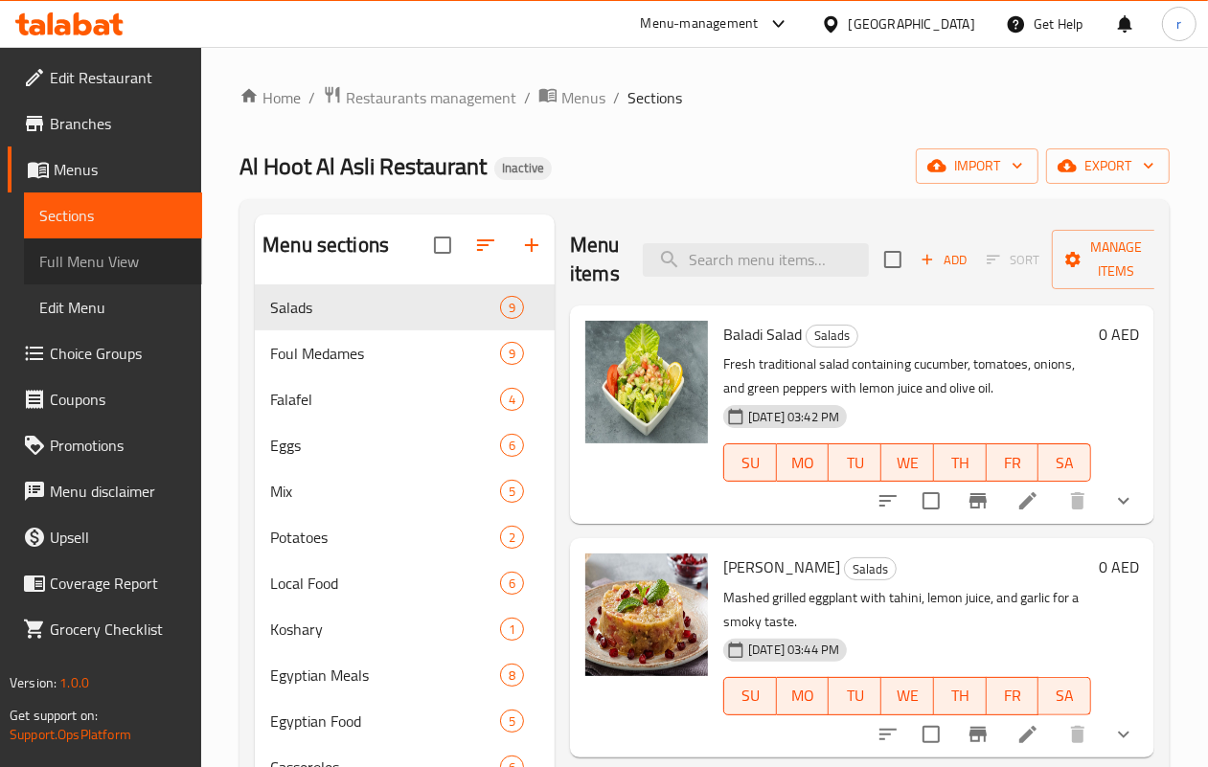
click at [72, 263] on span "Full Menu View" at bounding box center [113, 261] width 148 height 23
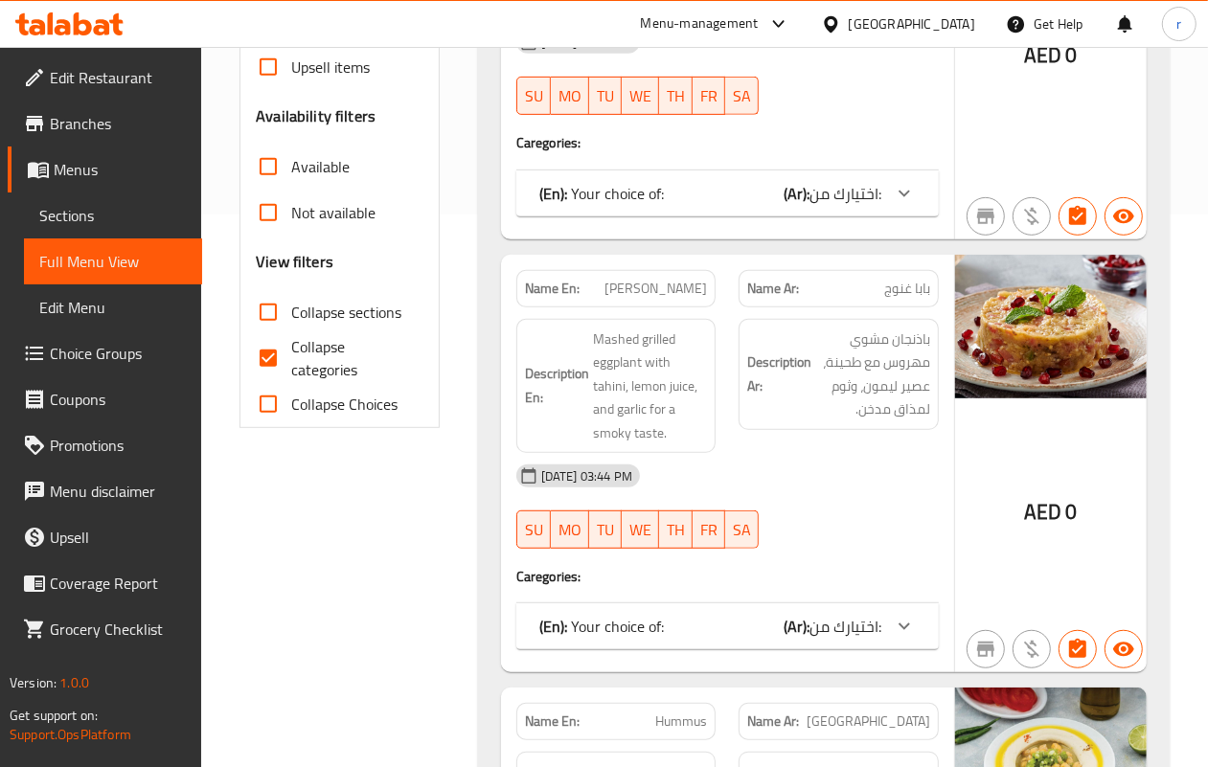
scroll to position [599, 0]
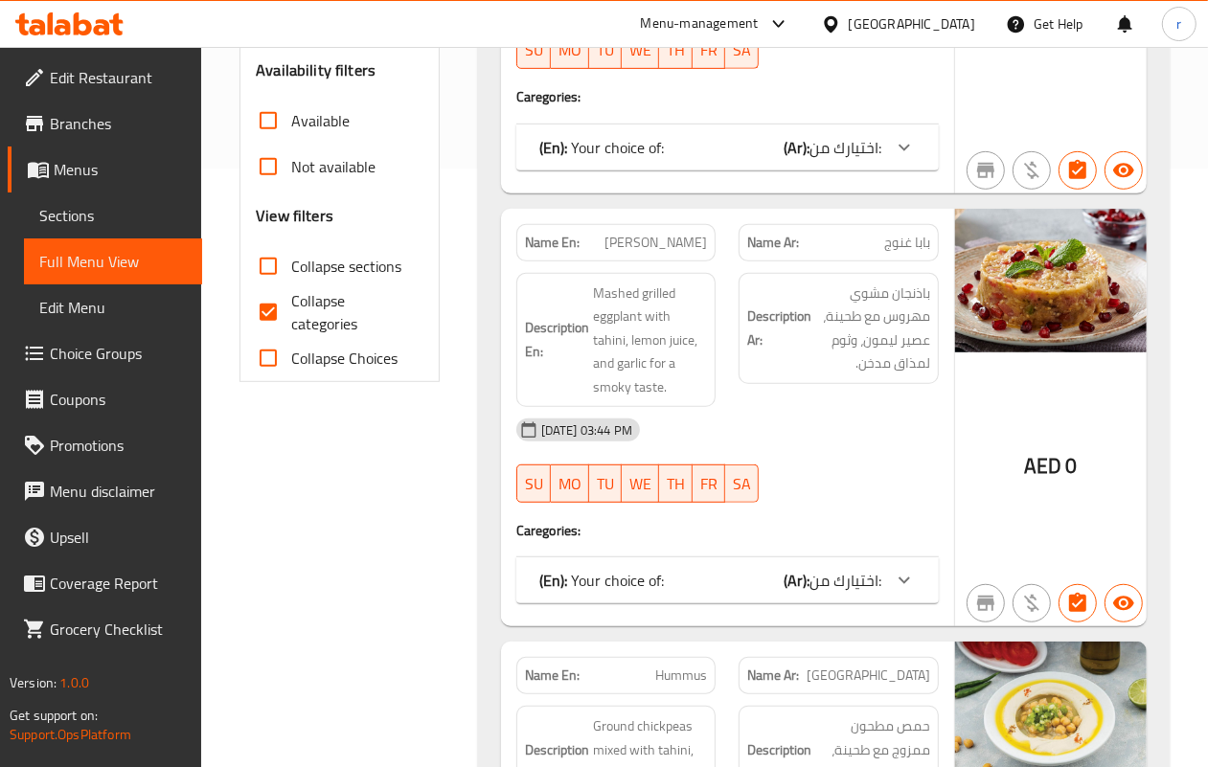
click at [269, 314] on input "Collapse categories" at bounding box center [268, 312] width 46 height 46
checkbox input "false"
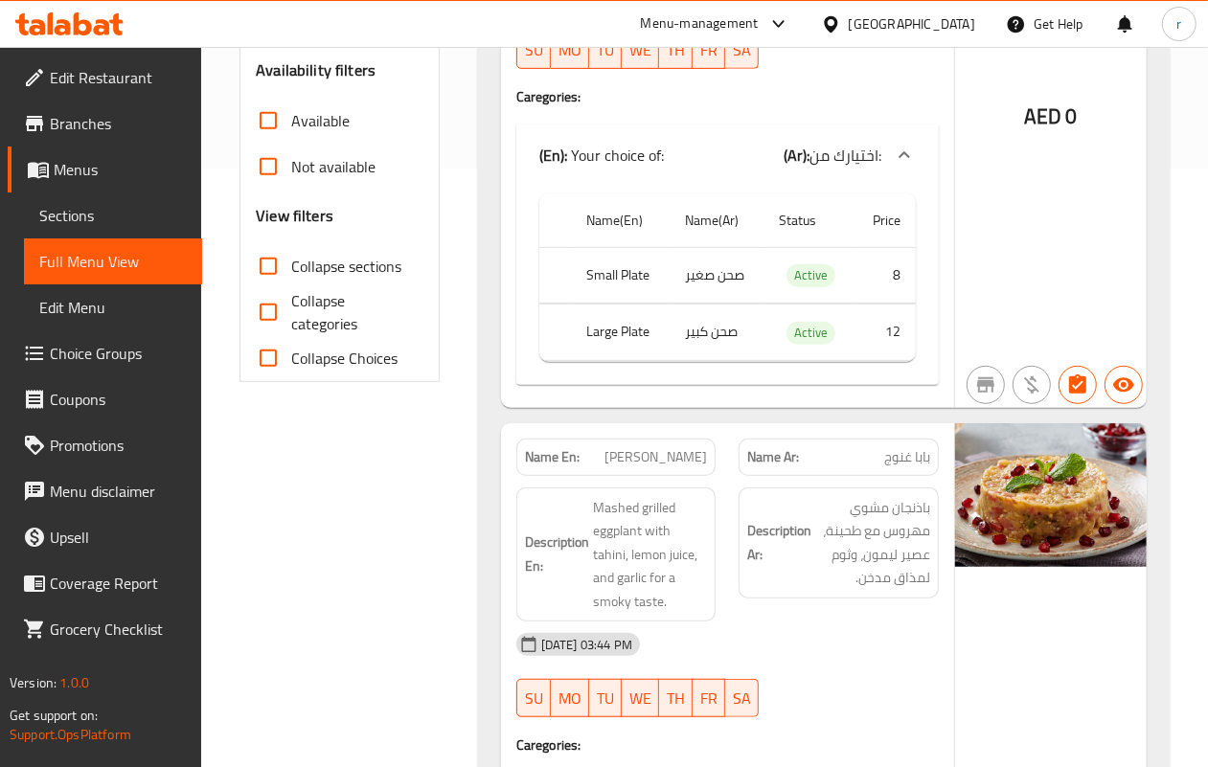
click at [268, 268] on input "Collapse sections" at bounding box center [268, 266] width 46 height 46
checkbox input "true"
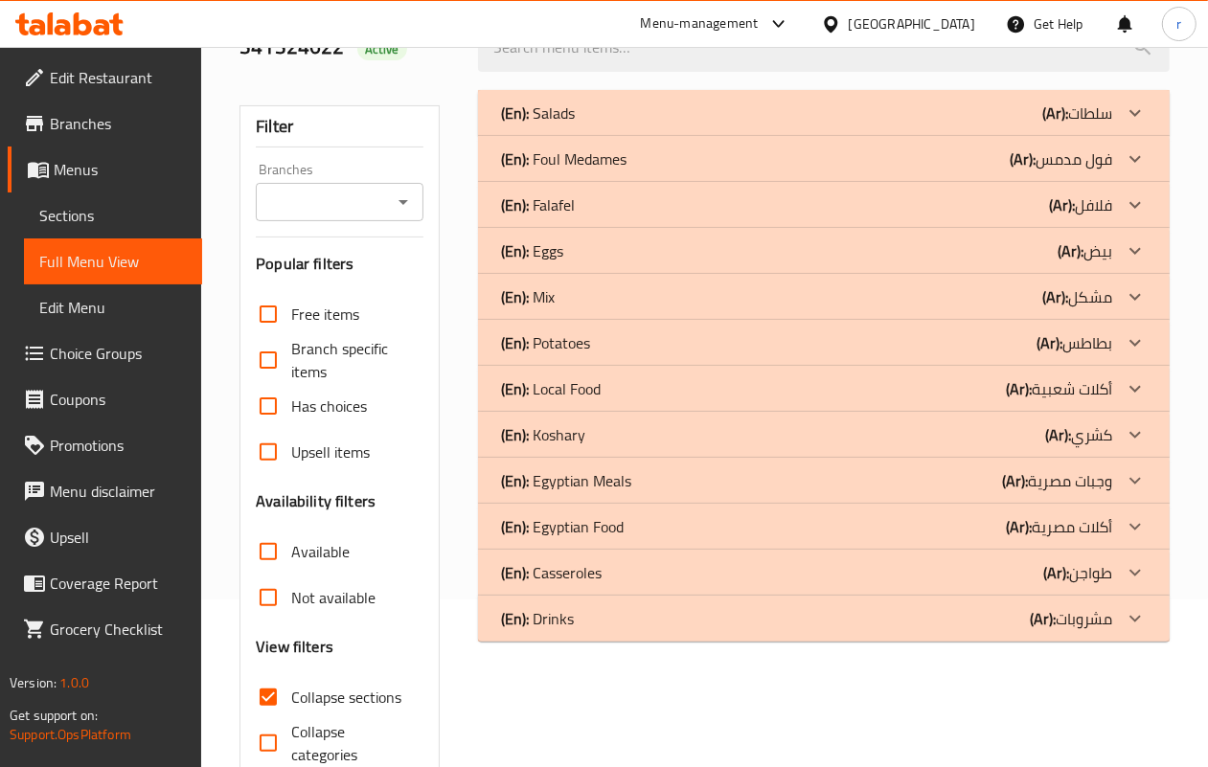
scroll to position [120, 0]
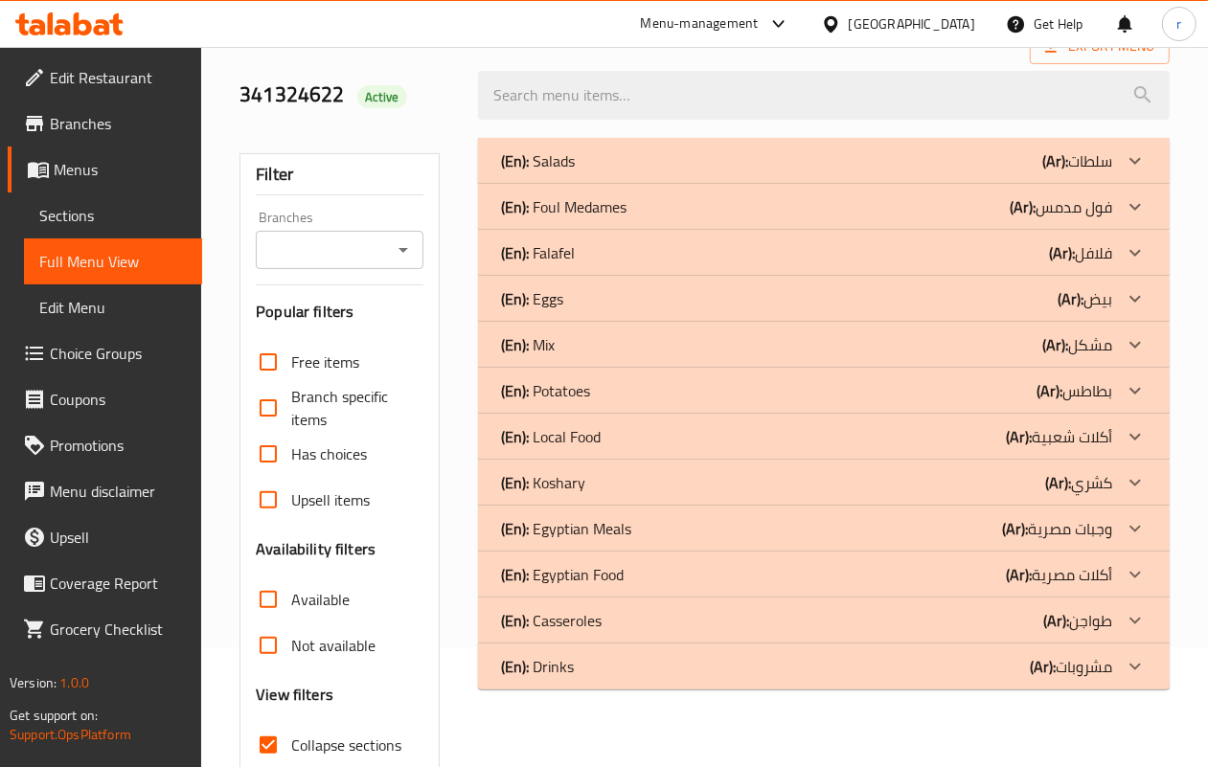
click at [685, 172] on div "(En): Salads (Ar): سلطات" at bounding box center [806, 160] width 611 height 23
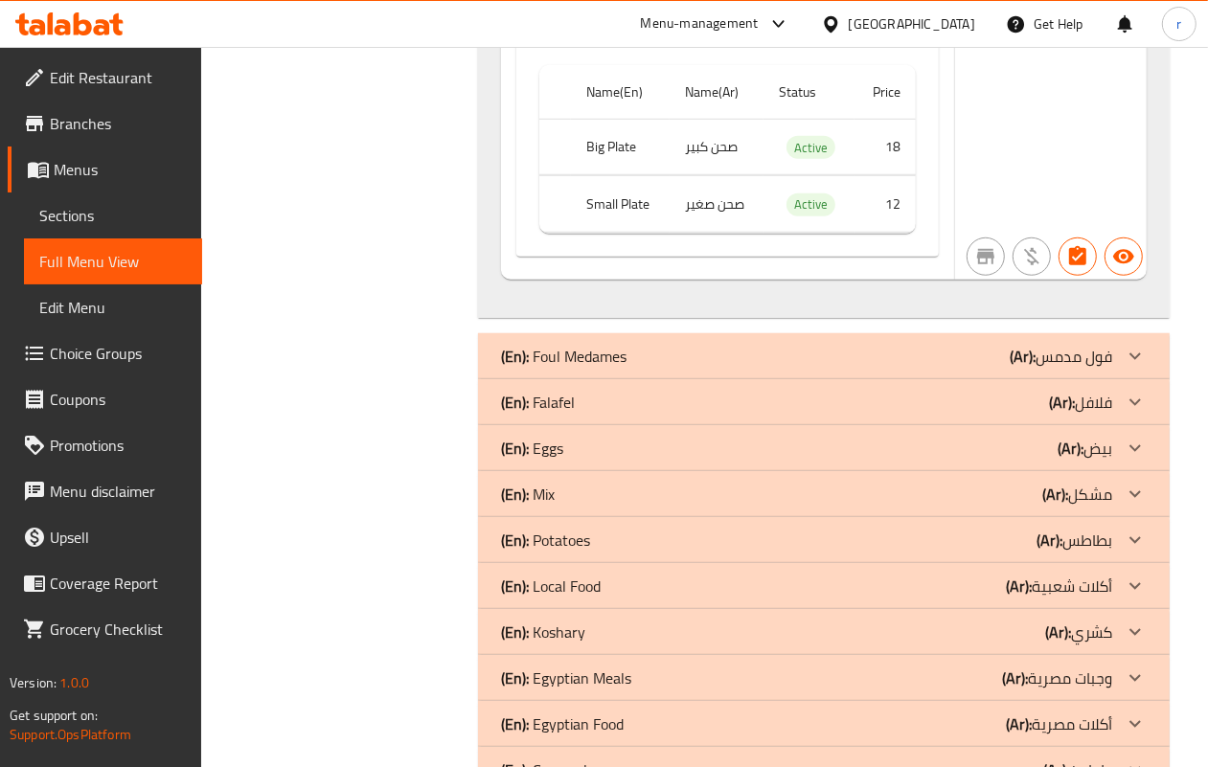
scroll to position [5867, 0]
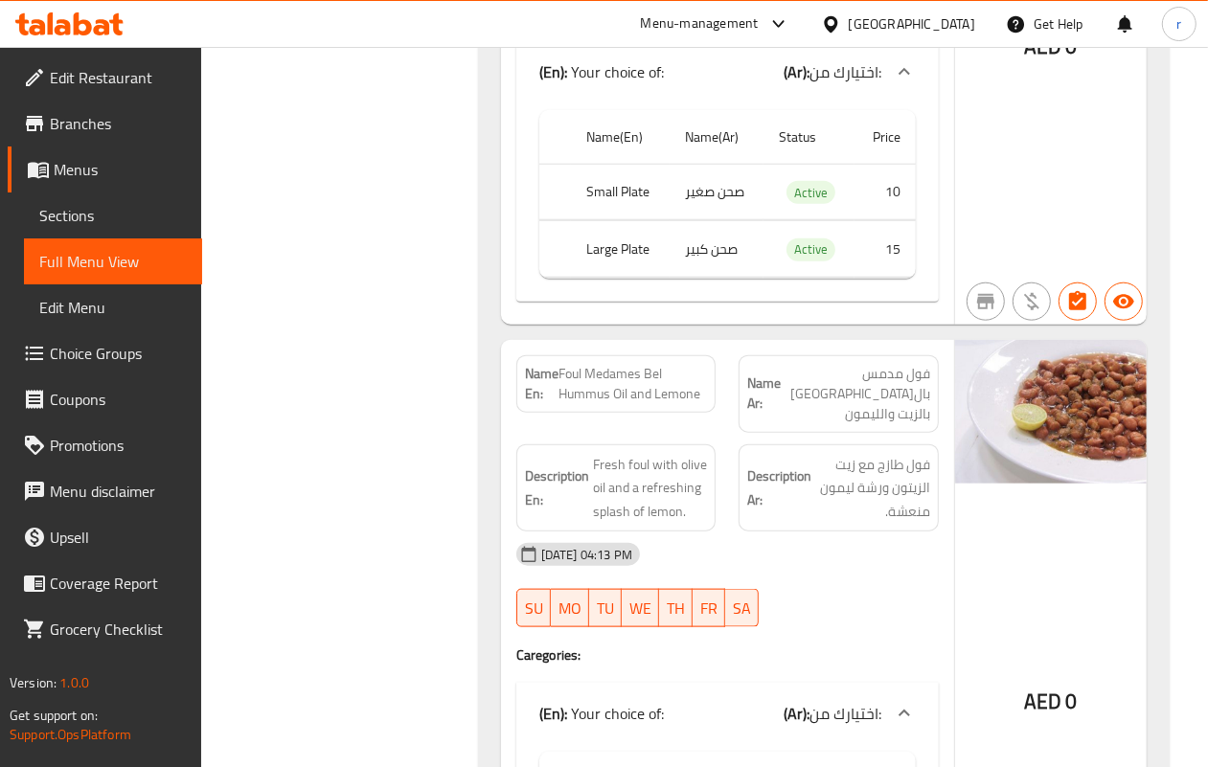
scroll to position [11495, 0]
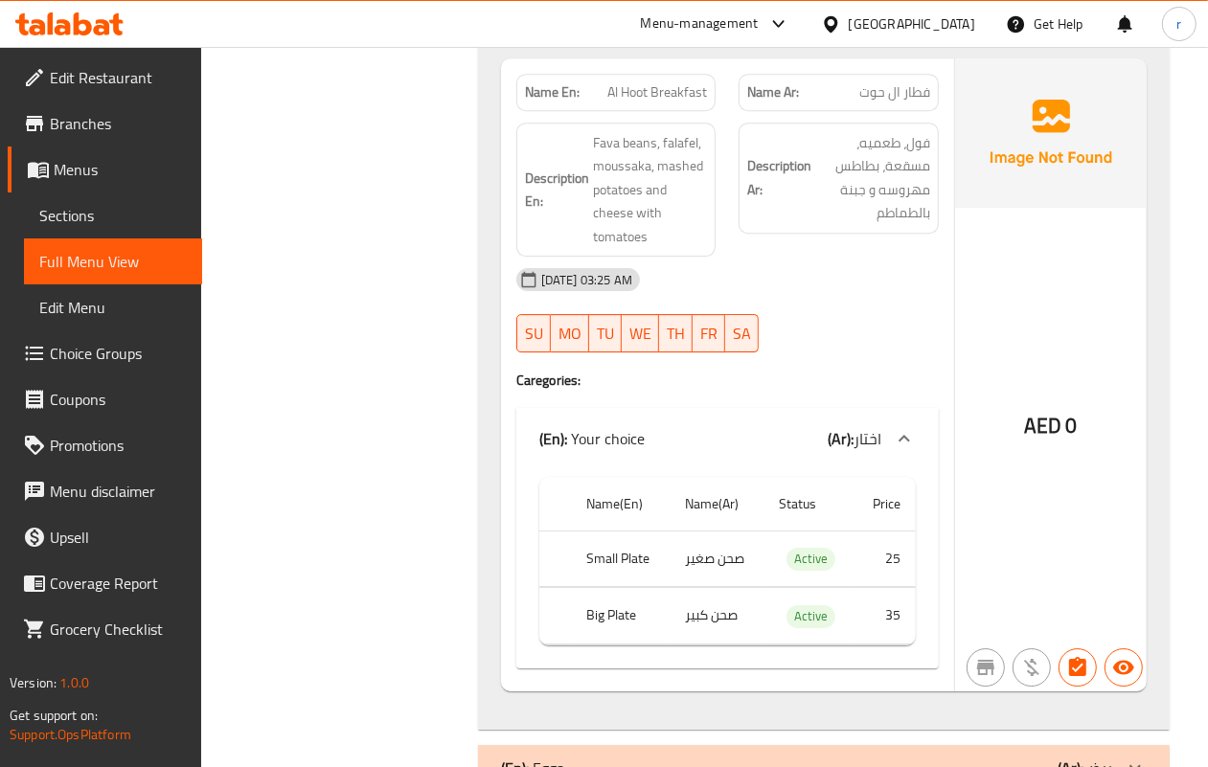
scroll to position [14074, 0]
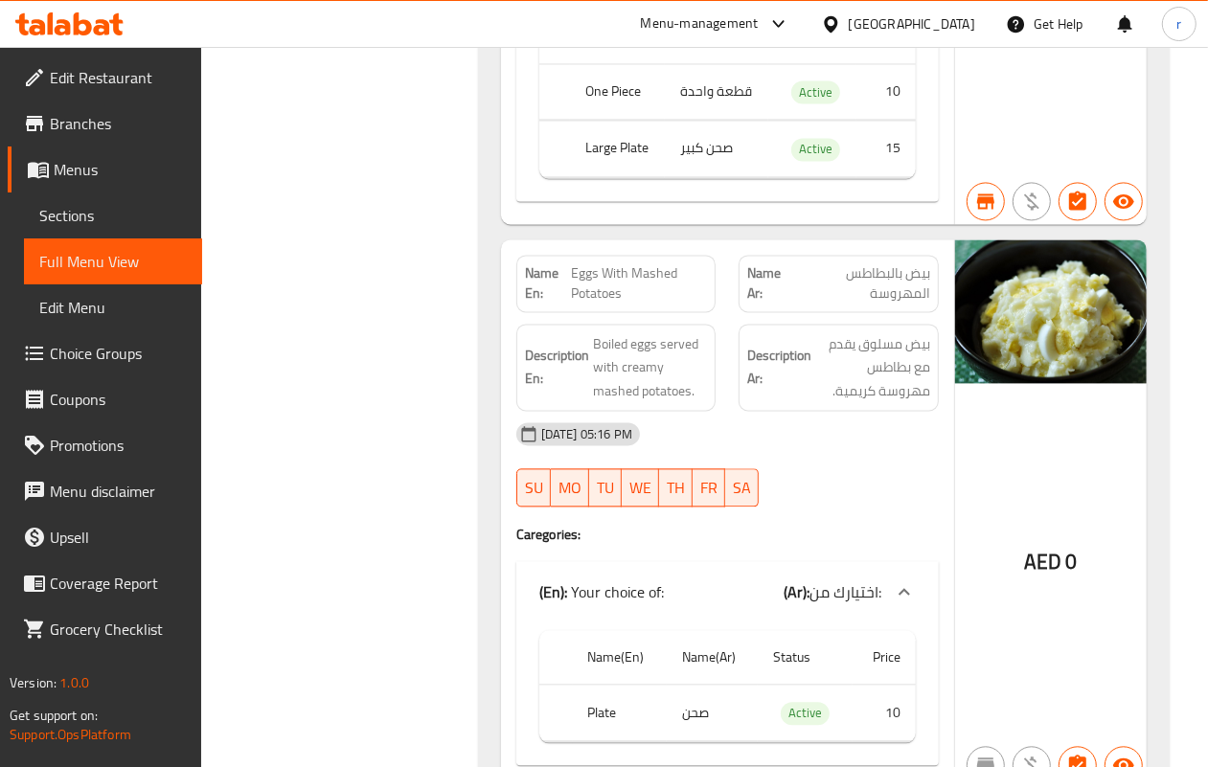
scroll to position [17532, 0]
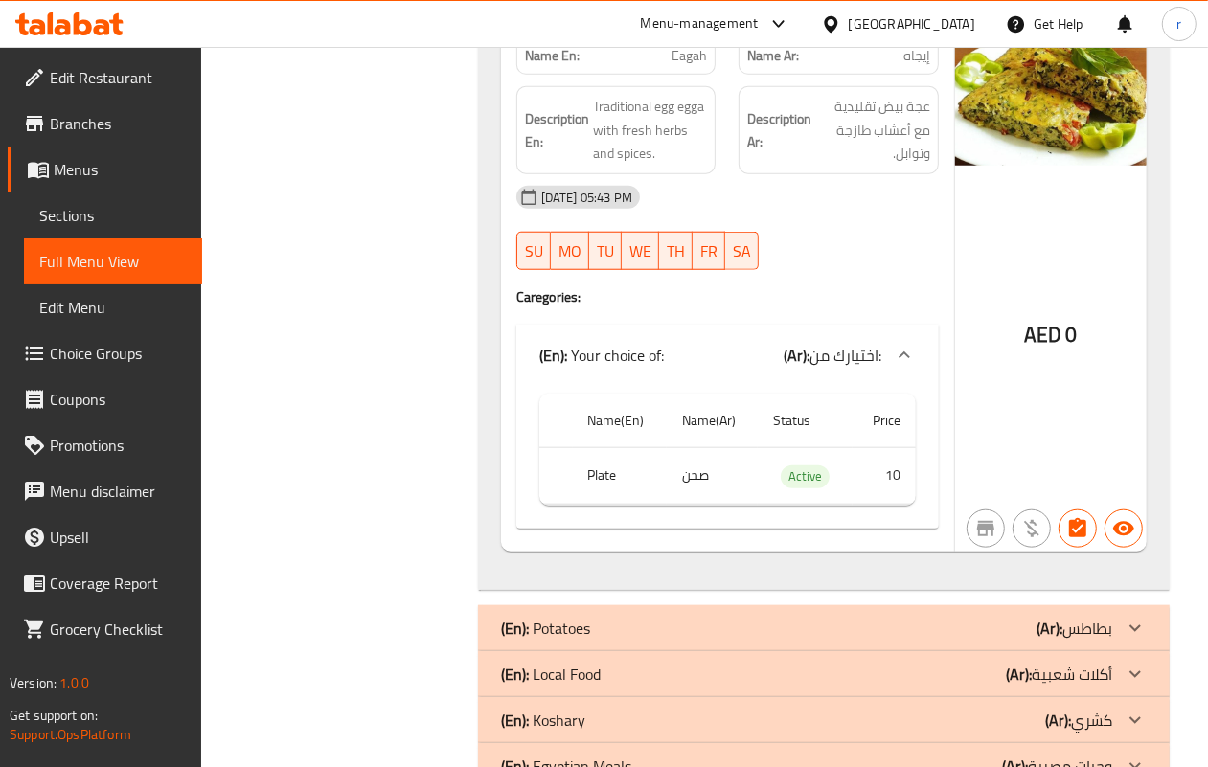
scroll to position [20601, 0]
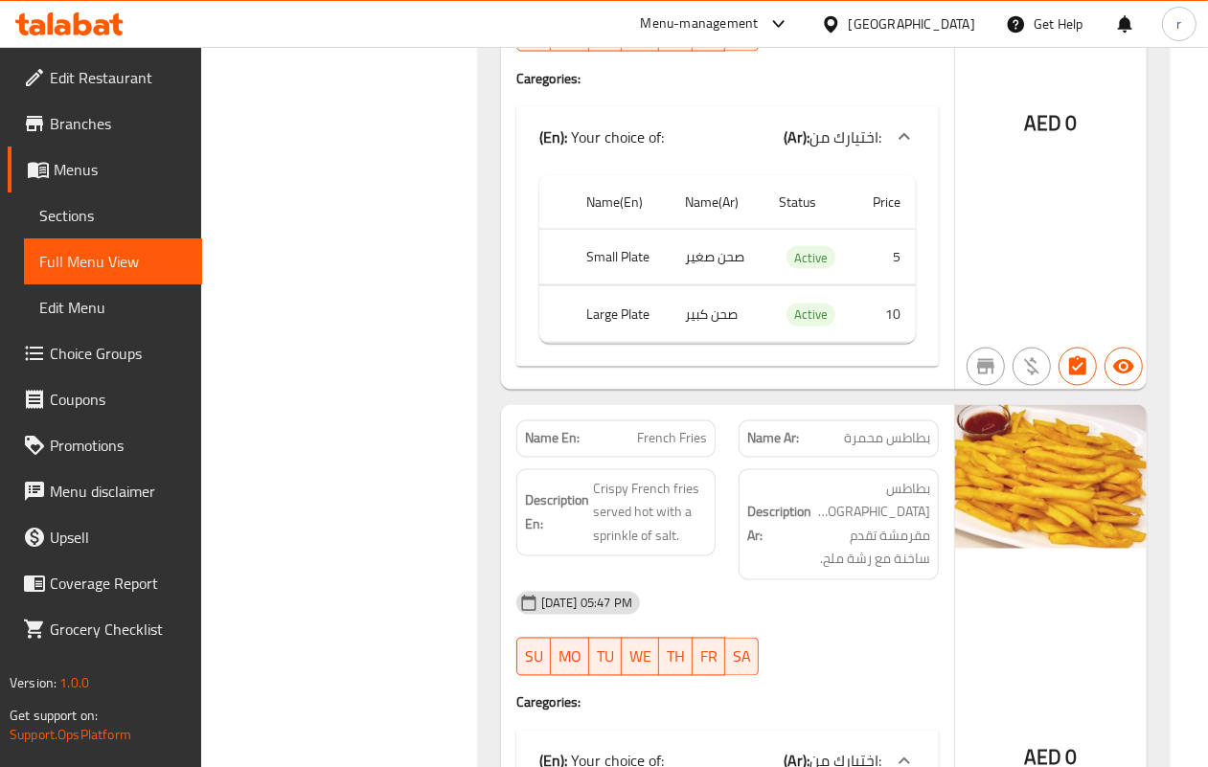
scroll to position [21914, 0]
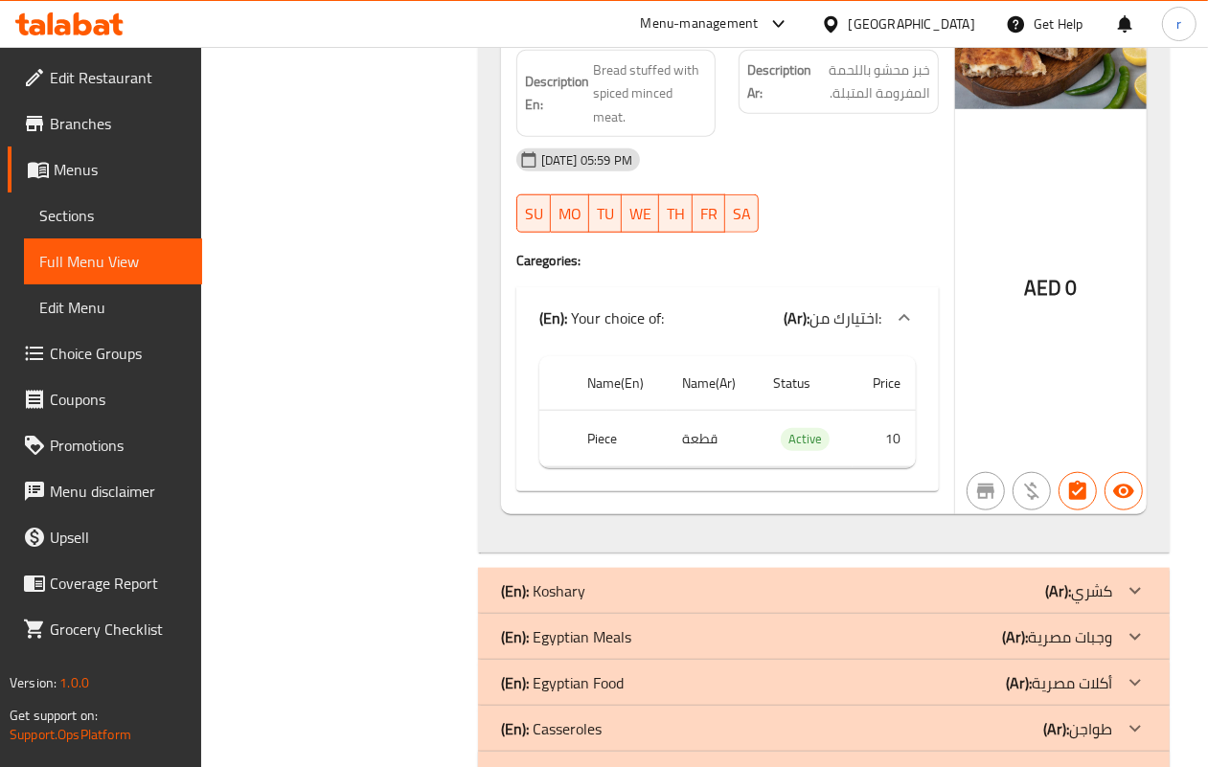
scroll to position [25363, 0]
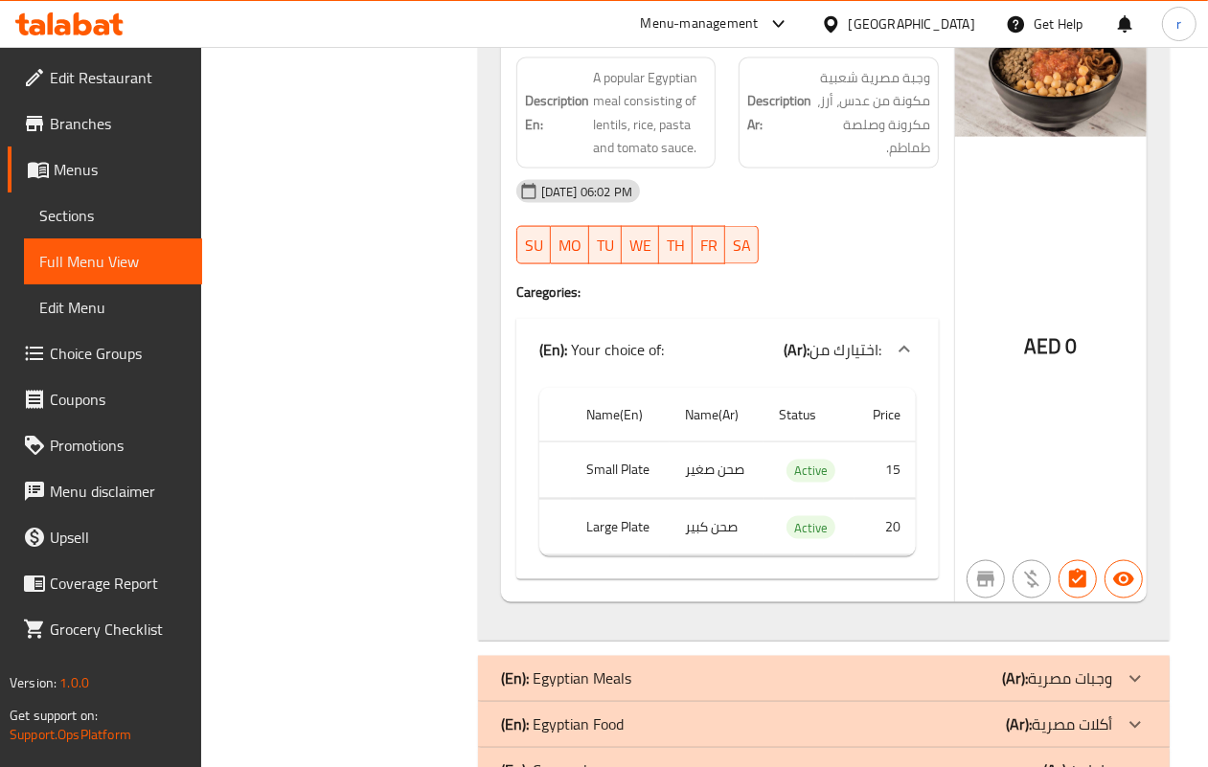
scroll to position [26052, 0]
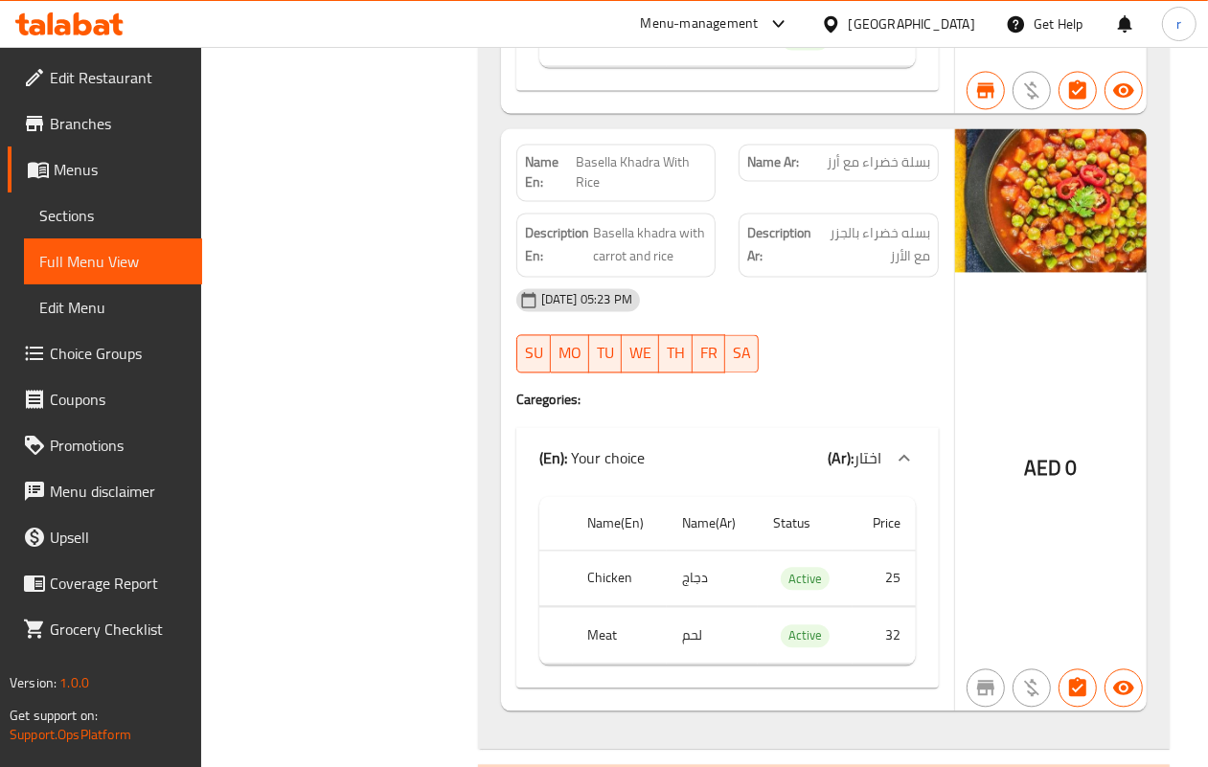
scroll to position [31657, 0]
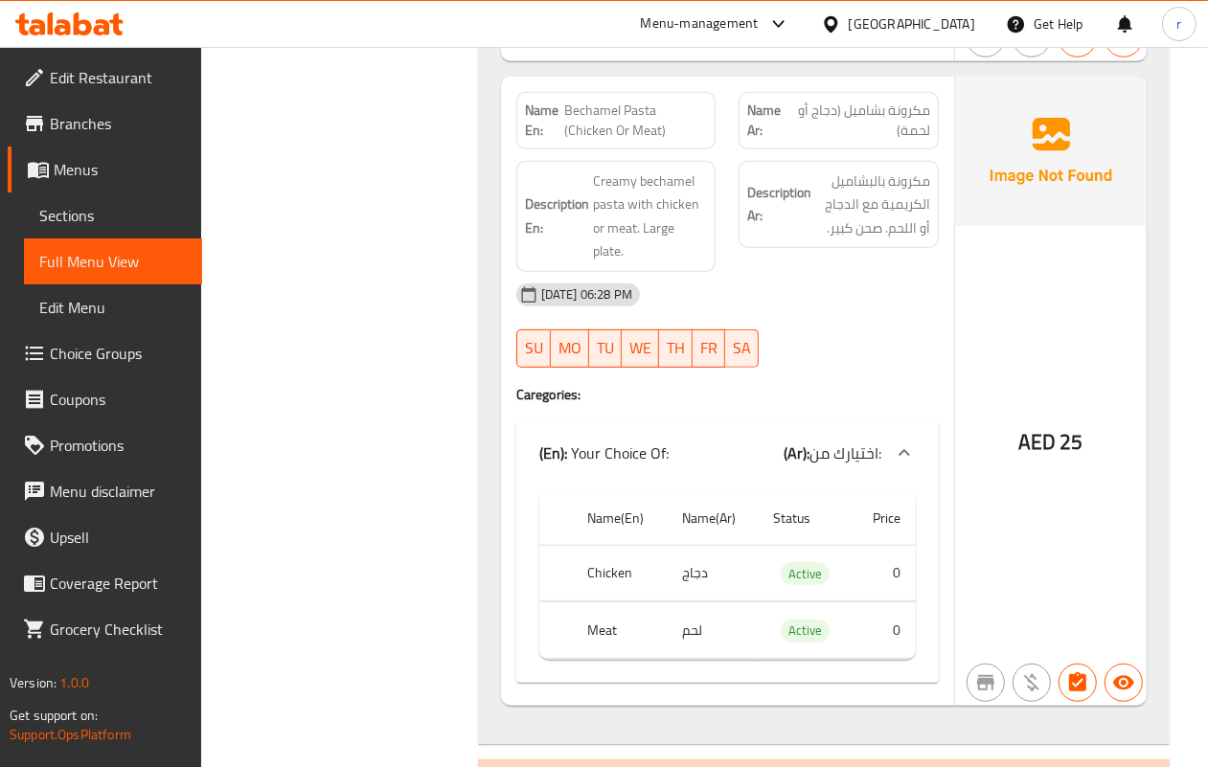
scroll to position [34599, 0]
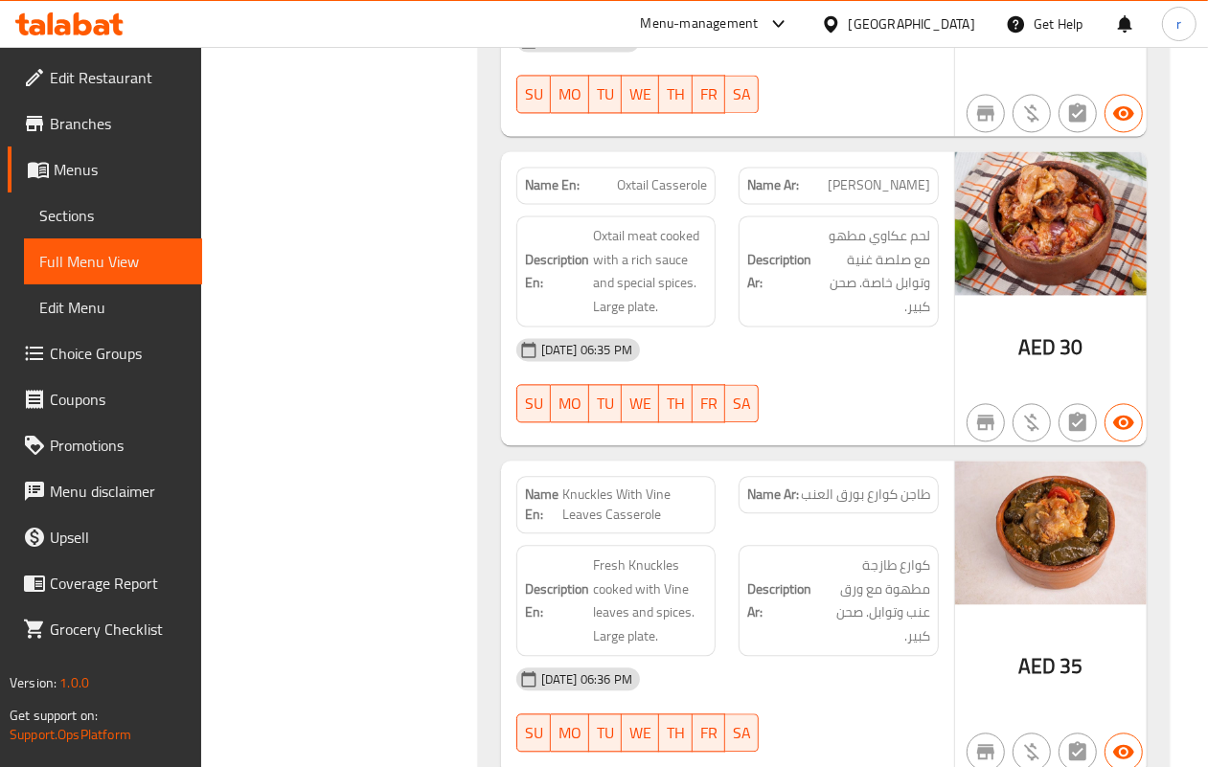
scroll to position [36606, 0]
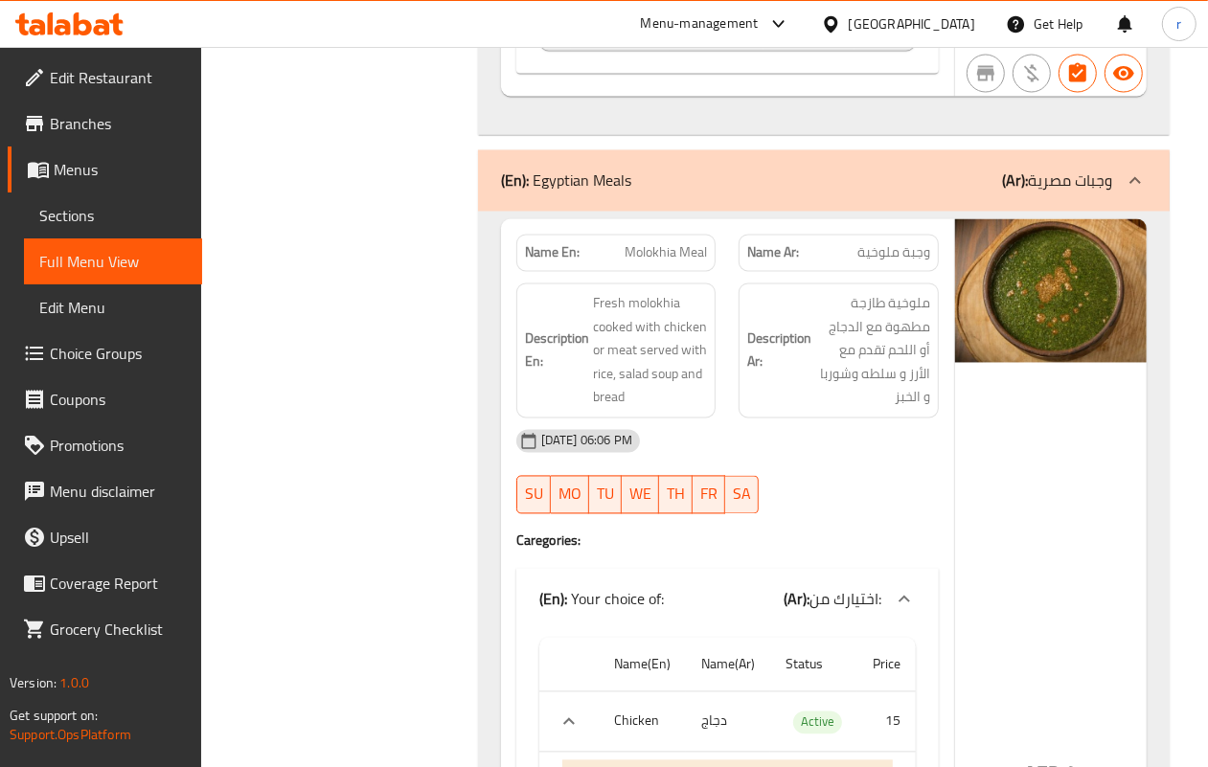
scroll to position [26308, 0]
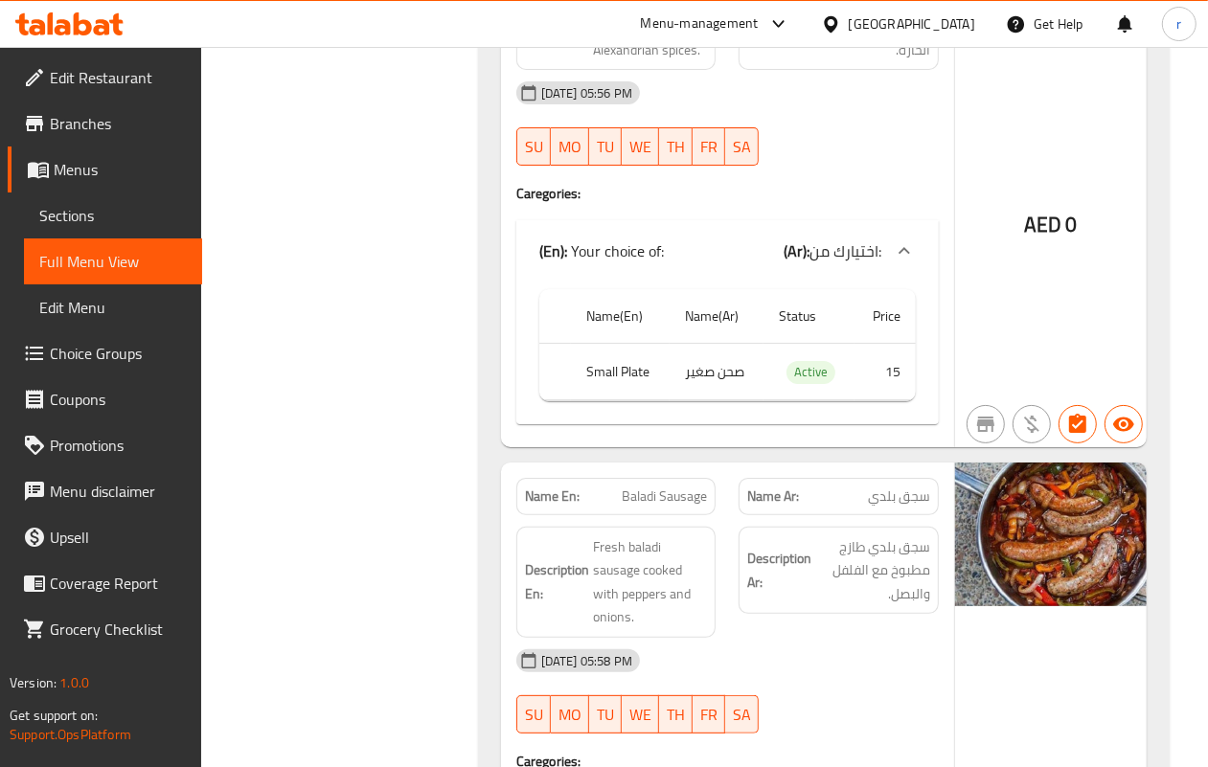
scroll to position [24392, 0]
